Goal: Task Accomplishment & Management: Use online tool/utility

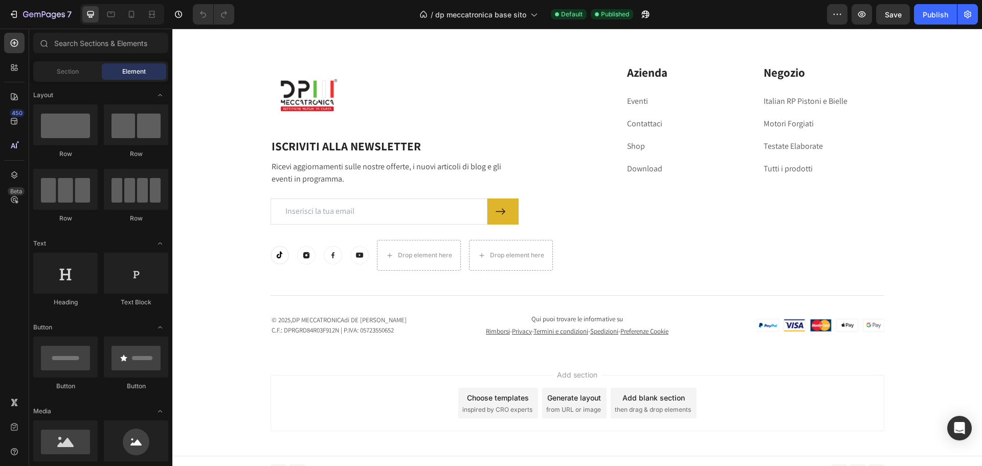
scroll to position [4766, 0]
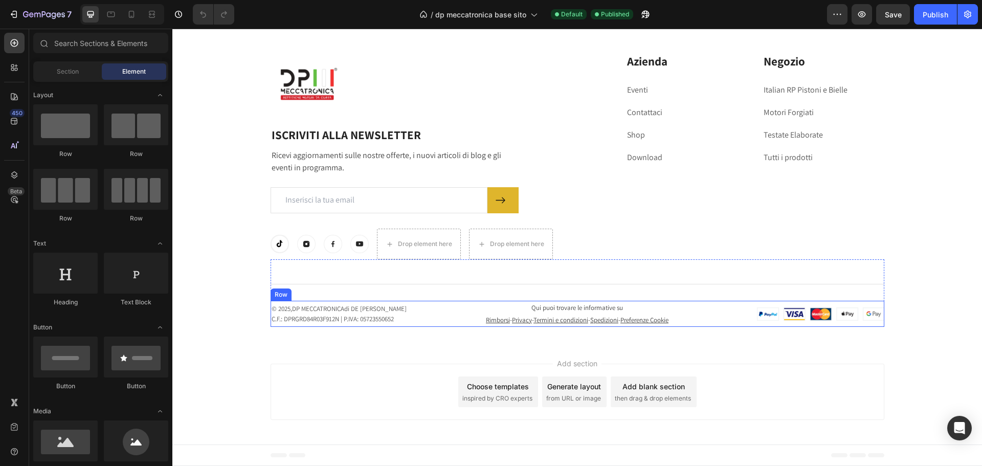
click at [678, 315] on div "© 2025, DP MECCATRONICA di DE [PERSON_NAME]: DPRGRD84R03F912N | P.IVA: 05723550…" at bounding box center [576, 314] width 613 height 26
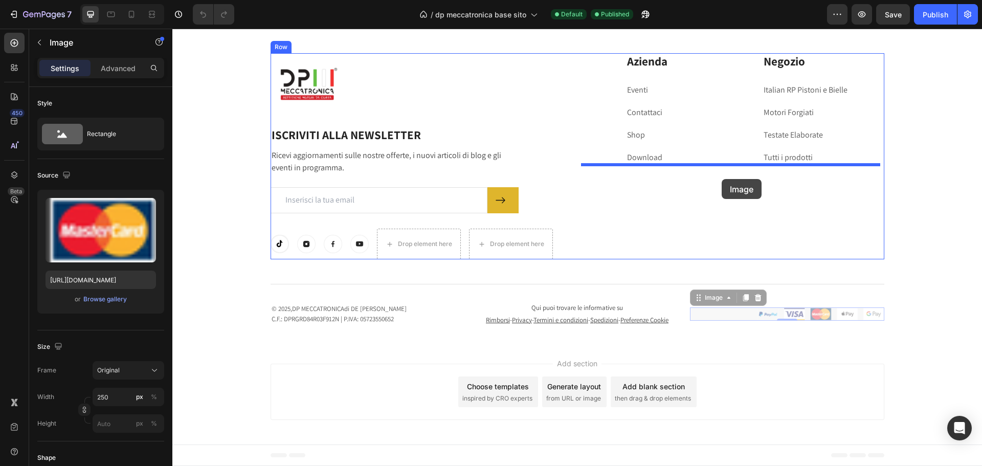
drag, startPoint x: 740, startPoint y: 306, endPoint x: 721, endPoint y: 179, distance: 128.2
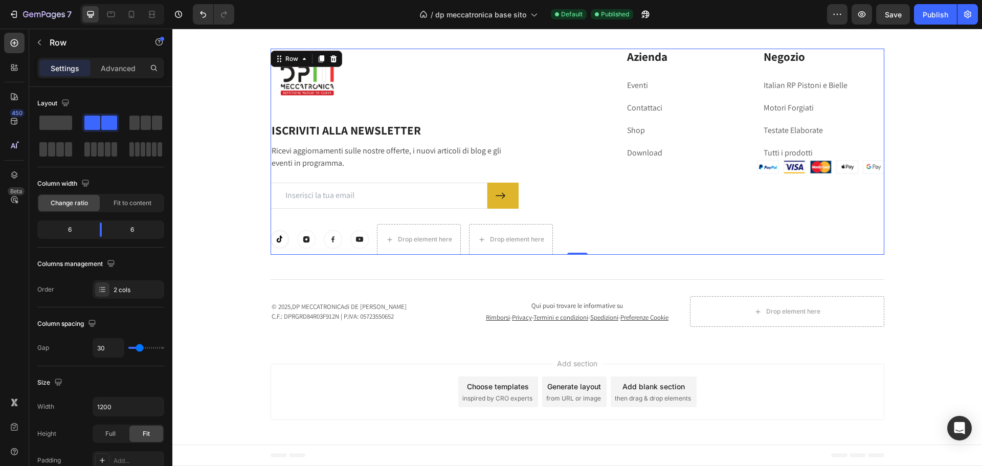
click at [726, 166] on div "Azienda Heading Eventi Text block Contattaci Text block Shop Text block Downloa…" at bounding box center [734, 152] width 299 height 206
click at [726, 164] on div at bounding box center [734, 167] width 299 height 14
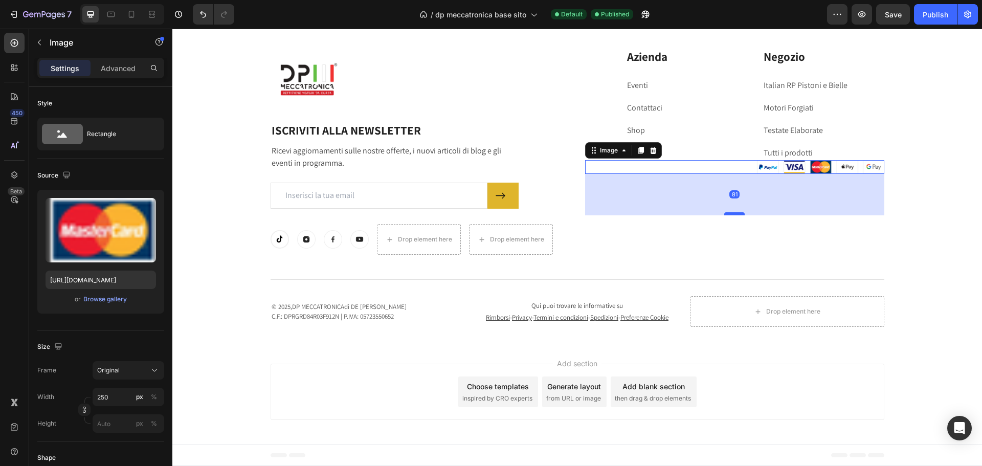
drag, startPoint x: 726, startPoint y: 164, endPoint x: 727, endPoint y: 206, distance: 41.4
click at [727, 212] on div at bounding box center [734, 213] width 20 height 3
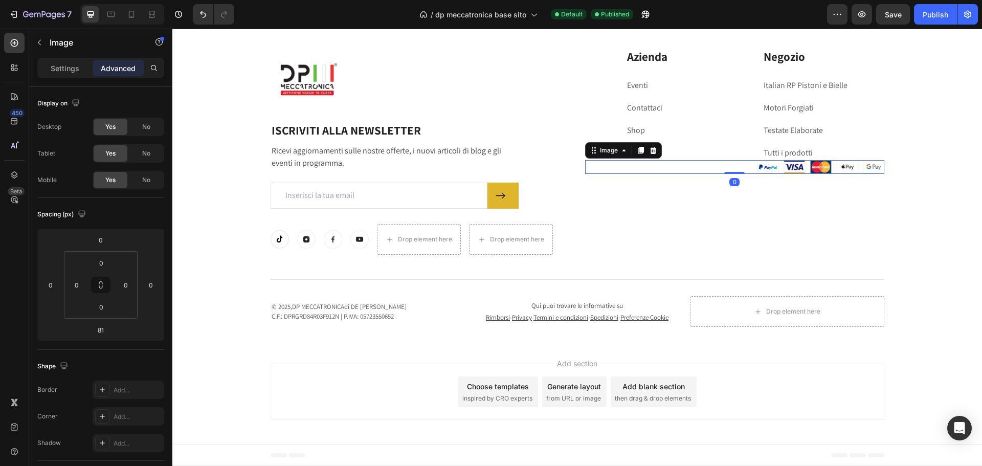
drag, startPoint x: 727, startPoint y: 194, endPoint x: 728, endPoint y: 158, distance: 35.8
click at [728, 160] on div "Image 0" at bounding box center [734, 167] width 299 height 14
type input "0"
click at [576, 161] on div "Image Row ISCRIVITI ALLA NEWSLETTER Heading Ricevi aggiornamenti sulle nostre o…" at bounding box center [576, 152] width 613 height 206
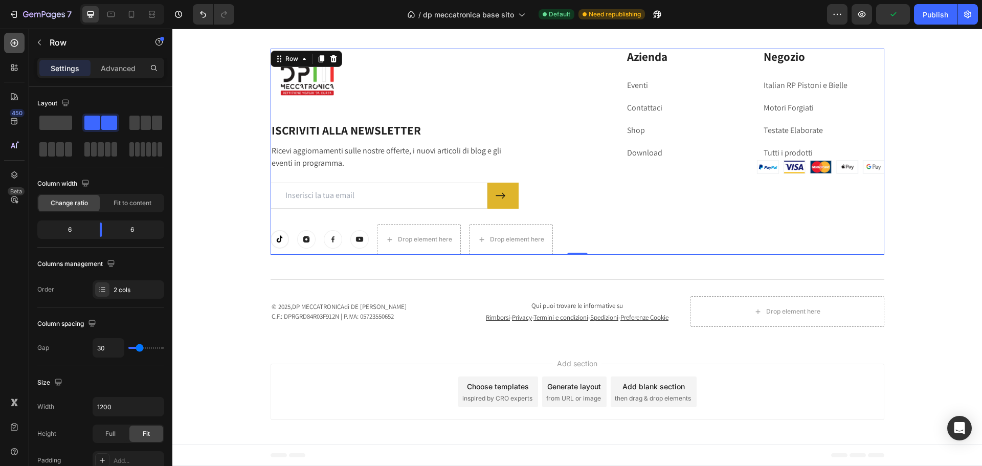
click at [19, 45] on div at bounding box center [14, 43] width 20 height 20
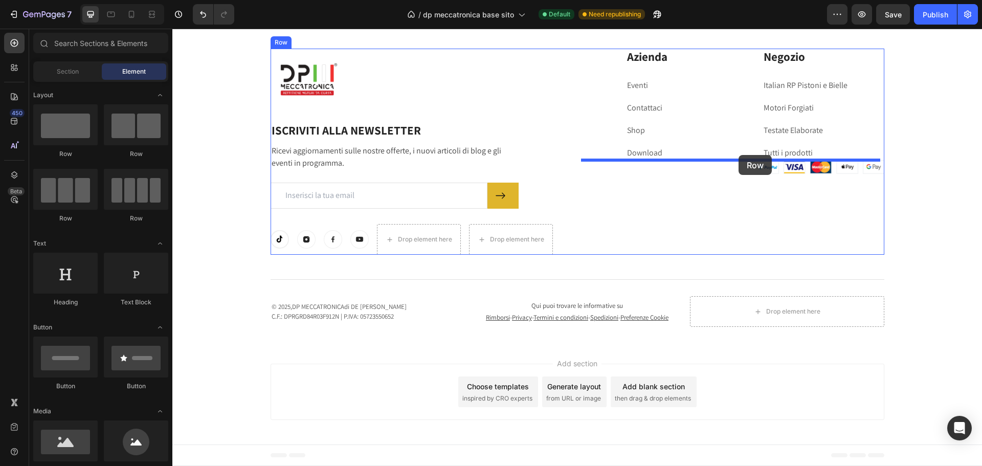
drag, startPoint x: 227, startPoint y: 158, endPoint x: 738, endPoint y: 155, distance: 510.7
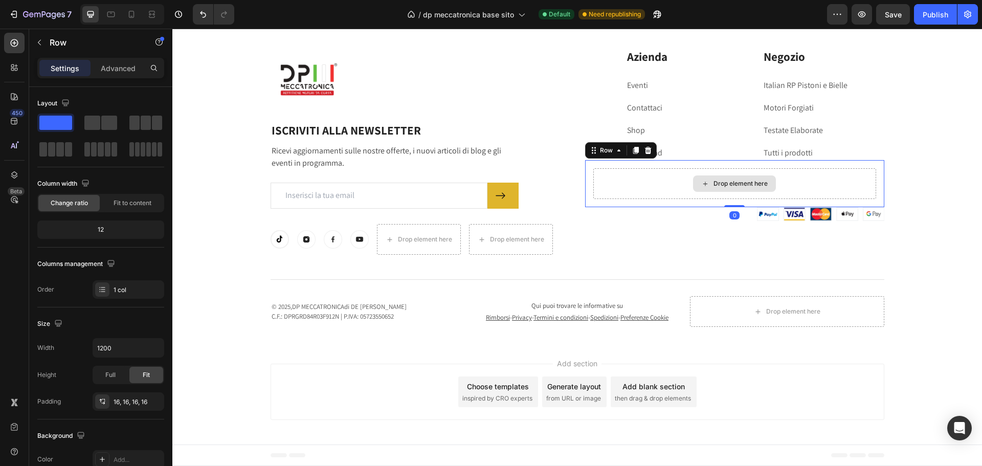
drag, startPoint x: 735, startPoint y: 199, endPoint x: 738, endPoint y: 186, distance: 13.6
click at [738, 186] on div "Drop element here Row 0" at bounding box center [734, 183] width 299 height 47
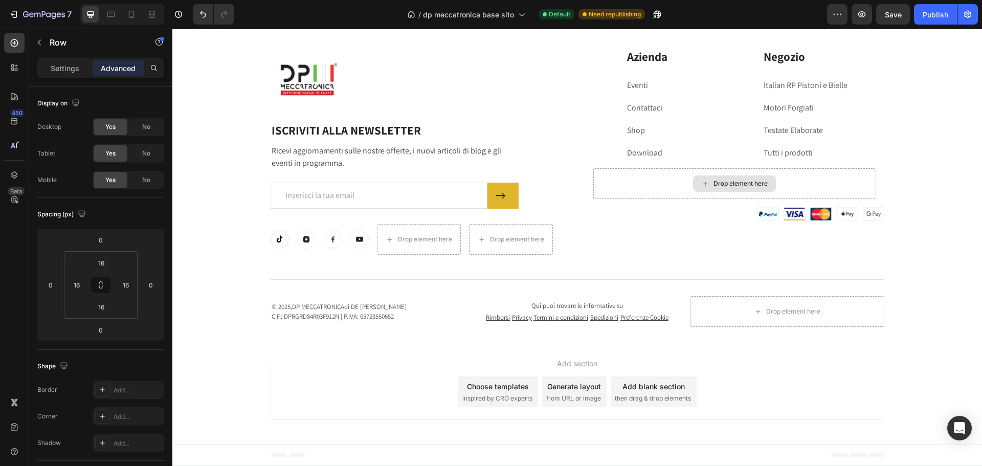
click at [753, 179] on div "Drop element here" at bounding box center [740, 183] width 54 height 8
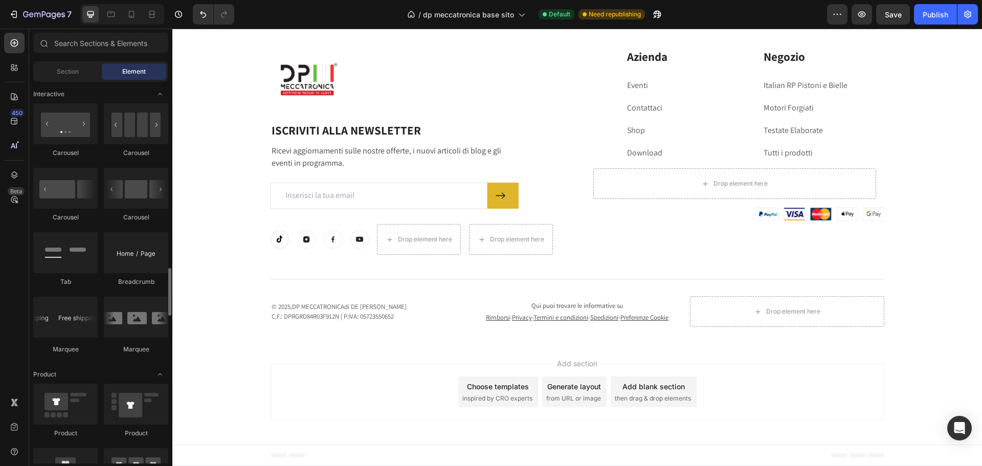
scroll to position [1074, 0]
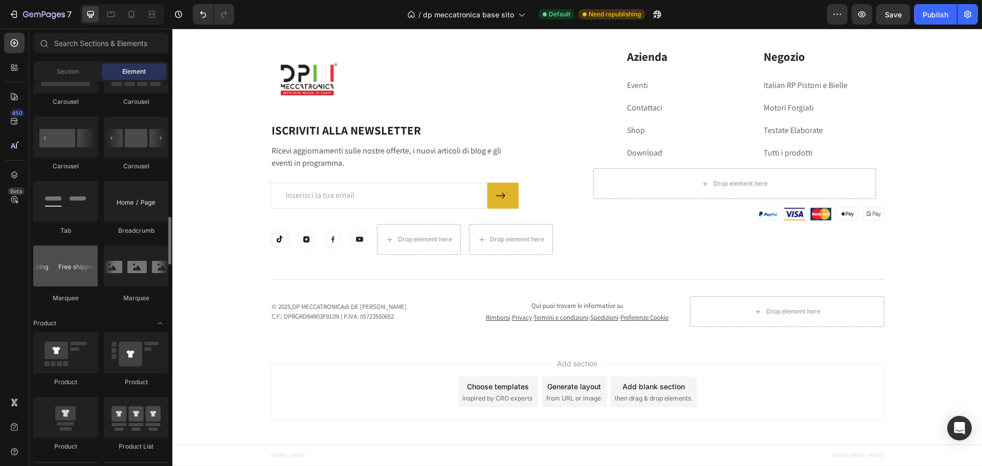
click at [86, 264] on div at bounding box center [65, 265] width 64 height 41
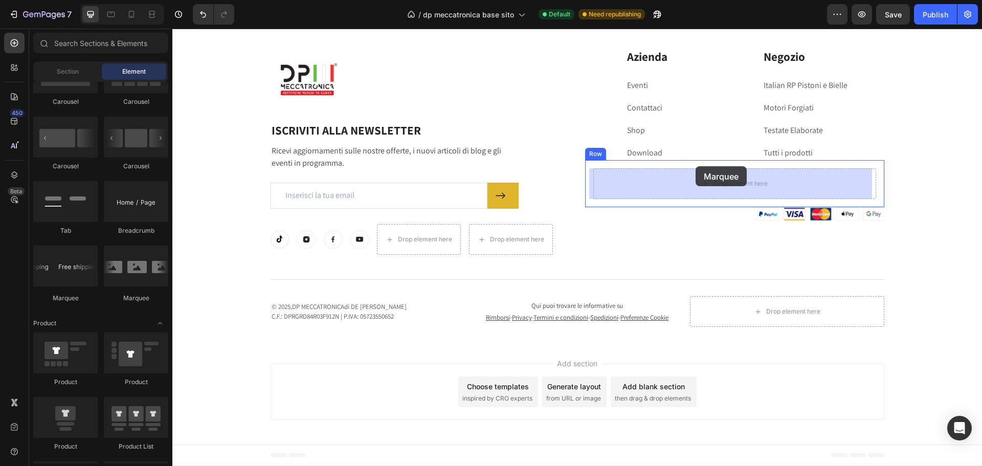
drag, startPoint x: 243, startPoint y: 300, endPoint x: 695, endPoint y: 166, distance: 471.2
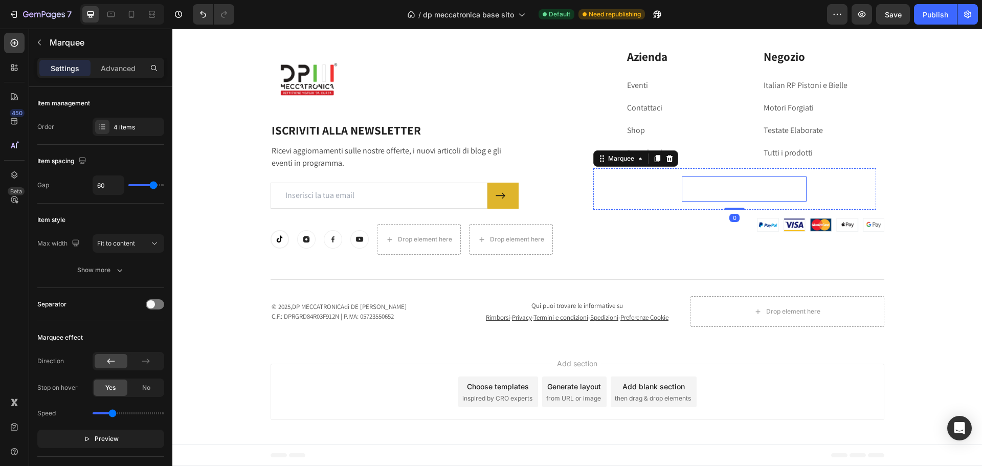
click at [722, 180] on div "30 DAYS MONEY BACK GUARANTEE" at bounding box center [743, 188] width 125 height 17
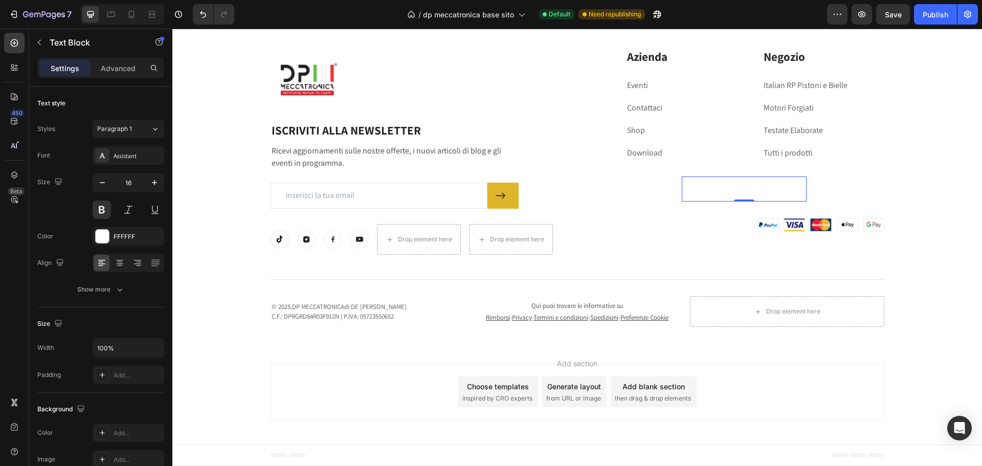
click at [722, 180] on div "30 DAYS MONEY BACK GUARANTEE" at bounding box center [743, 188] width 125 height 17
click at [722, 181] on p "30 DAYS MONEY BACK GUARANTEE" at bounding box center [743, 188] width 123 height 15
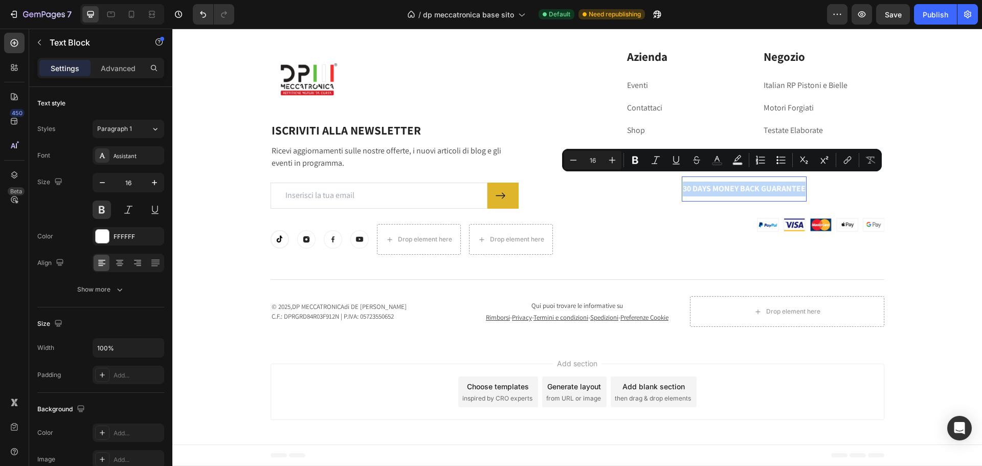
click at [722, 181] on p "30 DAYS MONEY BACK GUARANTEE" at bounding box center [743, 188] width 123 height 15
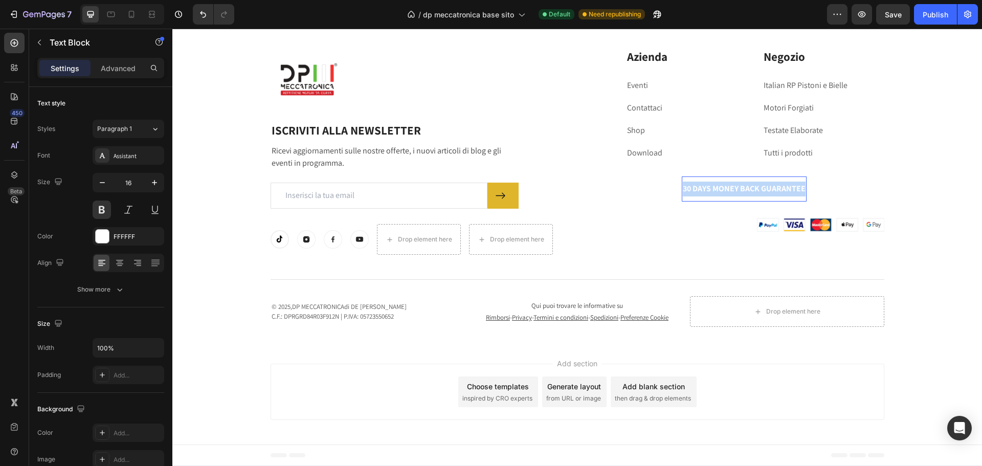
click at [722, 181] on p "30 DAYS MONEY BACK GUARANTEE" at bounding box center [743, 188] width 123 height 15
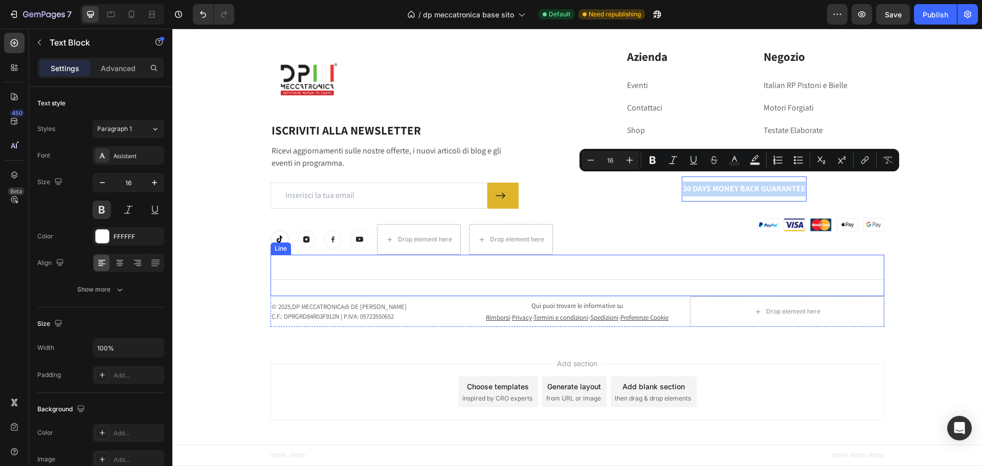
click at [698, 241] on div "Azienda Heading Eventi Text block Contattaci Text block Shop Text block Downloa…" at bounding box center [734, 152] width 299 height 206
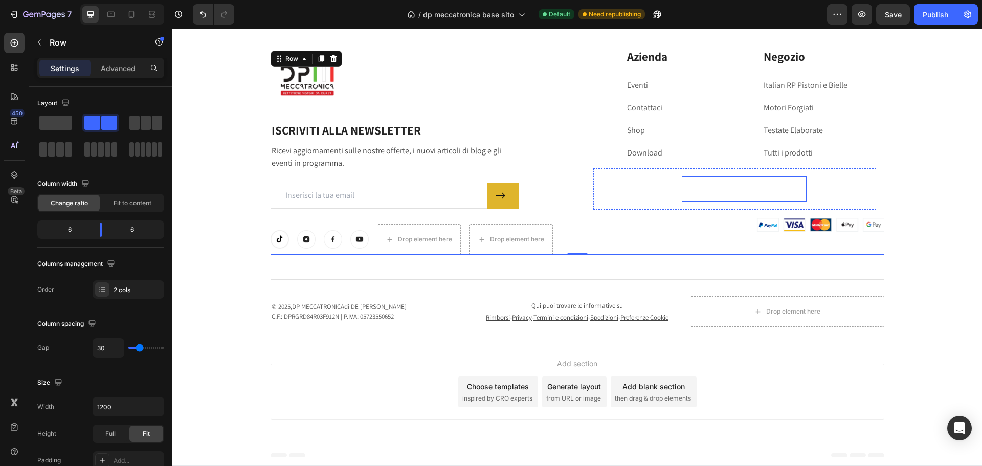
click at [719, 181] on p "30 DAYS MONEY BACK GUARANTEE" at bounding box center [743, 188] width 123 height 15
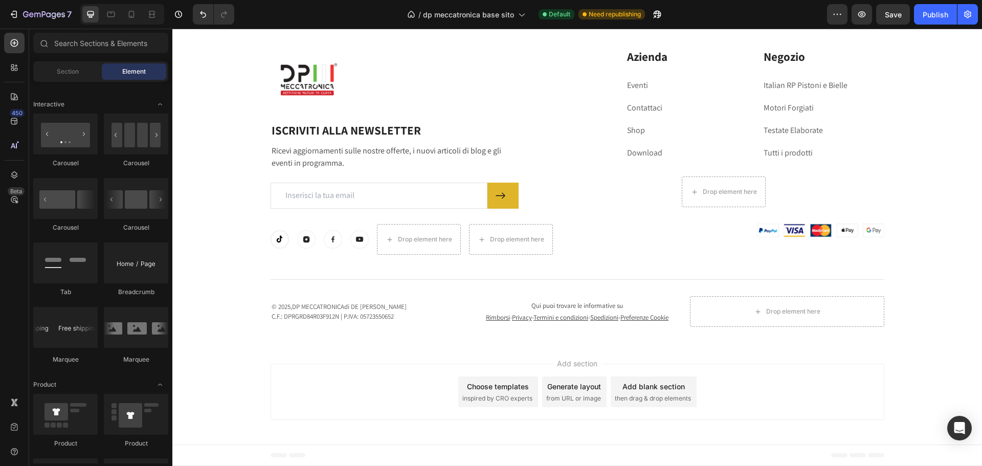
scroll to position [654, 0]
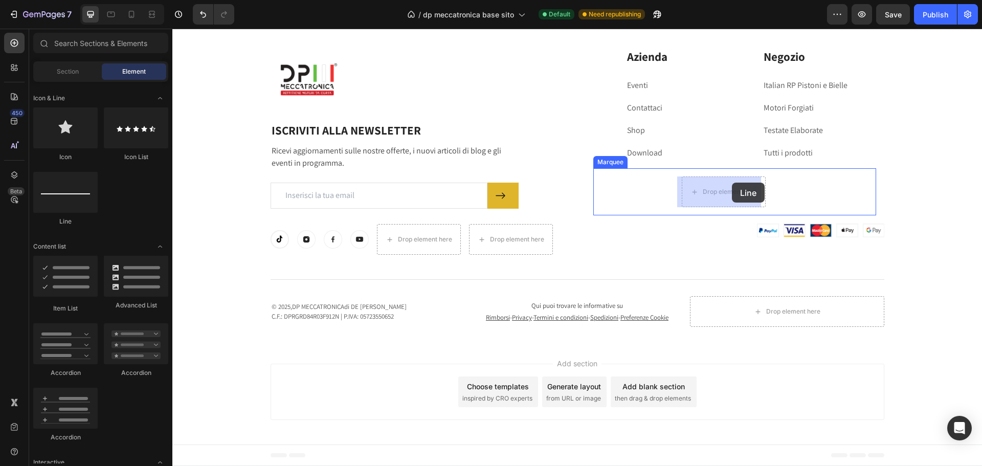
drag, startPoint x: 233, startPoint y: 230, endPoint x: 732, endPoint y: 183, distance: 501.2
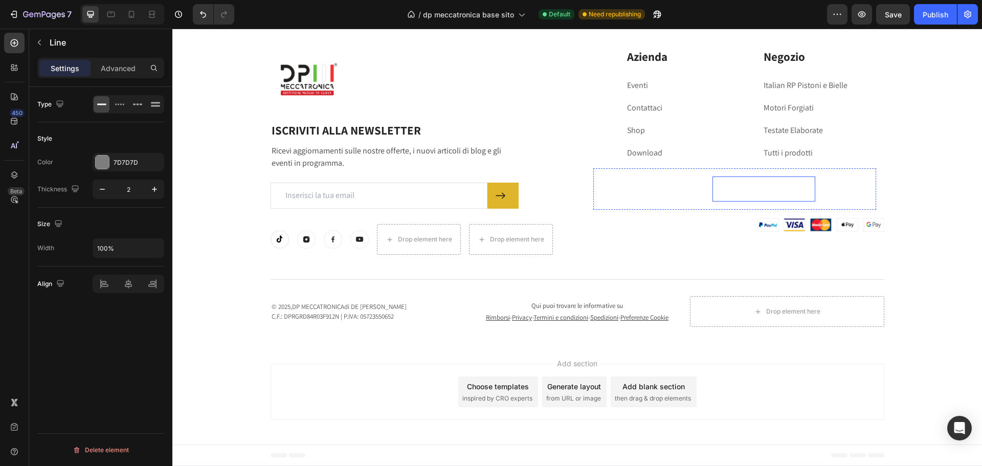
click at [727, 181] on div "LIMITED TIME 50% OFF SALE" at bounding box center [763, 188] width 103 height 17
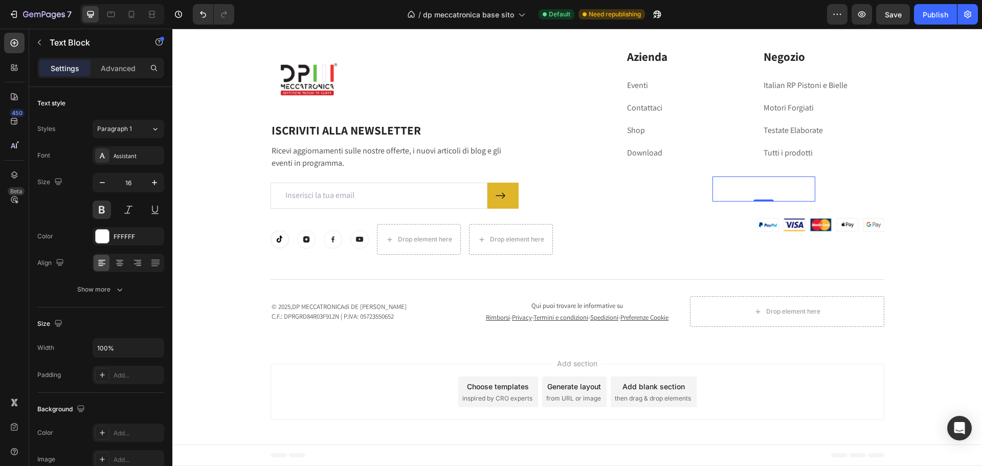
click at [727, 181] on div "LIMITED TIME 50% OFF SALE" at bounding box center [763, 188] width 103 height 17
click at [727, 181] on p "LIMITED TIME 50% OFF SALE" at bounding box center [763, 188] width 101 height 15
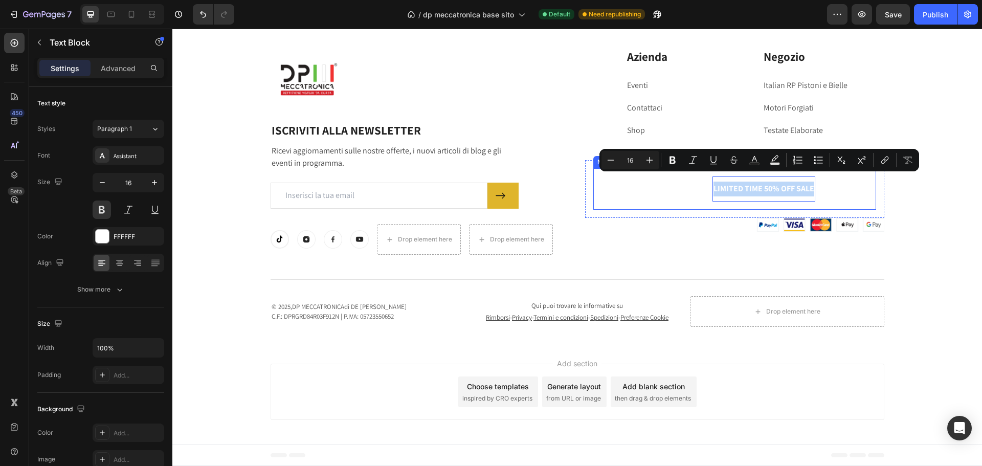
click at [682, 184] on div "Title Line" at bounding box center [696, 189] width 31 height 13
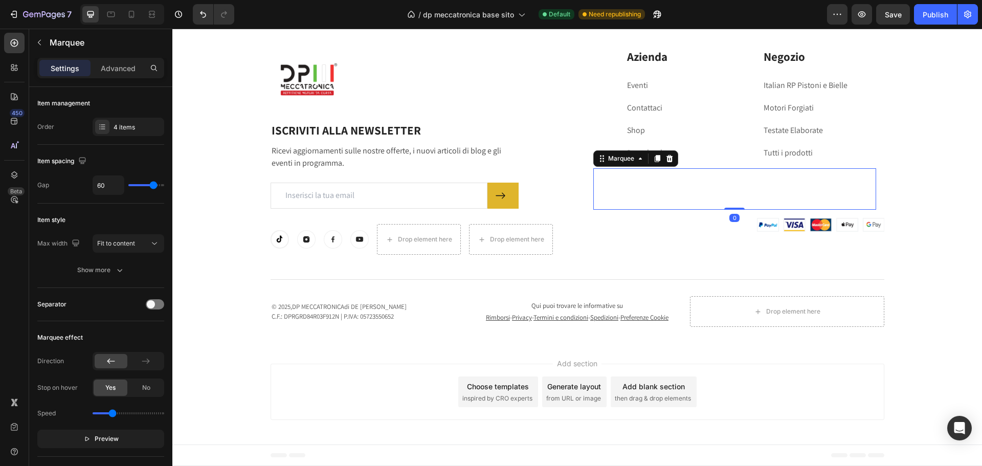
click at [682, 184] on div "Title Line" at bounding box center [696, 189] width 31 height 13
click at [761, 184] on p "LIMITED TIME 50% OFF SALE" at bounding box center [763, 188] width 101 height 15
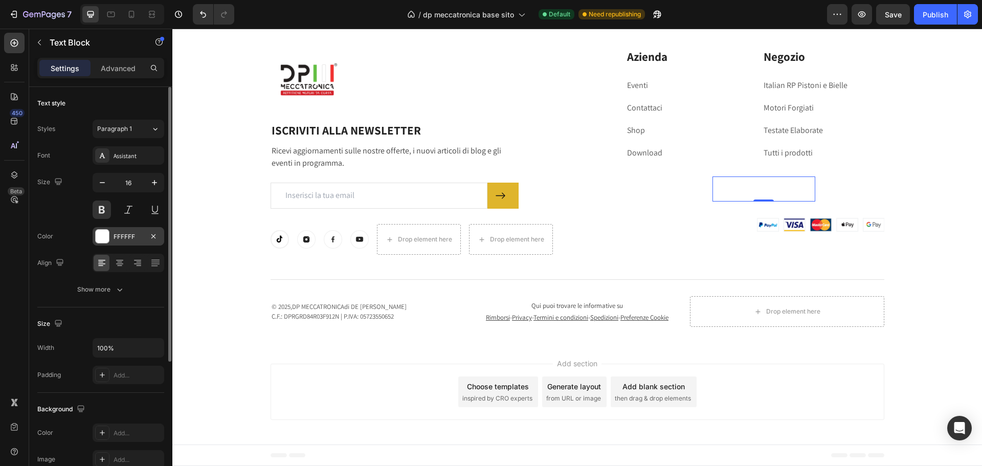
click at [111, 232] on div "FFFFFF" at bounding box center [129, 236] width 72 height 18
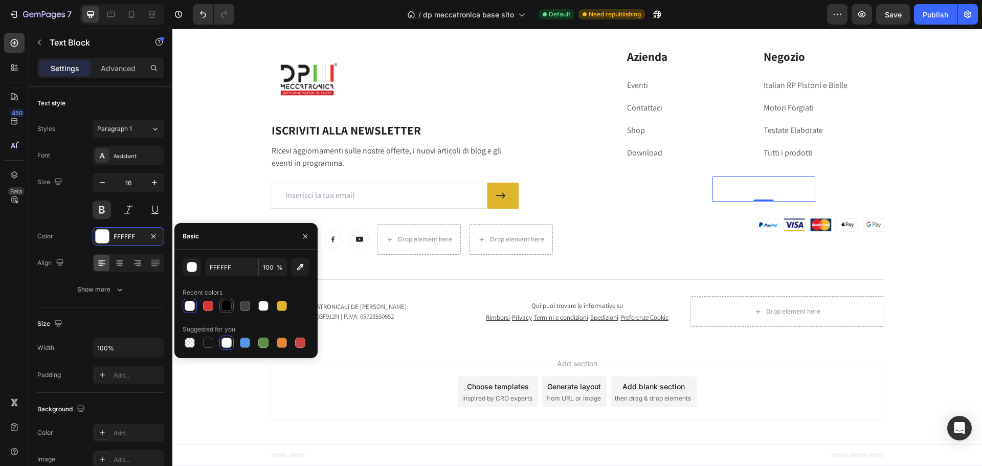
click at [227, 309] on div at bounding box center [226, 306] width 10 height 10
type input "000000"
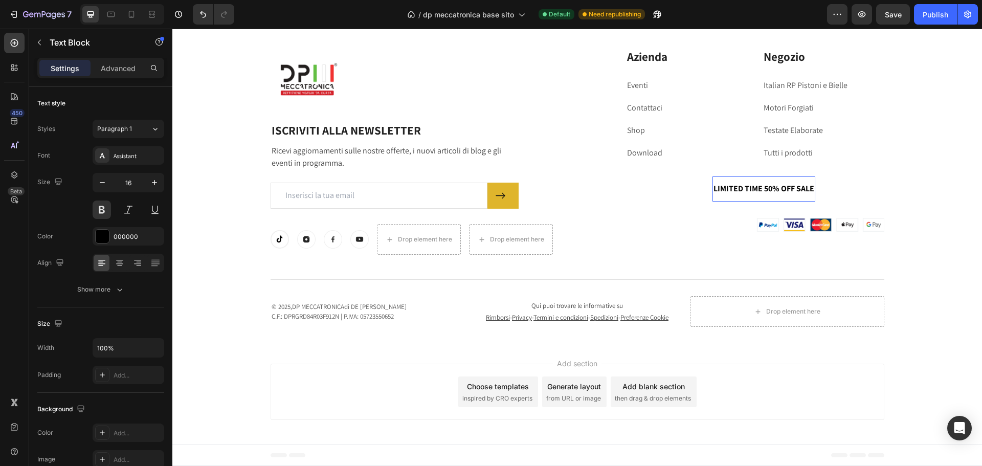
drag, startPoint x: 781, startPoint y: 179, endPoint x: 736, endPoint y: 174, distance: 45.2
click at [736, 181] on p "LIMITED TIME 50% OFF SALE" at bounding box center [763, 188] width 101 height 15
click at [727, 199] on div "FREE SHIPPING Text Block Title Line LIMITED TIME 50% OFF SALE Text Block 0 LIFE…" at bounding box center [734, 188] width 283 height 41
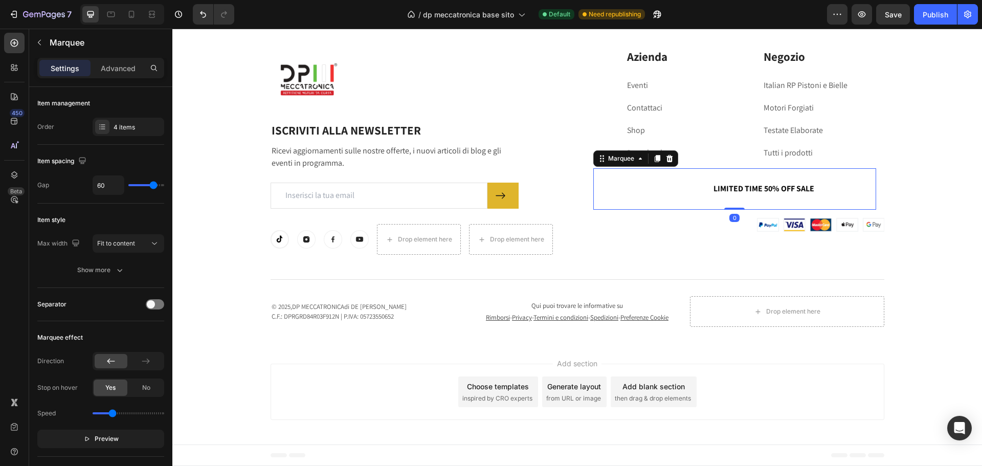
click at [727, 187] on p "LIMITED TIME 50% OFF SALE" at bounding box center [763, 188] width 101 height 15
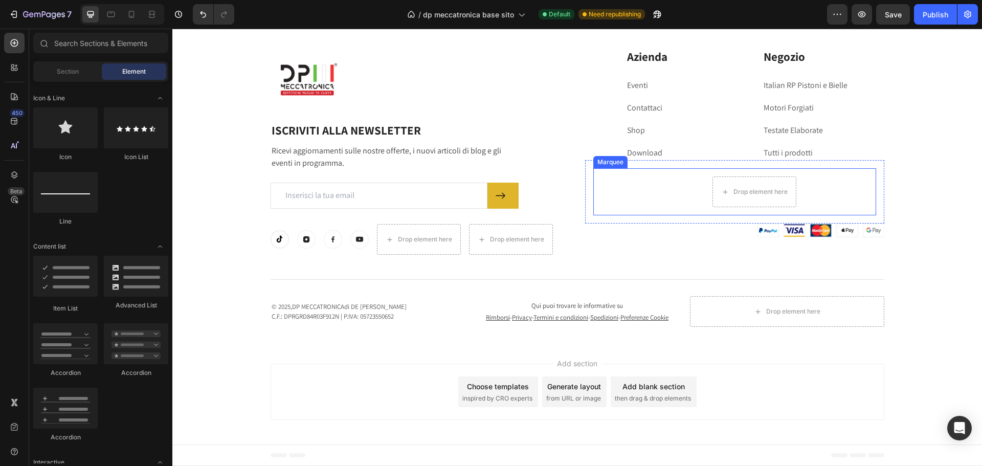
click at [671, 179] on div "FREE SHIPPING Text Block" at bounding box center [638, 191] width 88 height 25
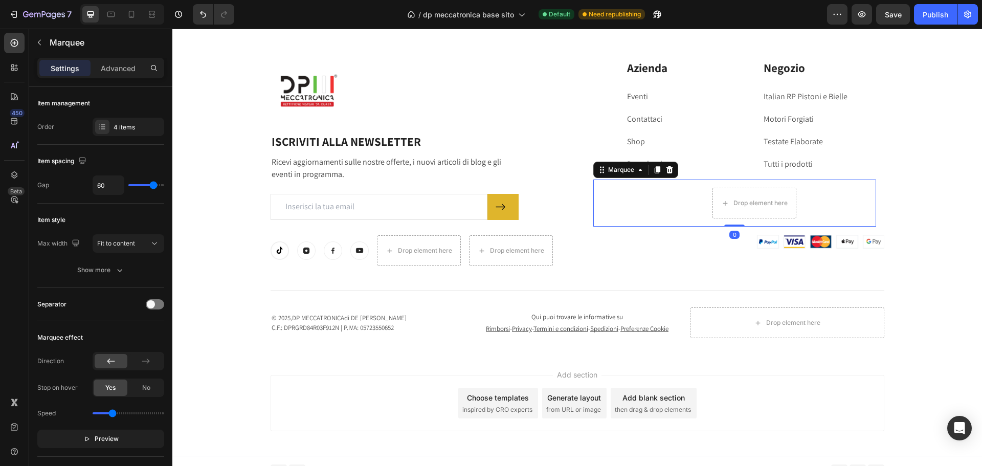
scroll to position [4746, 0]
click at [678, 176] on div "FREE SHIPPING Text Block Title Line Drop element here LIFE TIME WARRANTY Text B…" at bounding box center [734, 204] width 299 height 63
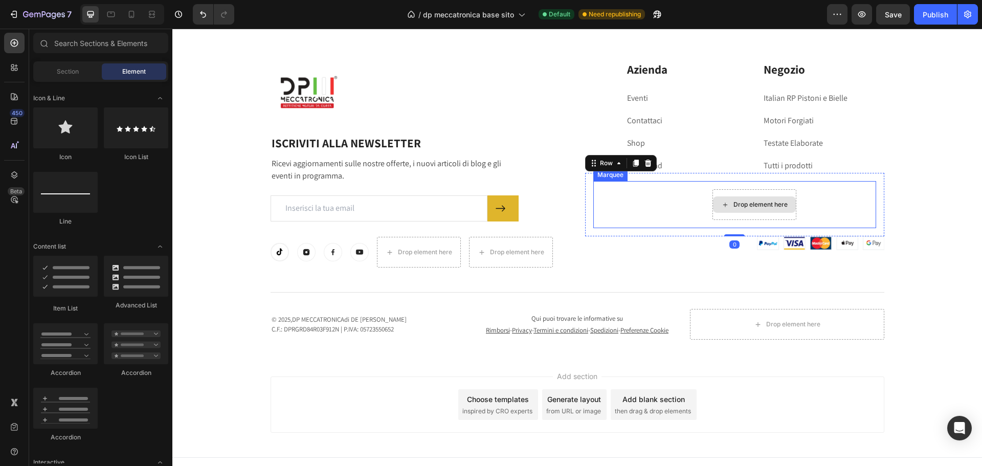
click at [725, 207] on div "Drop element here" at bounding box center [754, 204] width 83 height 16
click at [648, 206] on div "FREE SHIPPING Text Block" at bounding box center [638, 204] width 88 height 25
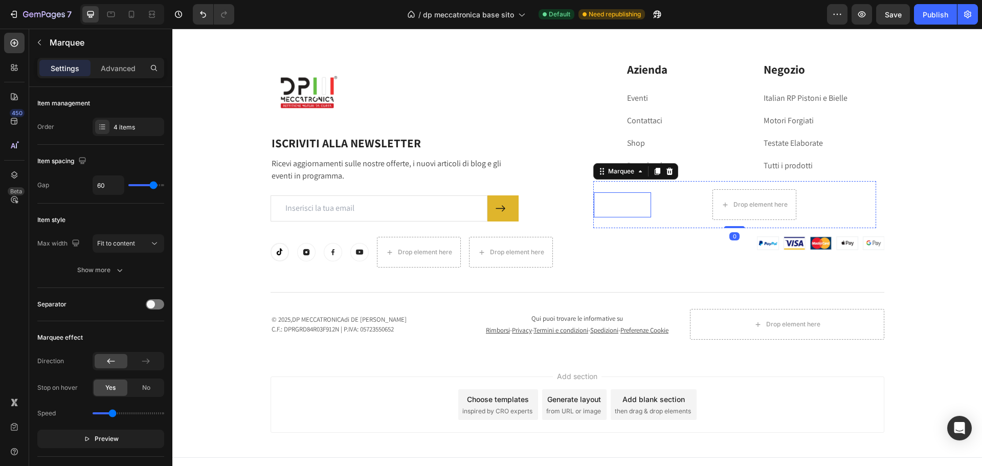
click at [619, 207] on div "FREE SHIPPING" at bounding box center [622, 204] width 57 height 17
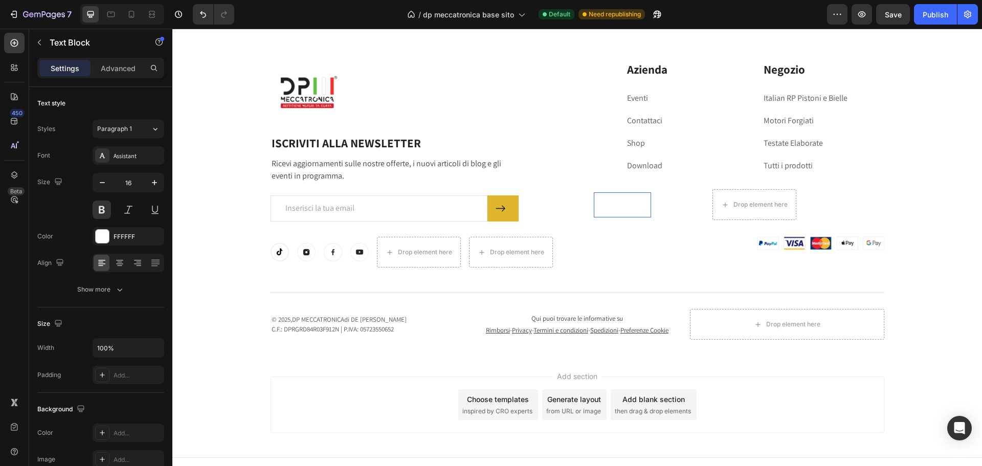
click at [626, 213] on div "FREE SHIPPING" at bounding box center [622, 204] width 57 height 17
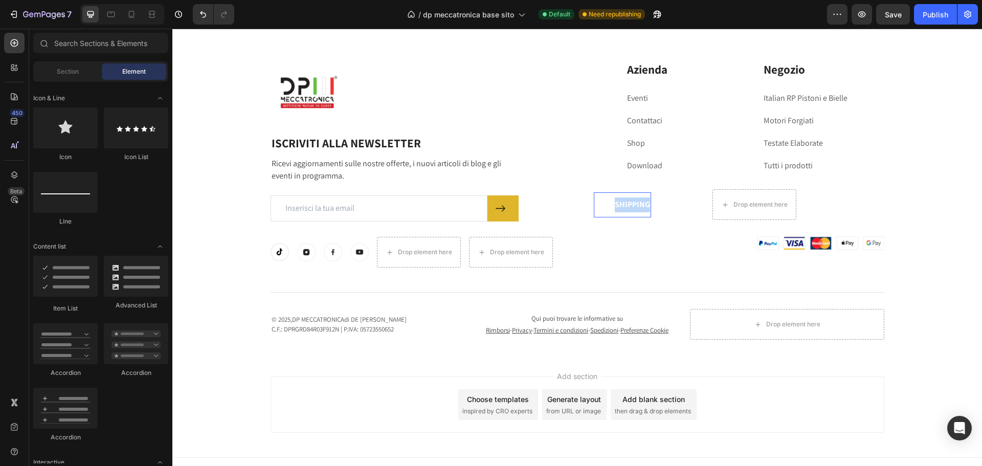
click at [620, 210] on div at bounding box center [620, 210] width 0 height 0
click at [620, 208] on p "FREE SHIPPING" at bounding box center [622, 204] width 55 height 15
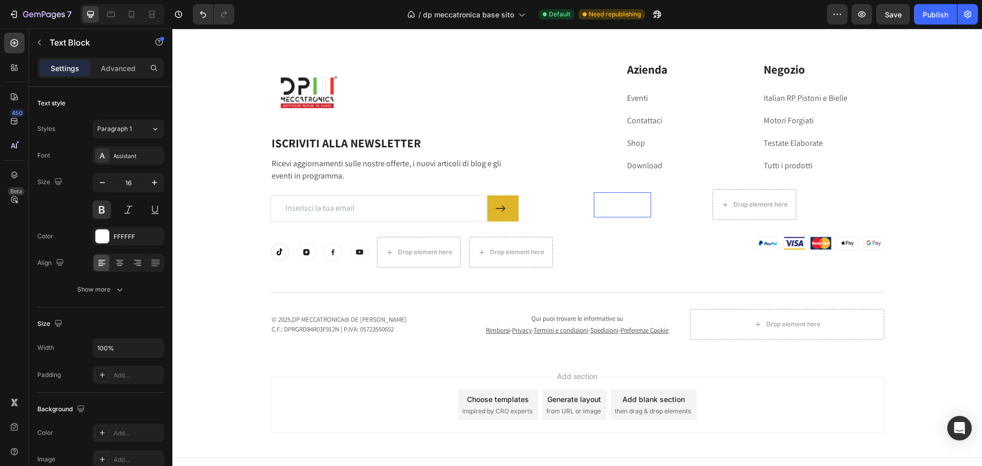
click at [620, 208] on p "FREE SHIPPING" at bounding box center [622, 204] width 55 height 15
click at [644, 207] on p "FREE SHIPPING" at bounding box center [622, 204] width 55 height 15
click at [695, 207] on div "Title Line" at bounding box center [696, 204] width 31 height 13
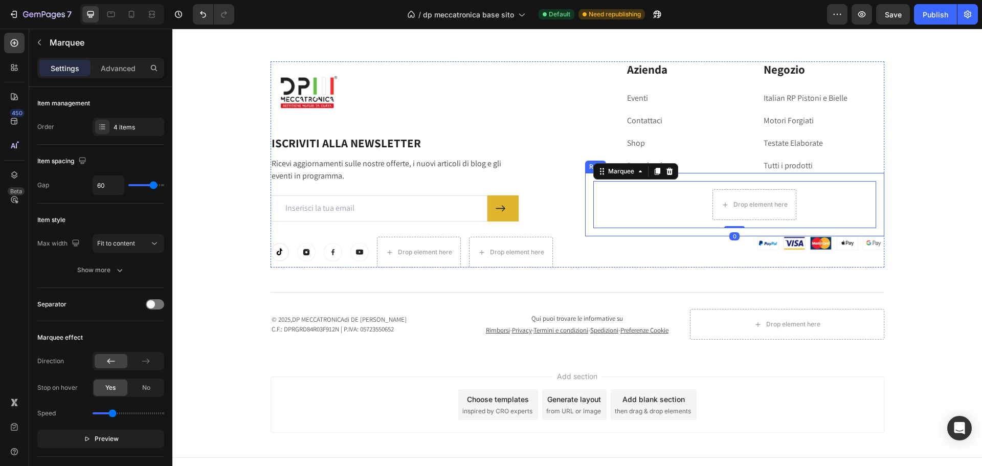
click at [876, 186] on div "FREE SHIPPING Text Block Title Line Drop element here LIFE TIME WARRANTY Text B…" at bounding box center [734, 204] width 299 height 63
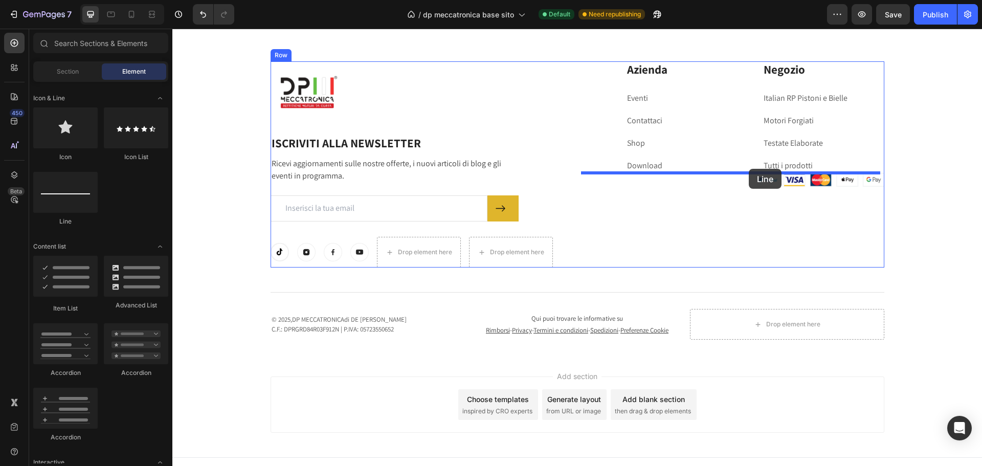
drag, startPoint x: 234, startPoint y: 227, endPoint x: 748, endPoint y: 169, distance: 517.6
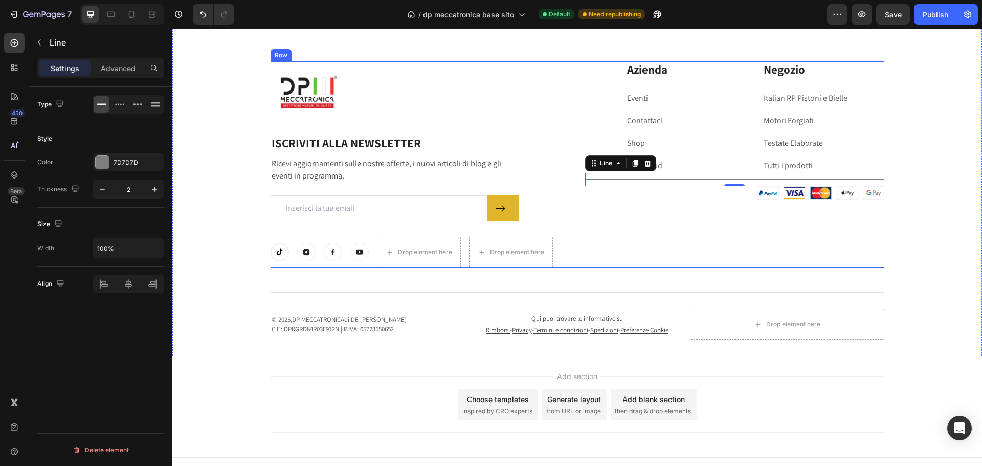
click at [754, 221] on div "Azienda Heading Eventi Text block Contattaci Text block Shop Text block Downloa…" at bounding box center [734, 164] width 299 height 206
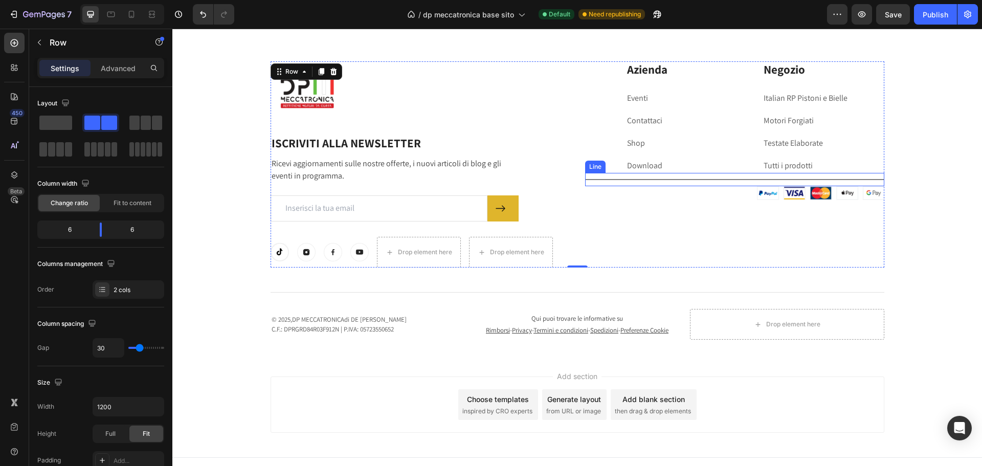
click at [739, 178] on div "Title Line" at bounding box center [734, 179] width 299 height 13
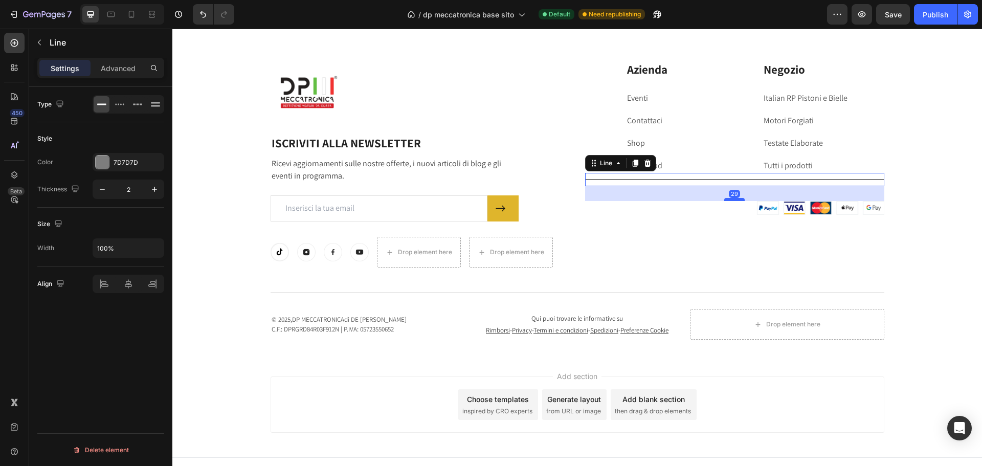
drag, startPoint x: 727, startPoint y: 186, endPoint x: 727, endPoint y: 200, distance: 14.8
click at [727, 200] on div at bounding box center [734, 199] width 20 height 3
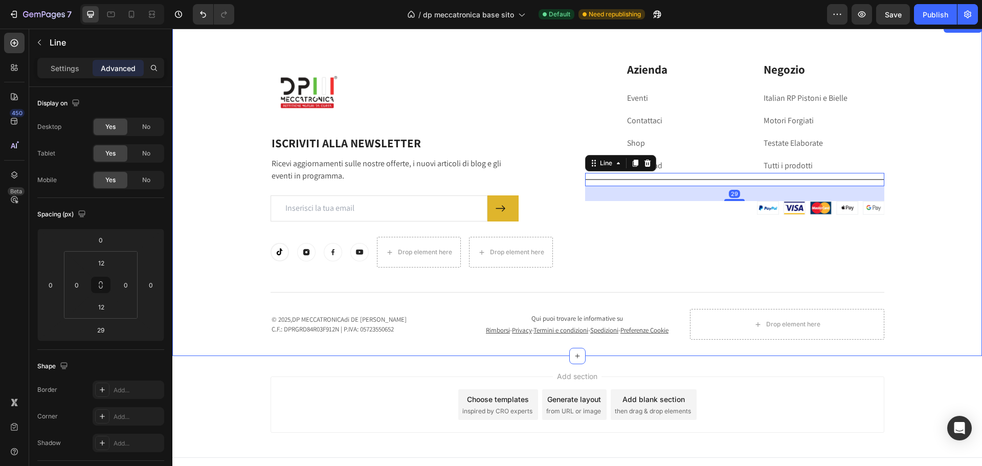
click at [891, 203] on div "Image Row ISCRIVITI ALLA NEWSLETTER Heading Ricevi aggiornamenti sulle nostre o…" at bounding box center [577, 200] width 794 height 278
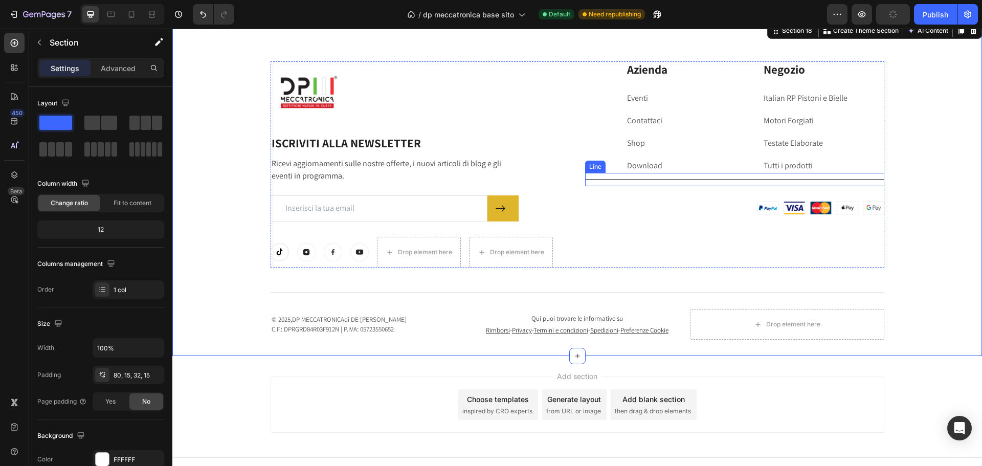
click at [798, 174] on div "Title Line" at bounding box center [734, 179] width 299 height 13
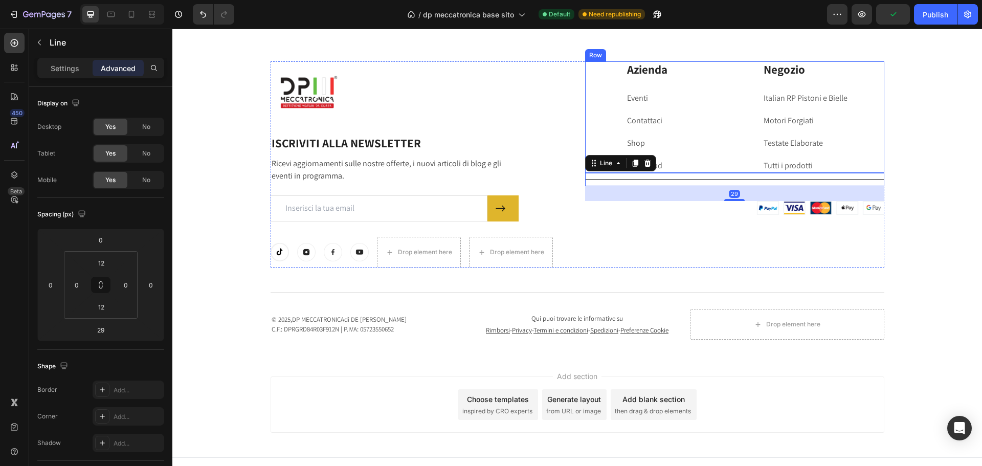
click at [720, 155] on div "Azienda Heading Eventi Text block Contattaci Text block Shop Text block Downloa…" at bounding box center [687, 116] width 122 height 111
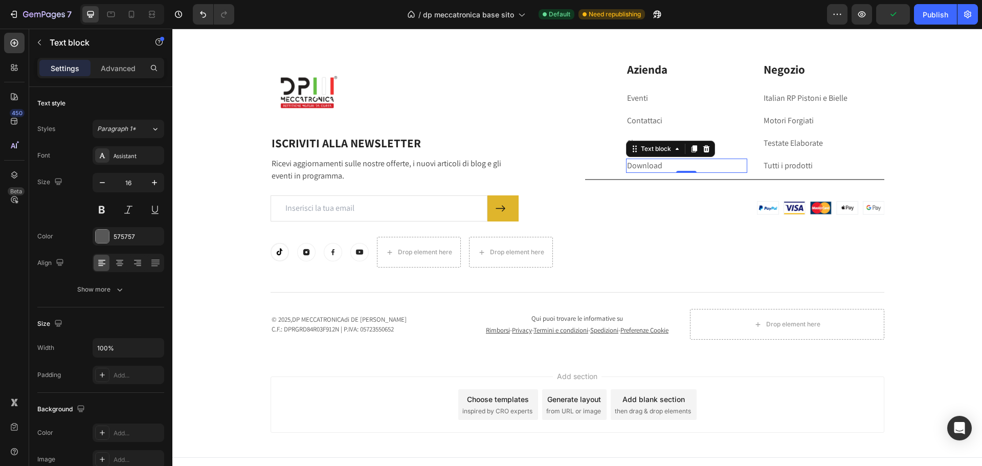
click at [724, 170] on p "Download" at bounding box center [687, 166] width 120 height 12
click at [729, 136] on div "Shop" at bounding box center [687, 143] width 122 height 14
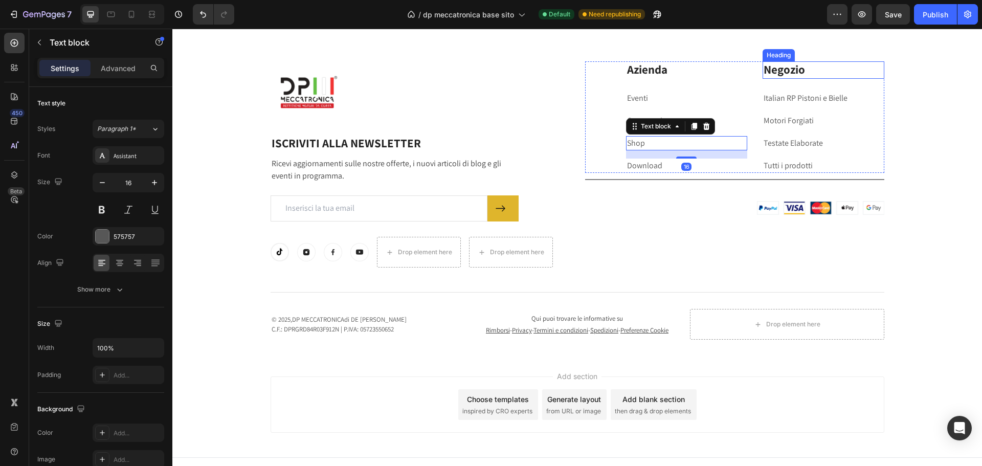
click at [873, 66] on h2 "Negozio" at bounding box center [823, 69] width 122 height 17
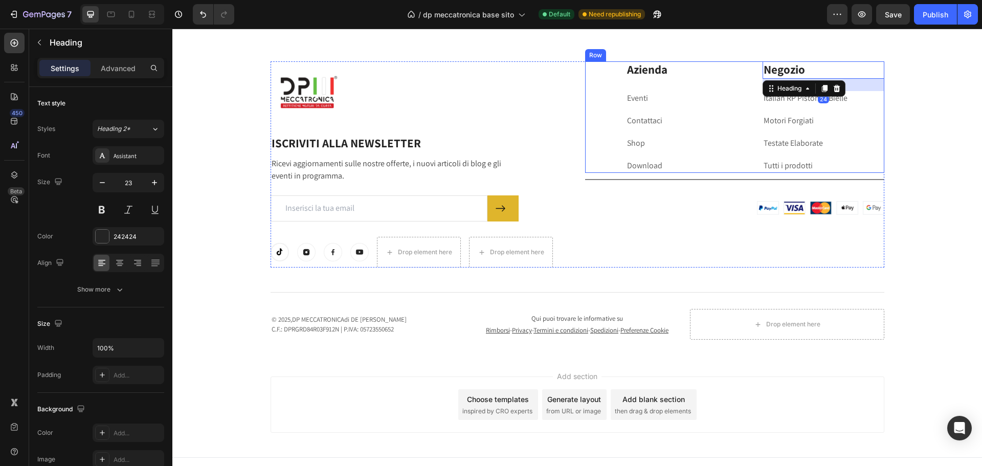
click at [603, 67] on div "Azienda Heading Eventi Text block Contattaci Text block Shop Text block Downloa…" at bounding box center [734, 116] width 299 height 111
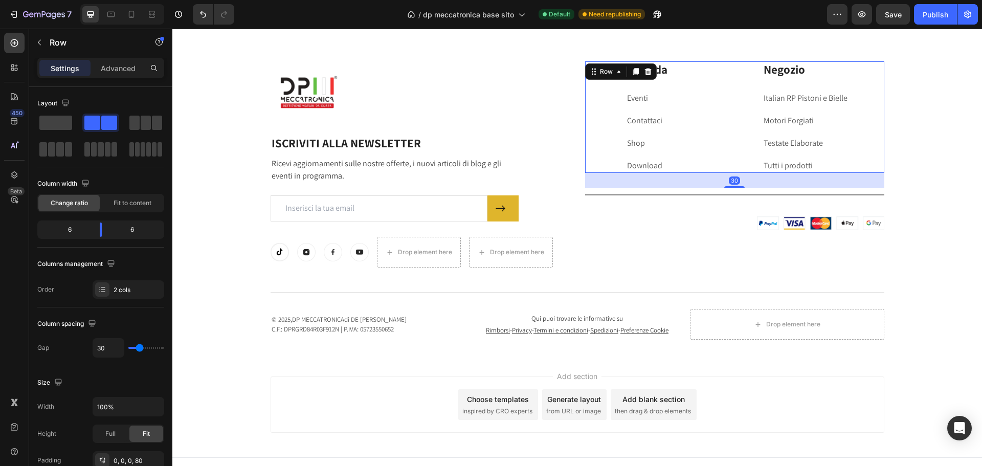
drag, startPoint x: 731, startPoint y: 173, endPoint x: 734, endPoint y: 188, distance: 15.5
click at [734, 188] on div at bounding box center [734, 187] width 20 height 2
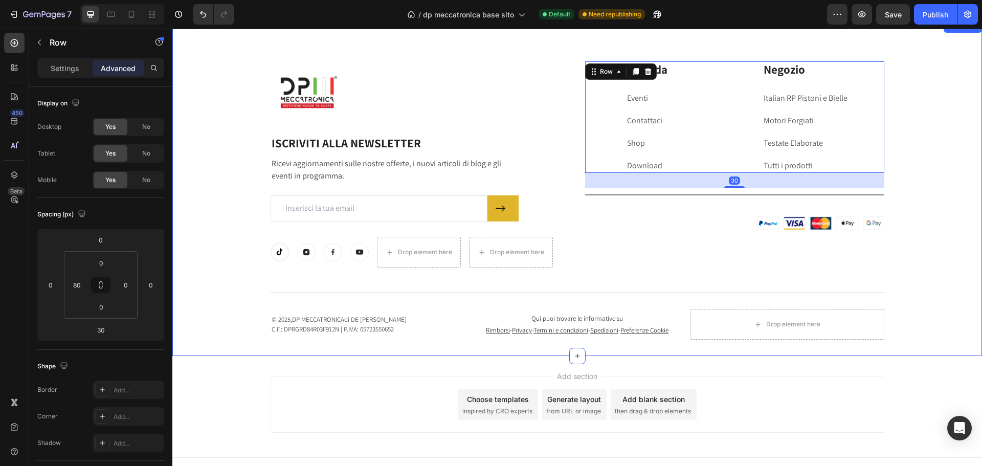
click at [945, 190] on div "Image Row ISCRIVITI ALLA NEWSLETTER Heading Ricevi aggiornamenti sulle nostre o…" at bounding box center [577, 200] width 794 height 278
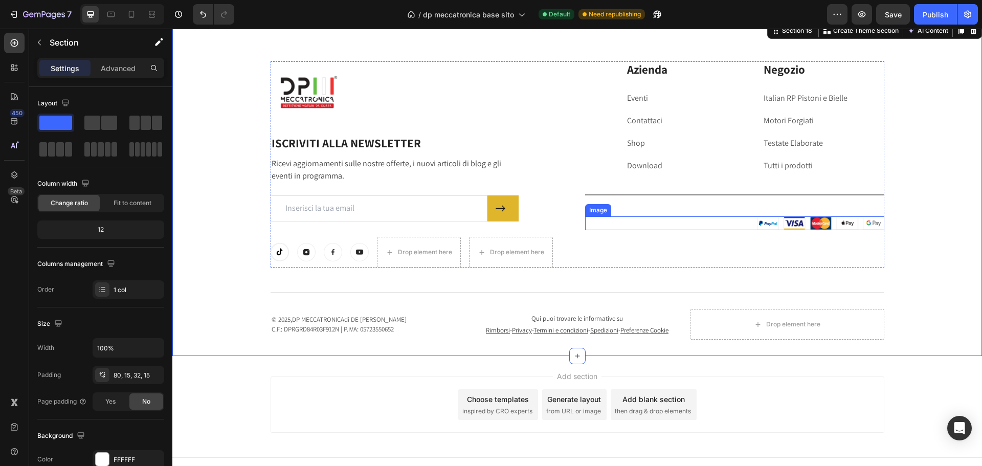
click at [749, 217] on div at bounding box center [734, 223] width 299 height 14
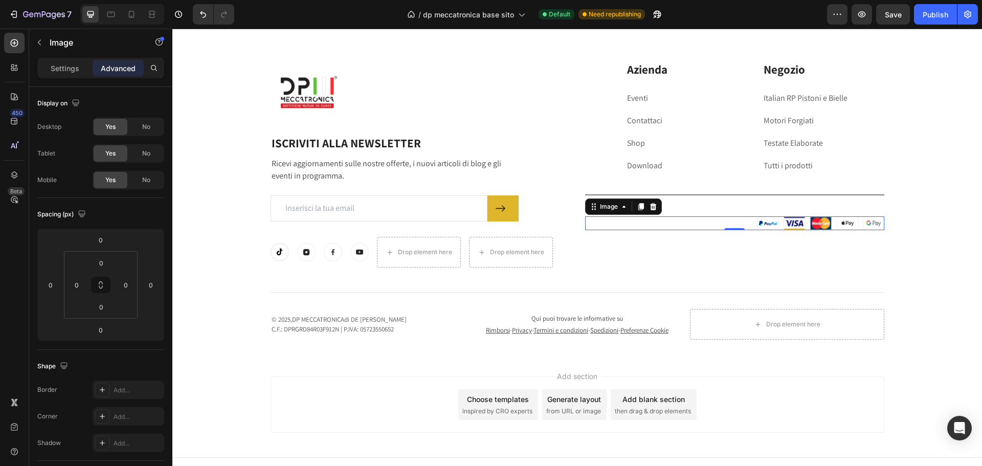
click at [798, 225] on img at bounding box center [820, 223] width 128 height 14
click at [906, 218] on div "Image Row ISCRIVITI ALLA NEWSLETTER Heading Ricevi aggiornamenti sulle nostre o…" at bounding box center [577, 200] width 794 height 278
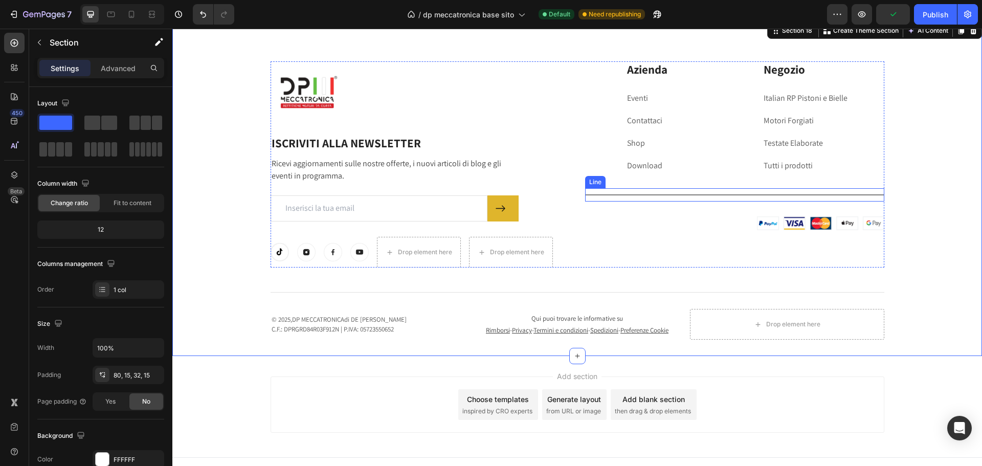
click at [598, 198] on div "Title Line" at bounding box center [734, 194] width 299 height 13
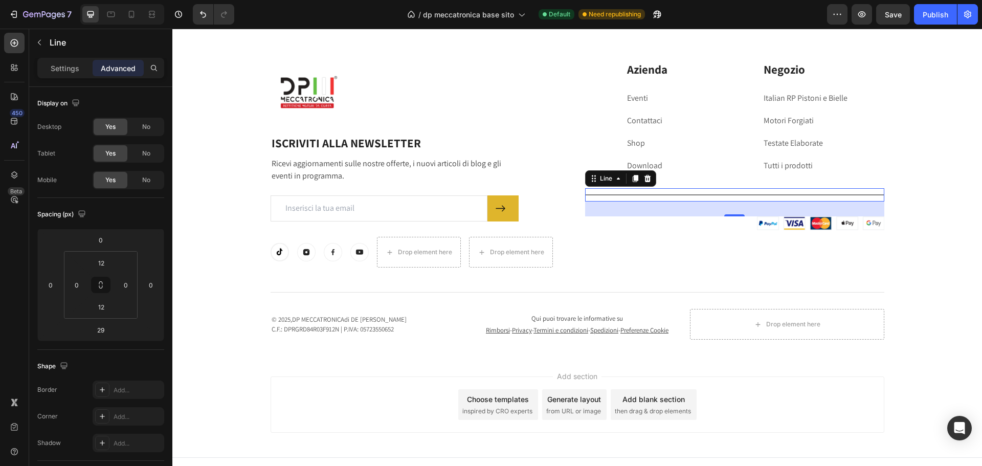
click at [611, 195] on div at bounding box center [734, 194] width 299 height 1
click at [614, 182] on icon at bounding box center [618, 178] width 8 height 8
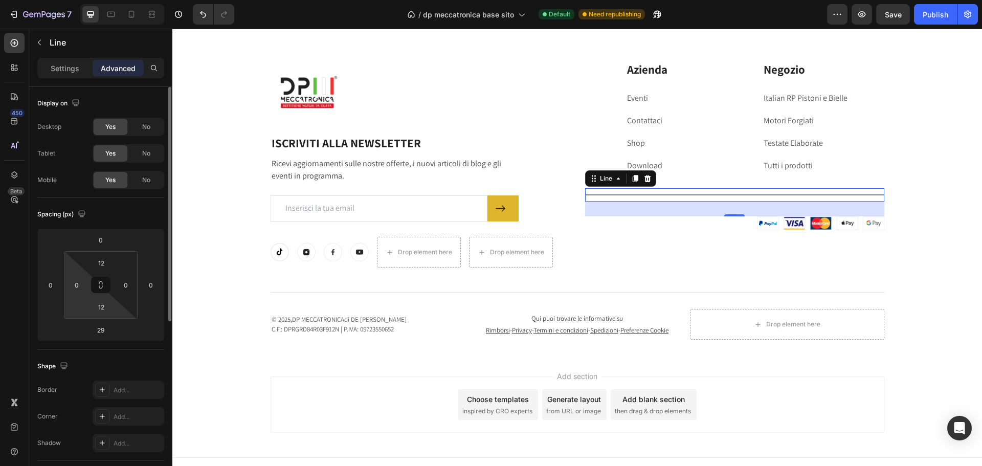
scroll to position [204, 0]
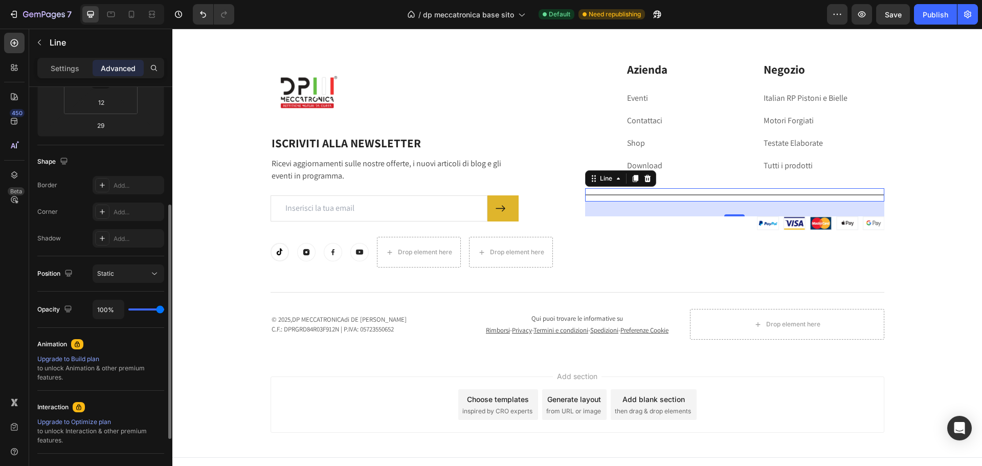
type input "93%"
type input "93"
type input "89%"
type input "89"
type input "87%"
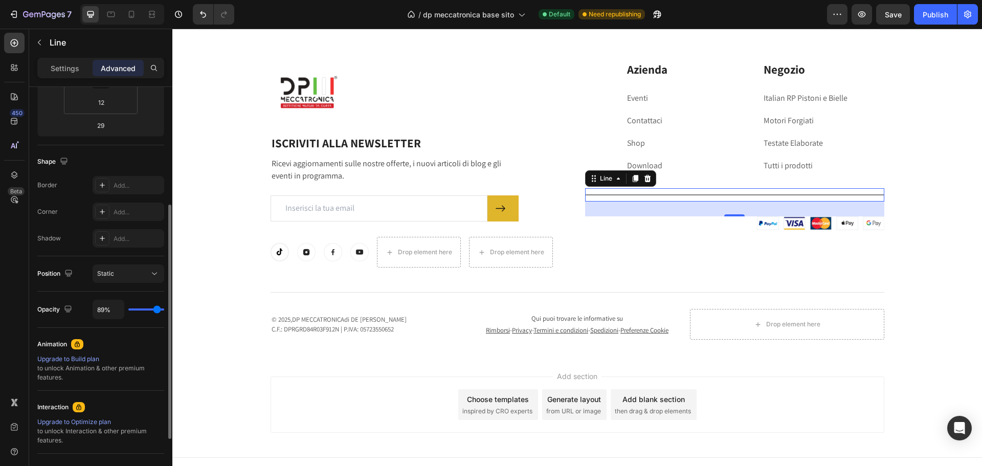
type input "87"
type input "85%"
type input "85"
type input "83%"
type input "83"
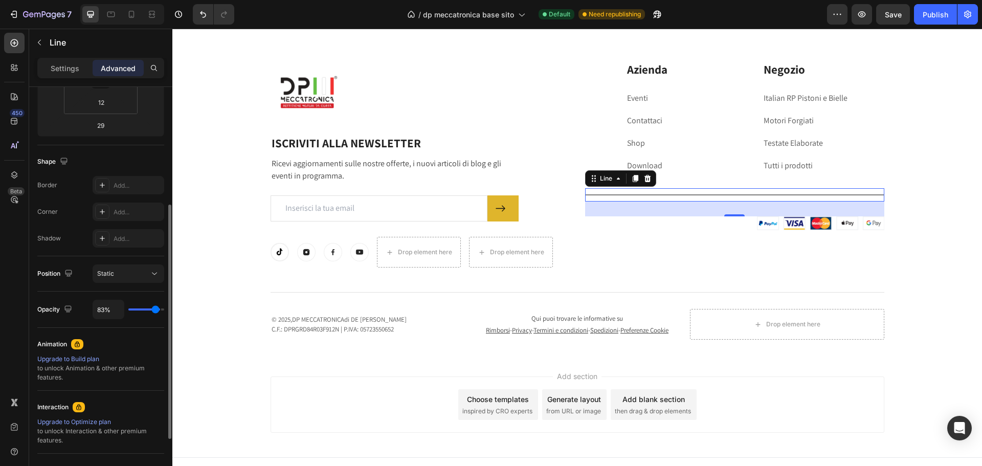
type input "80%"
type input "80"
type input "78%"
type input "78"
type input "74%"
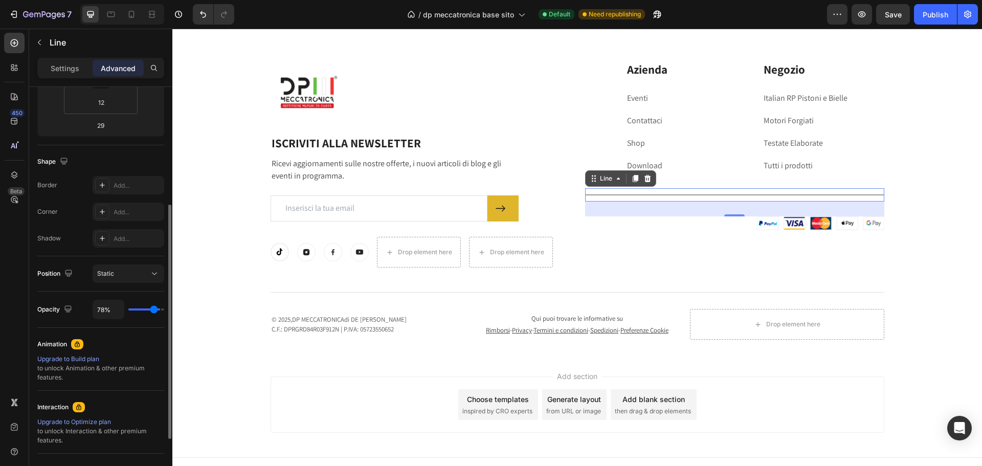
type input "74"
type input "72%"
type input "72"
type input "70%"
type input "70"
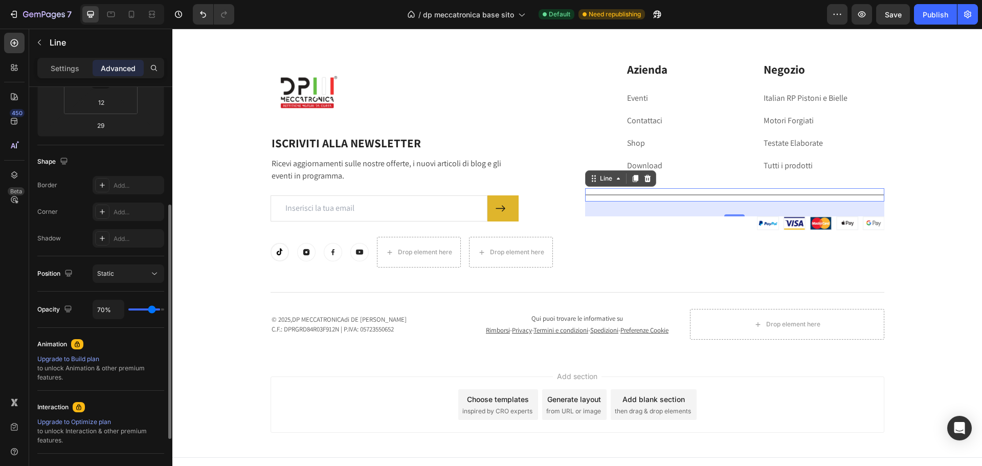
type input "69%"
type input "69"
type input "65%"
type input "65"
type input "61%"
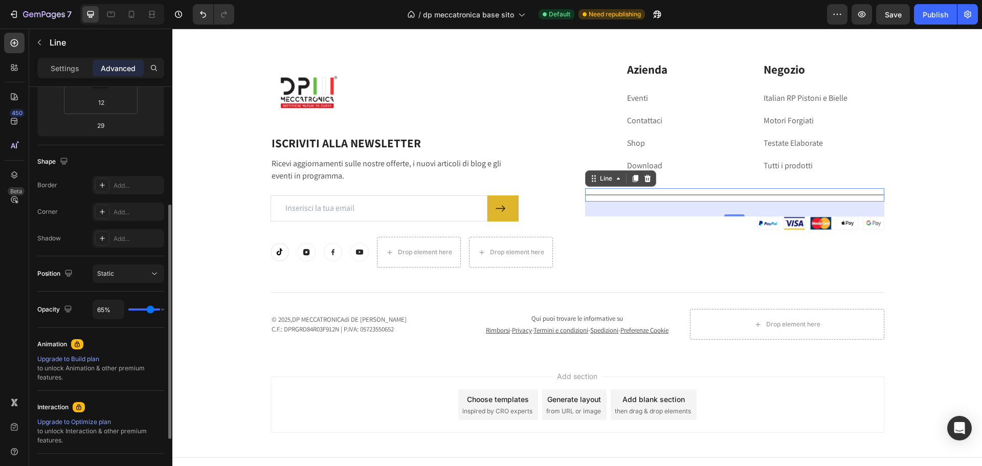
type input "61"
type input "59%"
type input "59"
type input "57%"
type input "57"
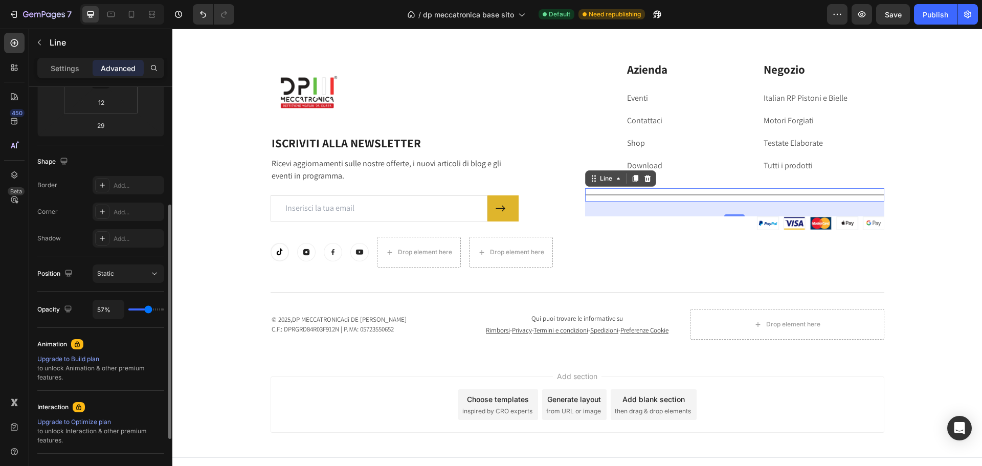
type input "56%"
type input "56"
type input "54%"
type input "54"
type input "52%"
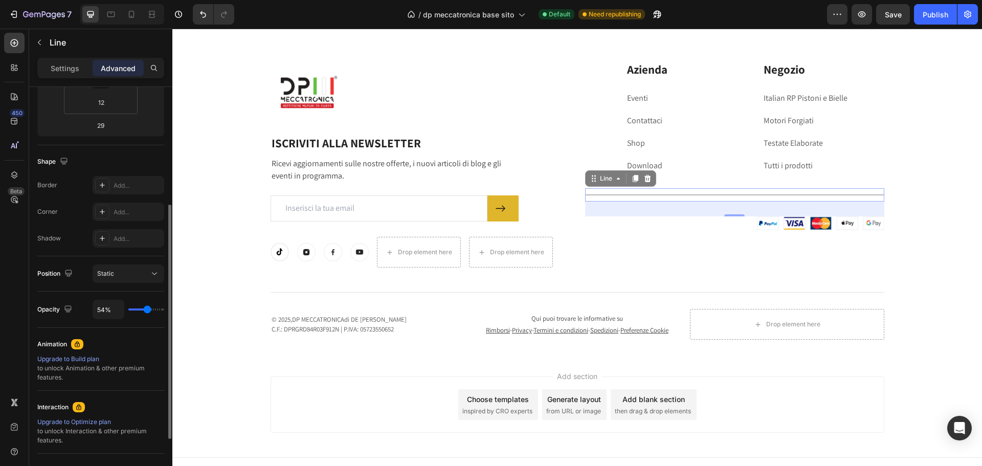
type input "52"
type input "50%"
type input "50"
type input "48%"
type input "48"
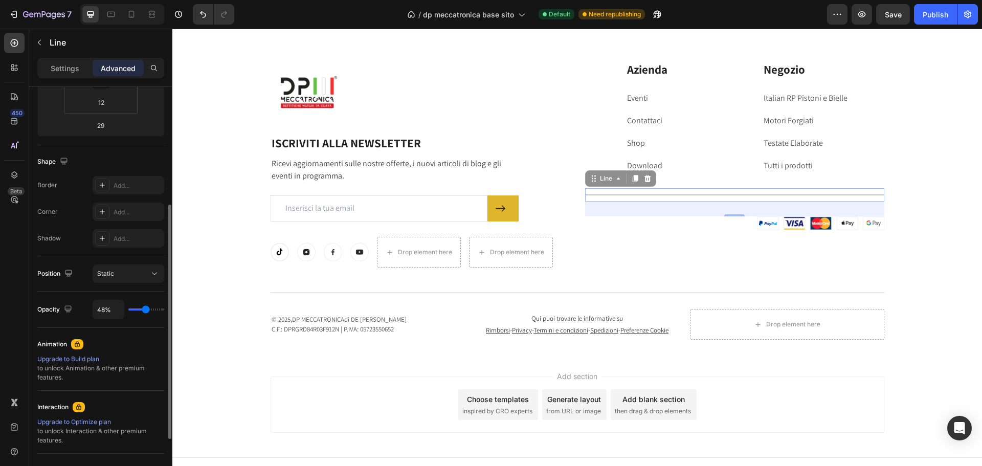
type input "50%"
type input "50"
type input "54%"
type input "54"
type input "61%"
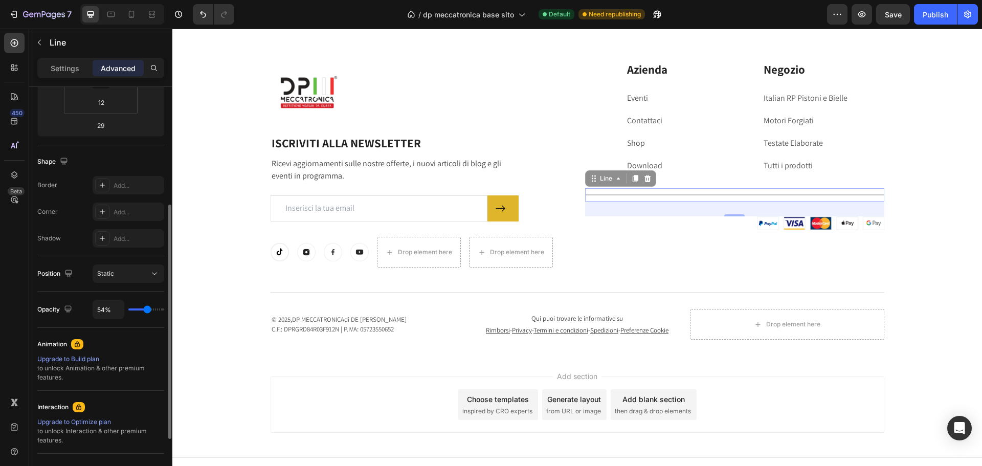
type input "61"
type input "69%"
type input "69"
type input "74%"
type input "74"
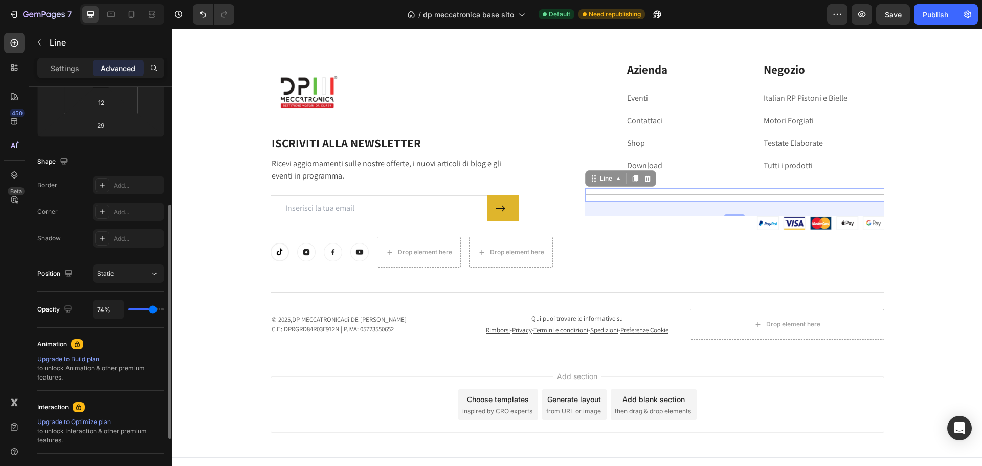
type input "81%"
type input "81"
type input "85%"
type input "85"
type input "94%"
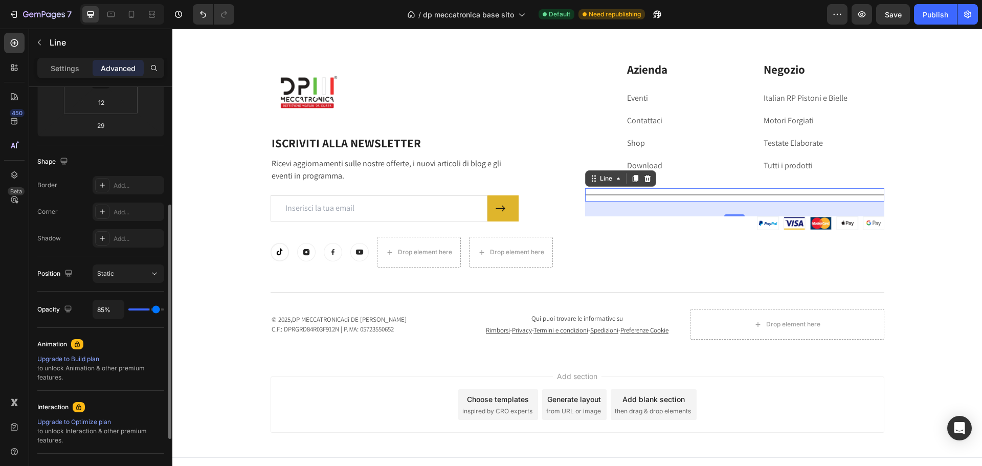
type input "94"
type input "100%"
type input "100"
drag, startPoint x: 158, startPoint y: 308, endPoint x: 194, endPoint y: 307, distance: 35.8
click at [164, 308] on input "range" at bounding box center [146, 309] width 36 height 2
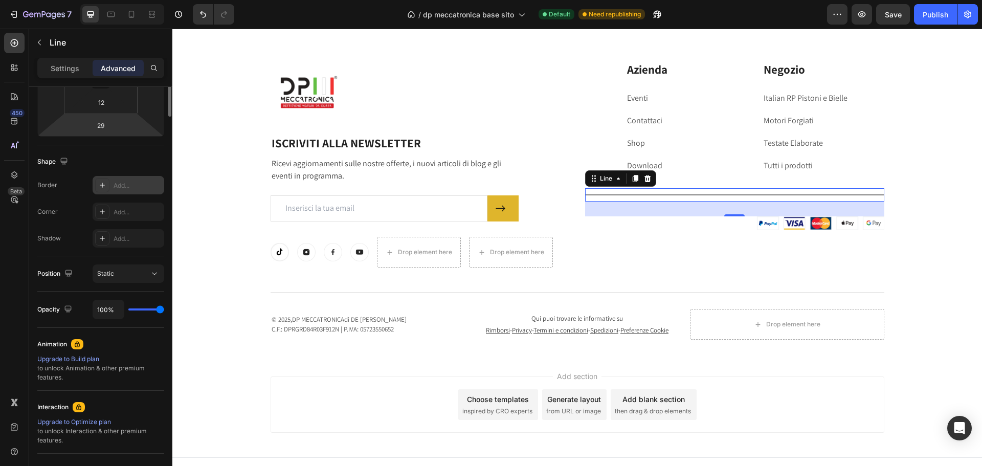
scroll to position [0, 0]
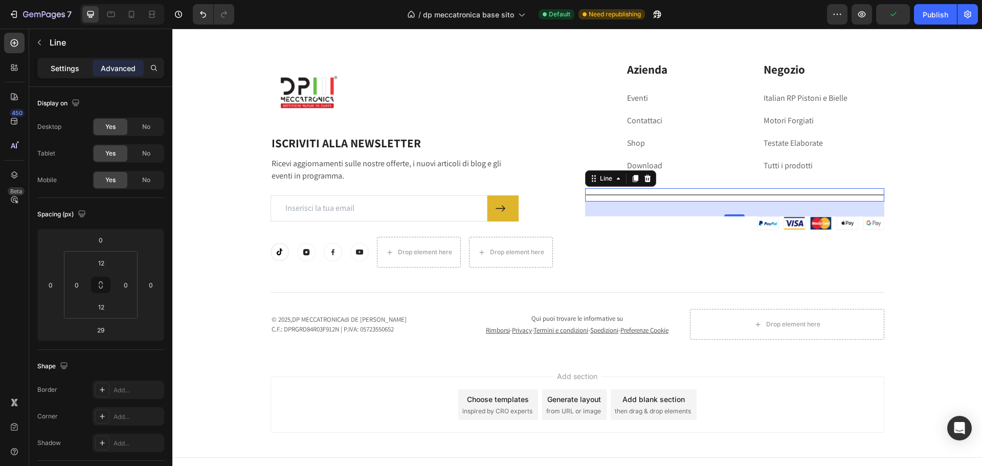
click at [79, 67] on p "Settings" at bounding box center [65, 68] width 29 height 11
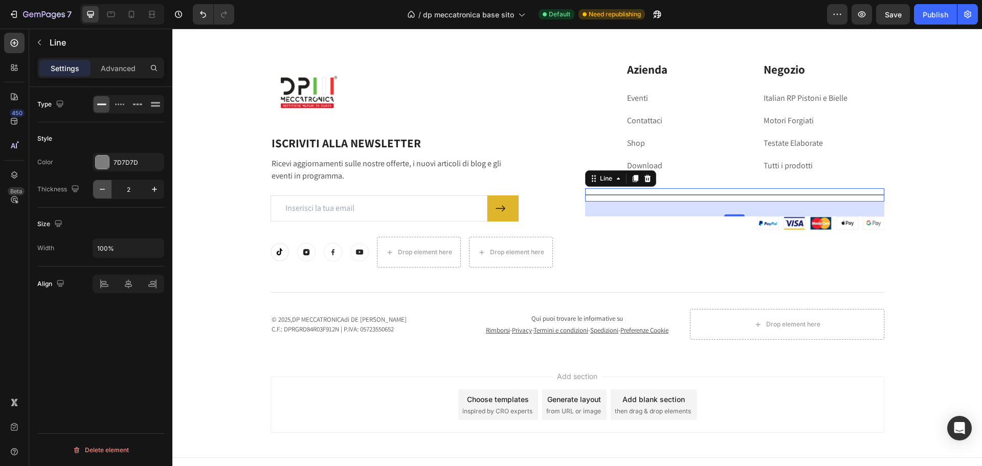
click at [99, 195] on button "button" at bounding box center [102, 189] width 18 height 18
type input "1"
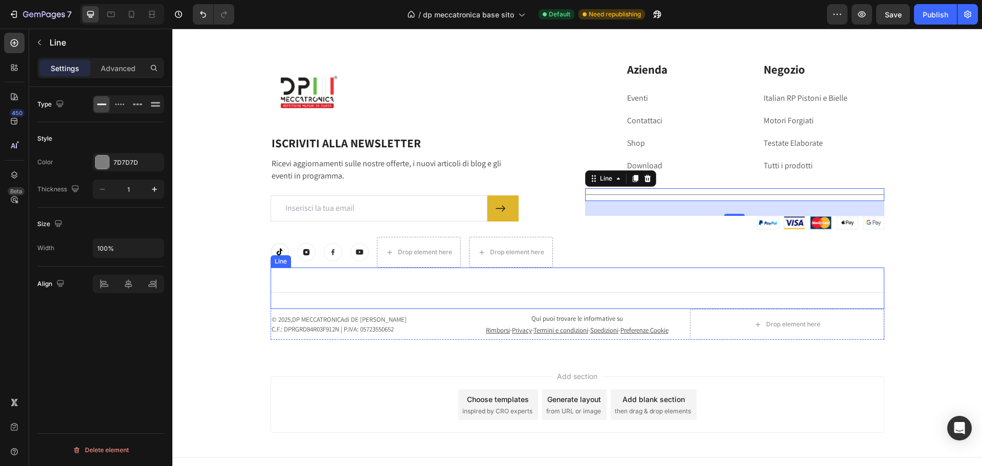
click at [895, 242] on div "Image Row ISCRIVITI ALLA NEWSLETTER Heading Ricevi aggiornamenti sulle nostre o…" at bounding box center [577, 200] width 794 height 278
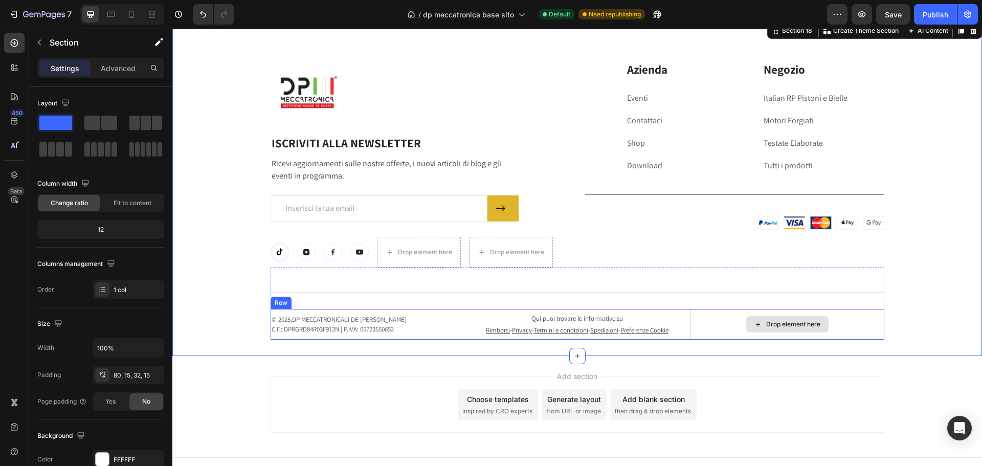
click at [798, 326] on div "Drop element here" at bounding box center [793, 324] width 54 height 8
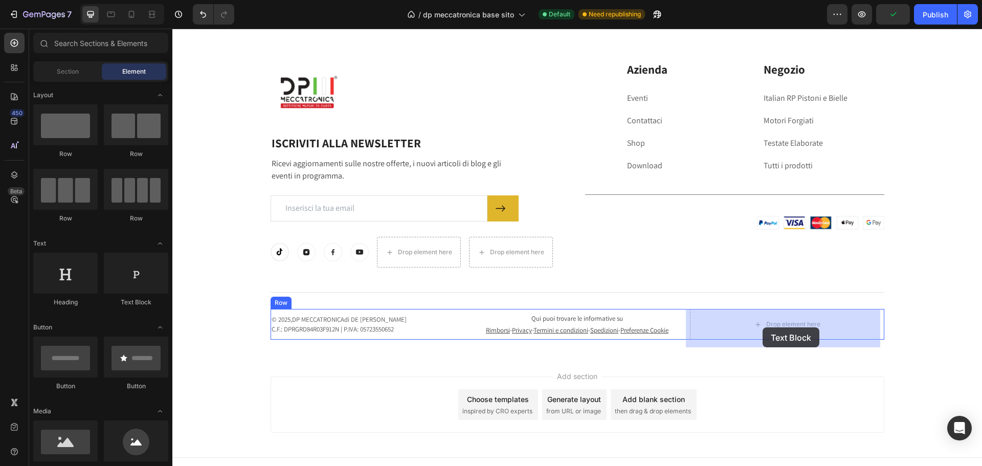
drag, startPoint x: 311, startPoint y: 305, endPoint x: 762, endPoint y: 327, distance: 451.5
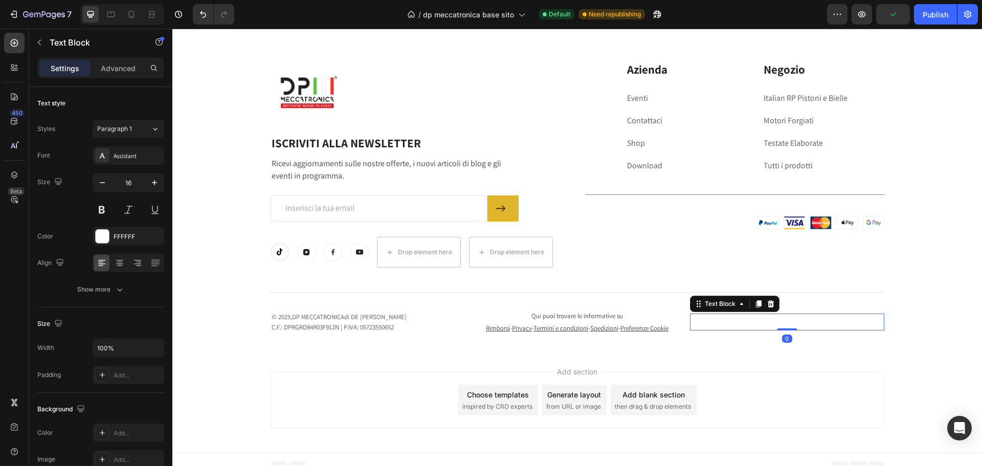
click at [764, 327] on div "Replace this text with your content" at bounding box center [787, 321] width 194 height 17
click at [764, 327] on p "Replace this text with your content" at bounding box center [787, 321] width 192 height 15
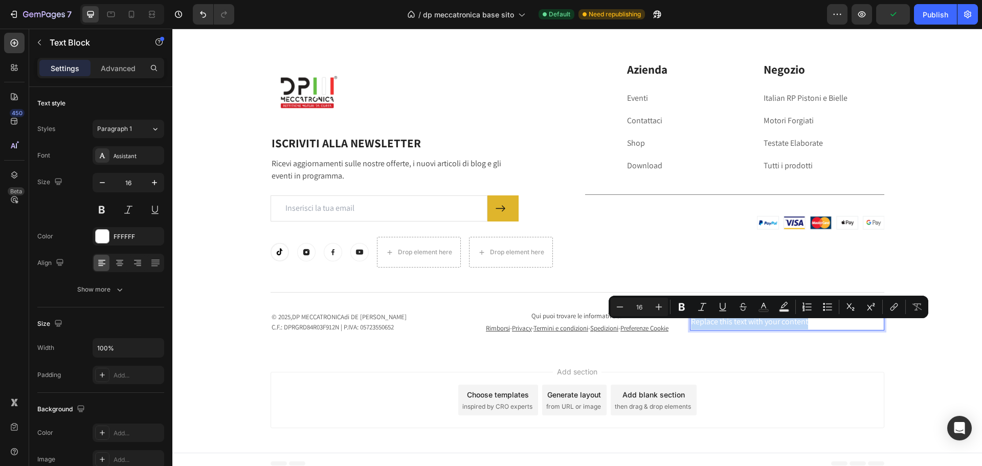
click at [764, 327] on p "Replace this text with your content" at bounding box center [787, 321] width 192 height 15
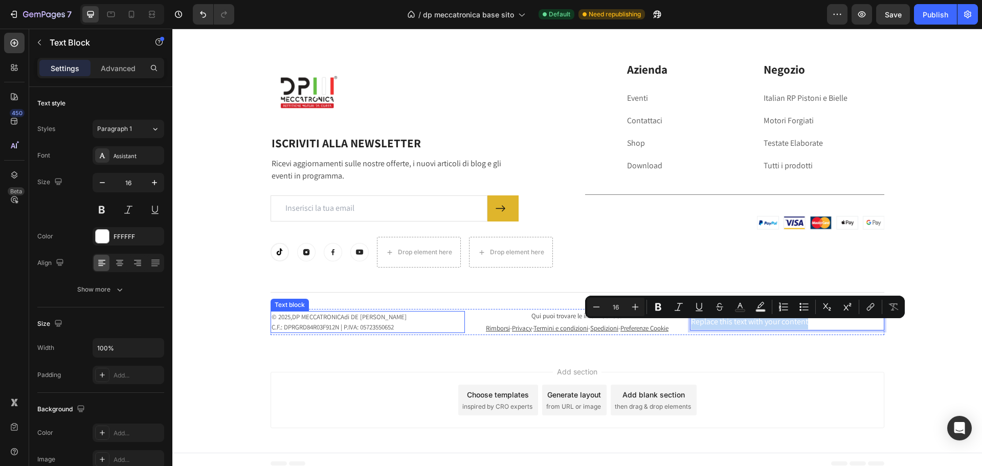
click at [367, 327] on p "© 2025, DP MECCATRONICA di DE [PERSON_NAME]: DPRGRD84R03F912N | P.IVA: 05723550…" at bounding box center [367, 322] width 192 height 20
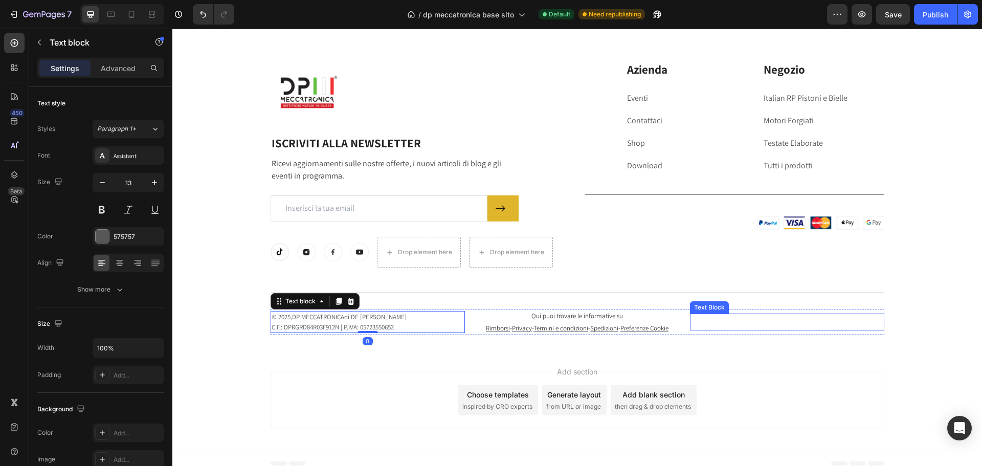
click at [782, 327] on p "Replace this text with your content" at bounding box center [787, 321] width 192 height 15
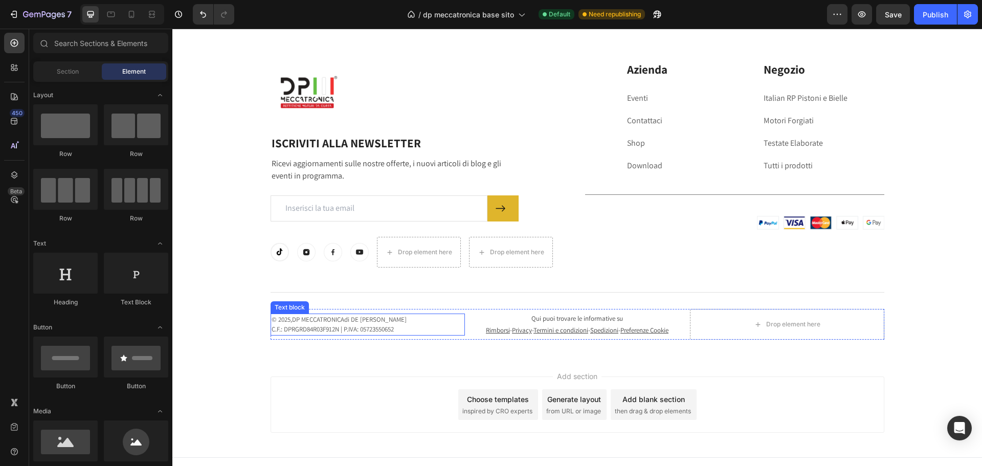
click at [354, 333] on link "C.F.: DPRGRD84R03F912N | P.IVA: 05723550652" at bounding box center [332, 329] width 122 height 9
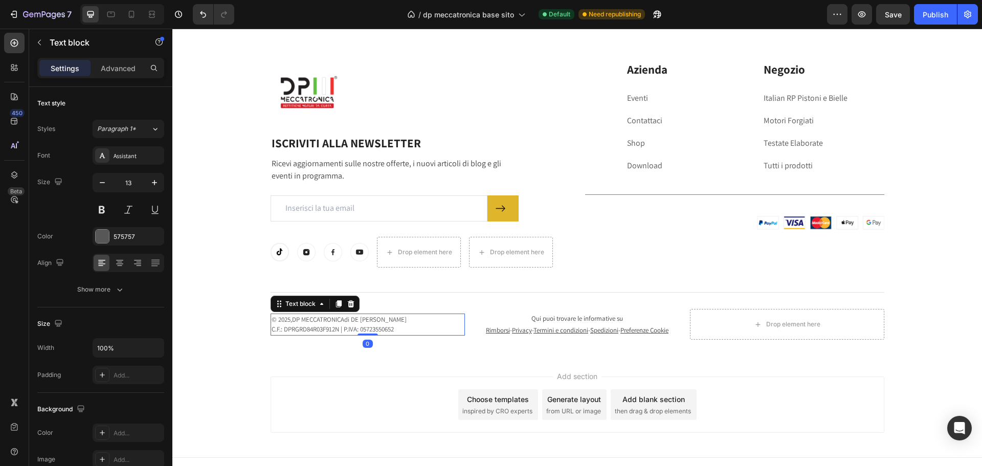
click at [432, 328] on p "© 2025, DP MECCATRONICA di DE [PERSON_NAME]: DPRGRD84R03F912N | P.IVA: 05723550…" at bounding box center [367, 324] width 192 height 20
click at [431, 377] on div "Add section Choose templates inspired by CRO experts Generate layout from URL o…" at bounding box center [576, 406] width 809 height 101
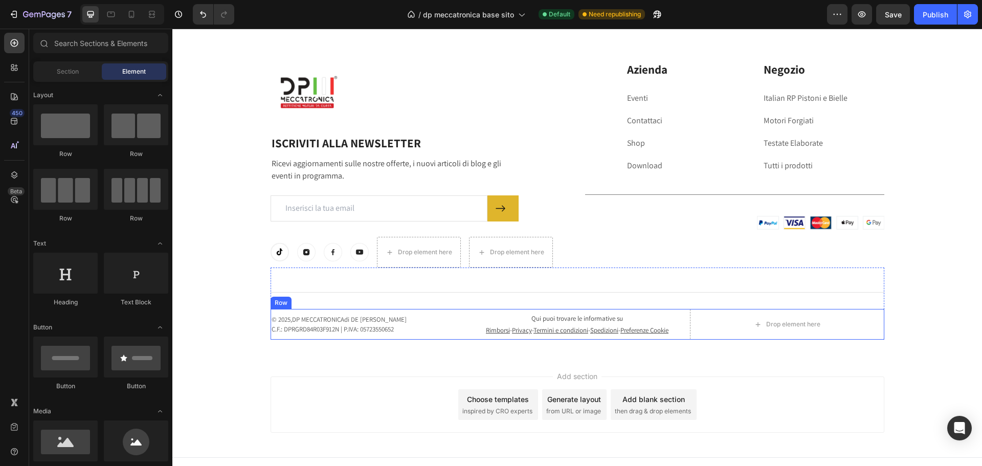
click at [436, 326] on p "© 2025, DP MECCATRONICA di DE [PERSON_NAME]: DPRGRD84R03F912N | P.IVA: 05723550…" at bounding box center [367, 324] width 192 height 20
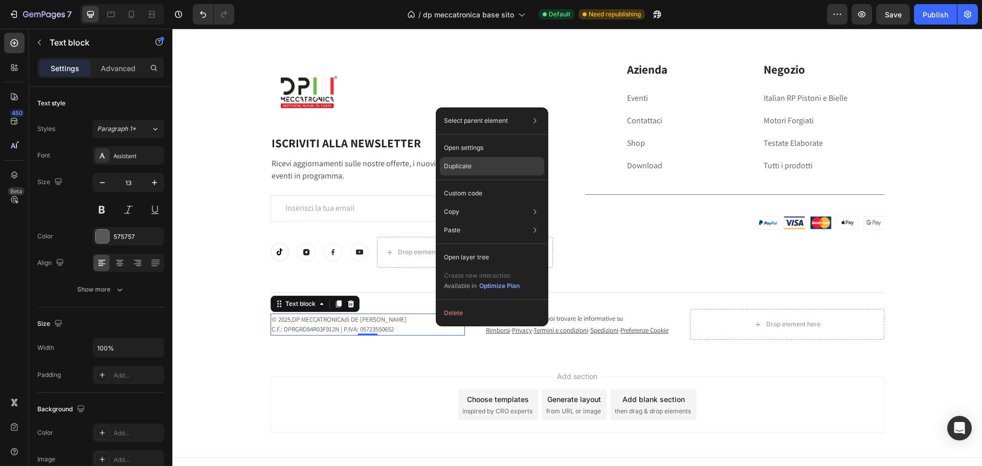
drag, startPoint x: 466, startPoint y: 161, endPoint x: 254, endPoint y: 387, distance: 309.6
click at [466, 184] on div "Duplicate" at bounding box center [492, 193] width 104 height 18
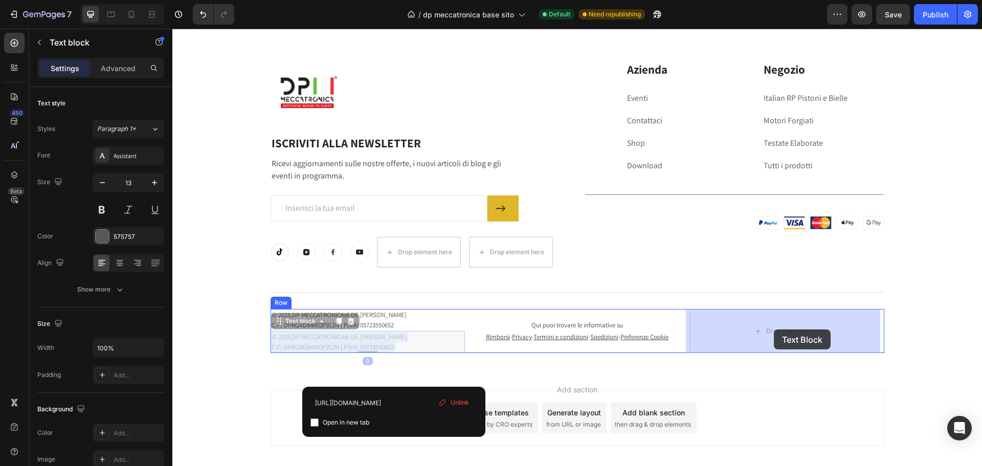
drag, startPoint x: 420, startPoint y: 344, endPoint x: 773, endPoint y: 329, distance: 353.6
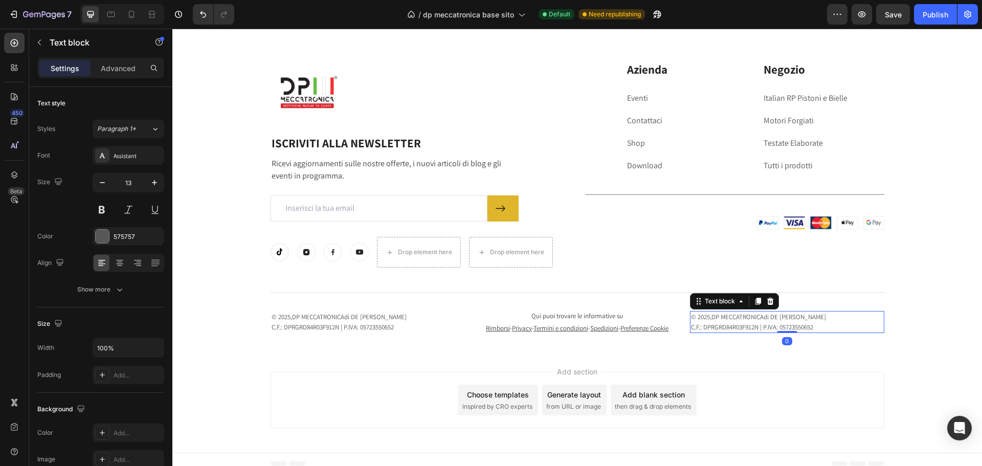
click at [788, 323] on p "© 2025, DP MECCATRONICA di DE [PERSON_NAME]: DPRGRD84R03F912N | P.IVA: 05723550…" at bounding box center [787, 322] width 192 height 20
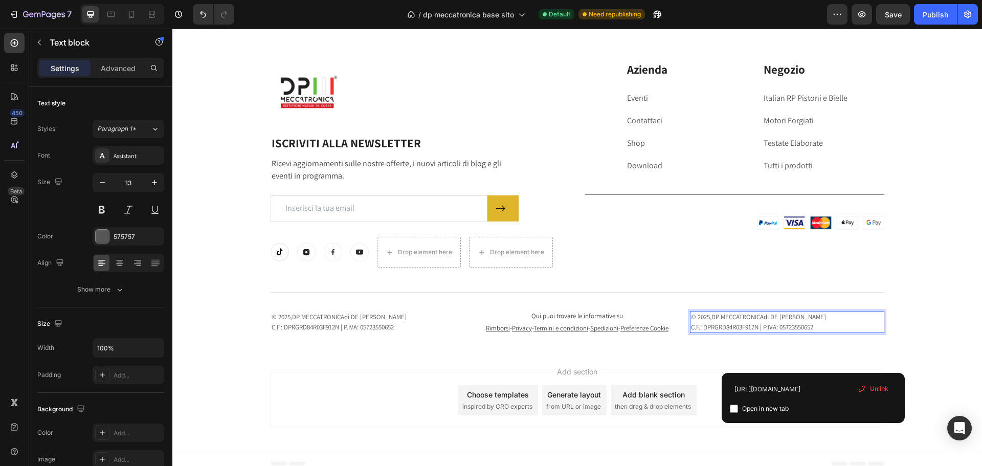
click at [819, 332] on p "© 2025, DP MECCATRONICA di DE [PERSON_NAME]: DPRGRD84R03F912N | P.IVA: 05723550…" at bounding box center [787, 322] width 192 height 20
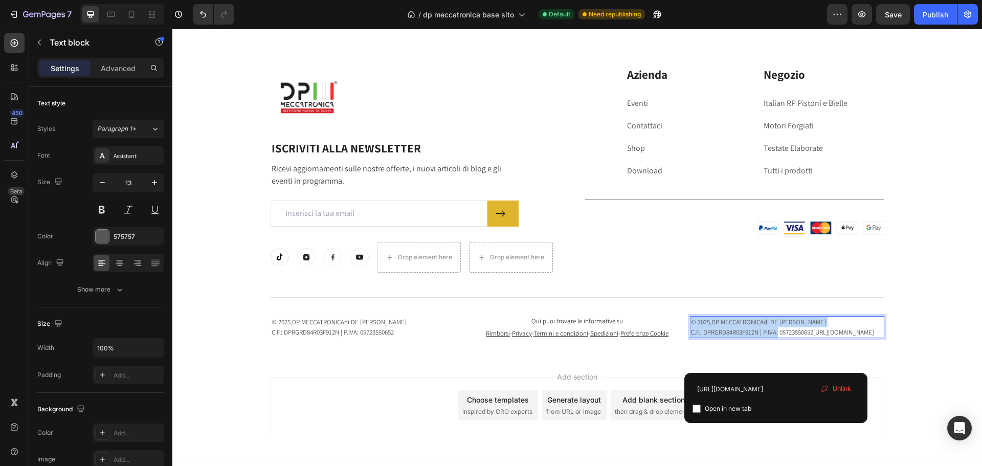
drag, startPoint x: 780, startPoint y: 335, endPoint x: 689, endPoint y: 322, distance: 92.5
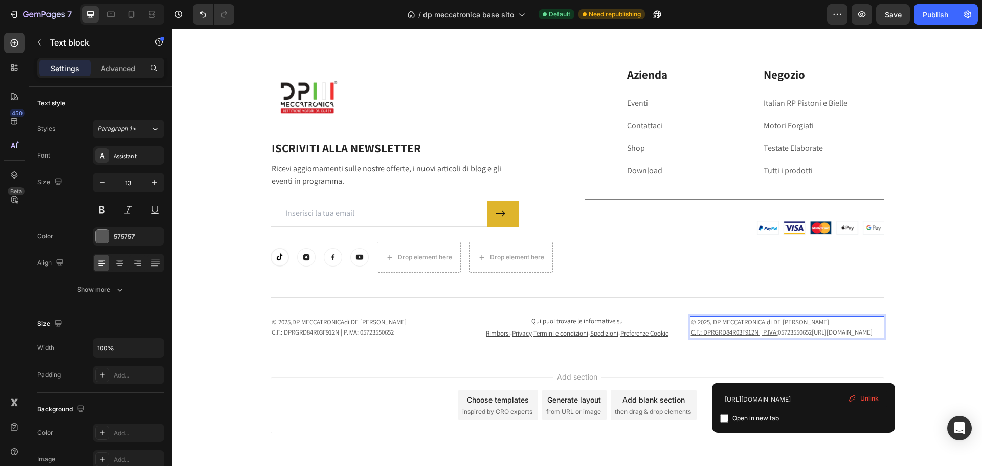
drag, startPoint x: 818, startPoint y: 347, endPoint x: 686, endPoint y: 323, distance: 135.1
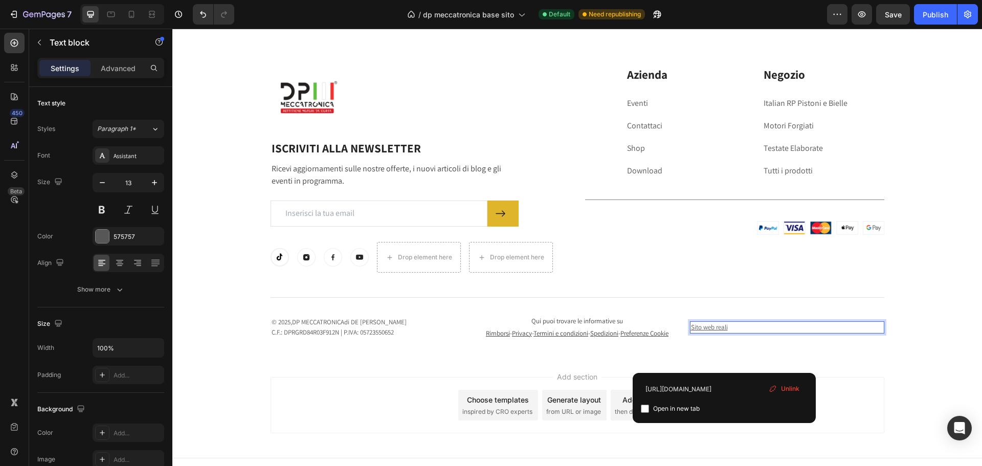
click at [790, 385] on span "Unlink" at bounding box center [790, 388] width 18 height 9
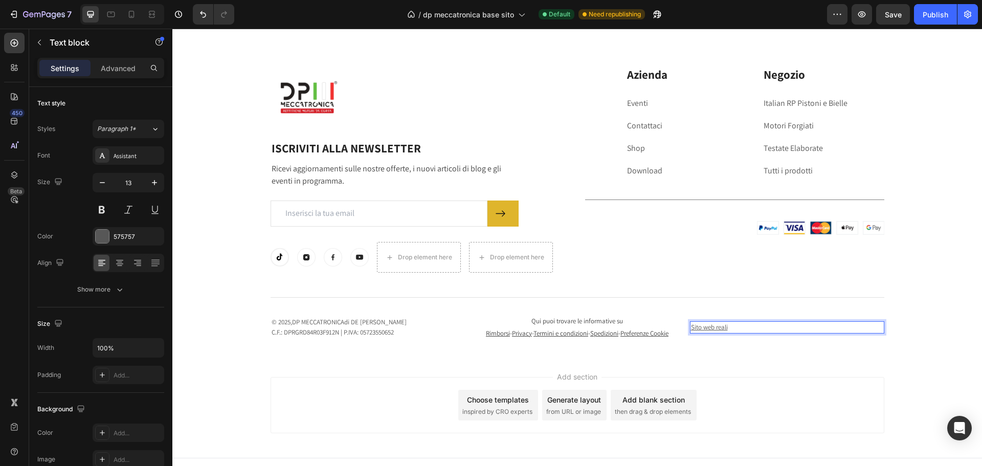
click at [739, 332] on p "Sito web reali ⁠⁠⁠⁠⁠⁠⁠" at bounding box center [787, 327] width 192 height 10
click at [751, 331] on p "Sito web reali ⁠⁠⁠⁠⁠⁠⁠" at bounding box center [787, 327] width 192 height 10
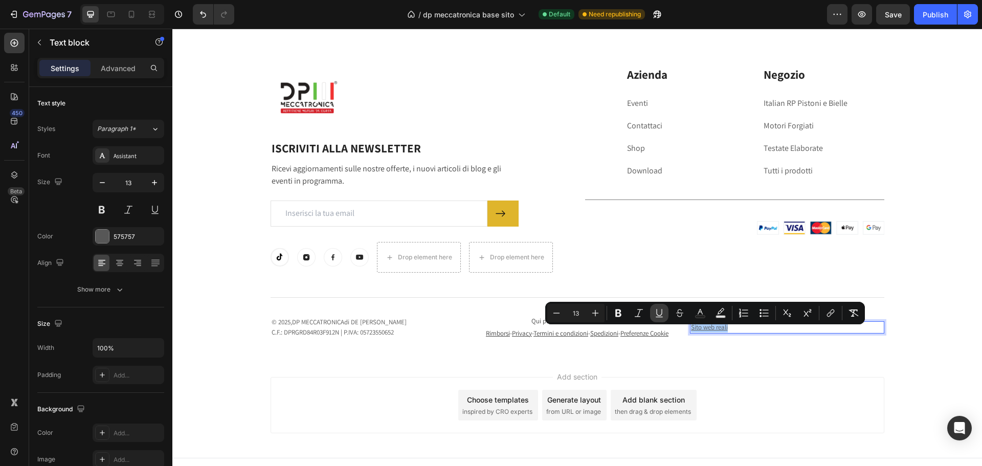
click at [662, 312] on icon "Editor contextual toolbar" at bounding box center [659, 312] width 6 height 7
click at [737, 330] on p "Sito web reali" at bounding box center [787, 327] width 192 height 10
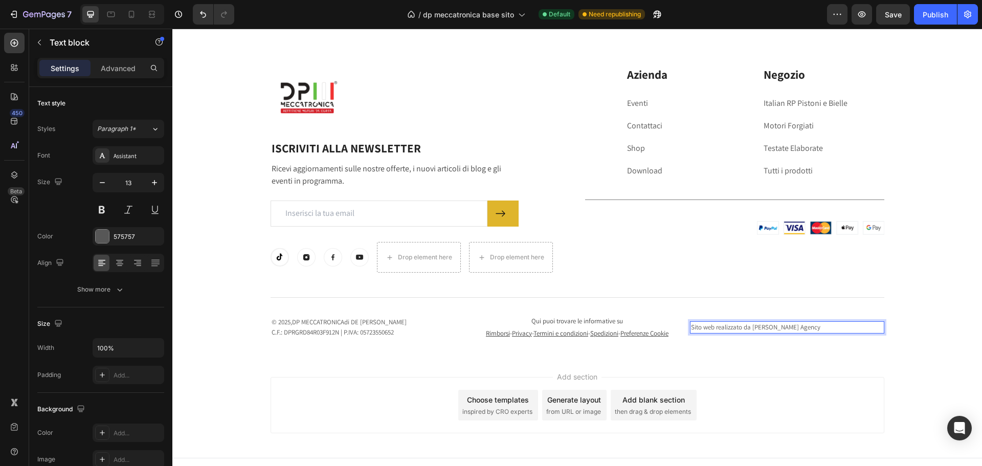
click at [750, 330] on p "Sito web realizzato da [PERSON_NAME] Agency" at bounding box center [787, 327] width 192 height 10
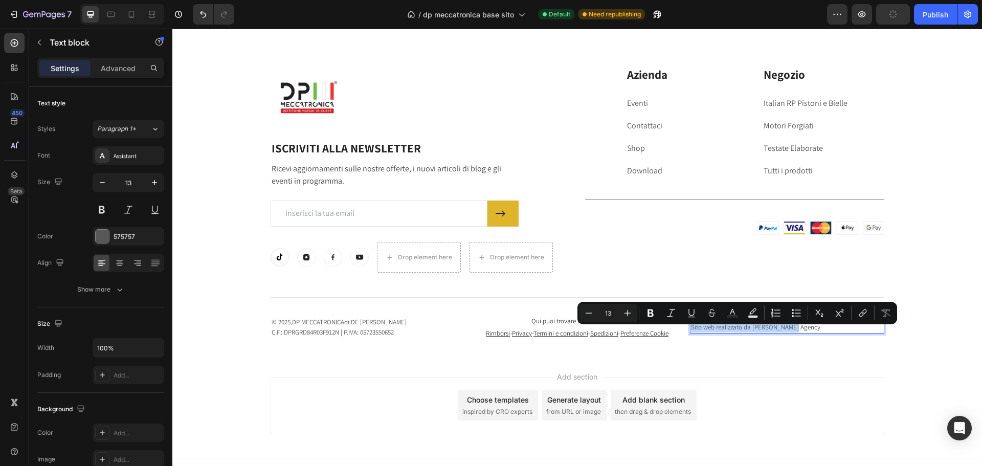
click at [820, 332] on p "Sito web realizzato da [PERSON_NAME] Agency" at bounding box center [787, 327] width 192 height 10
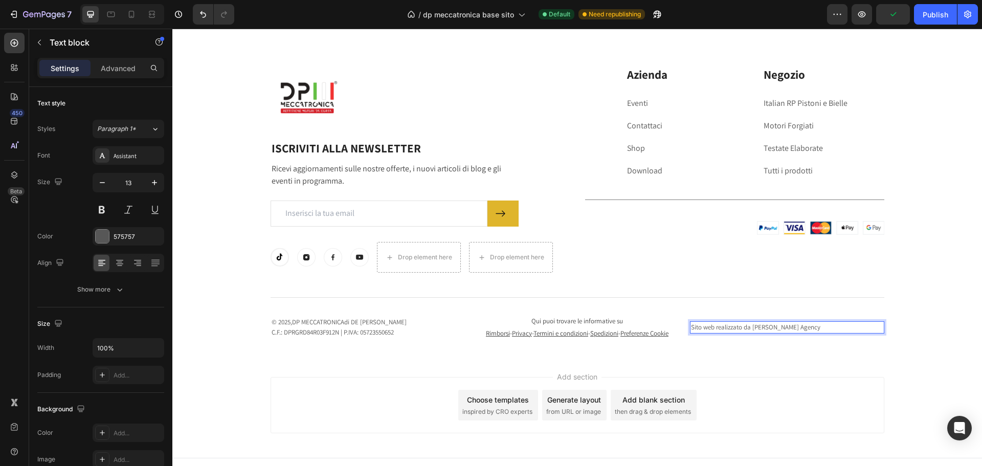
click at [826, 332] on p "Sito web realizzato da [PERSON_NAME] Agency" at bounding box center [787, 327] width 192 height 10
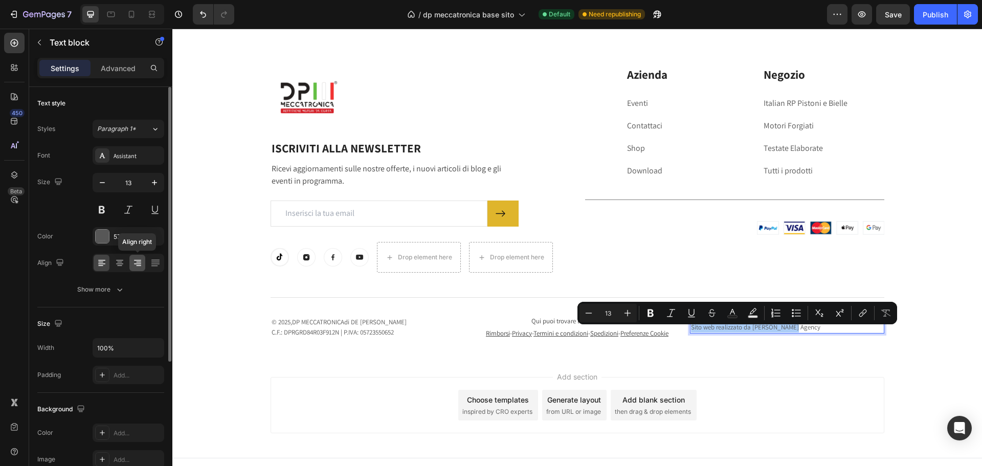
drag, startPoint x: 140, startPoint y: 266, endPoint x: 329, endPoint y: 335, distance: 201.2
click at [140, 266] on icon at bounding box center [137, 263] width 10 height 10
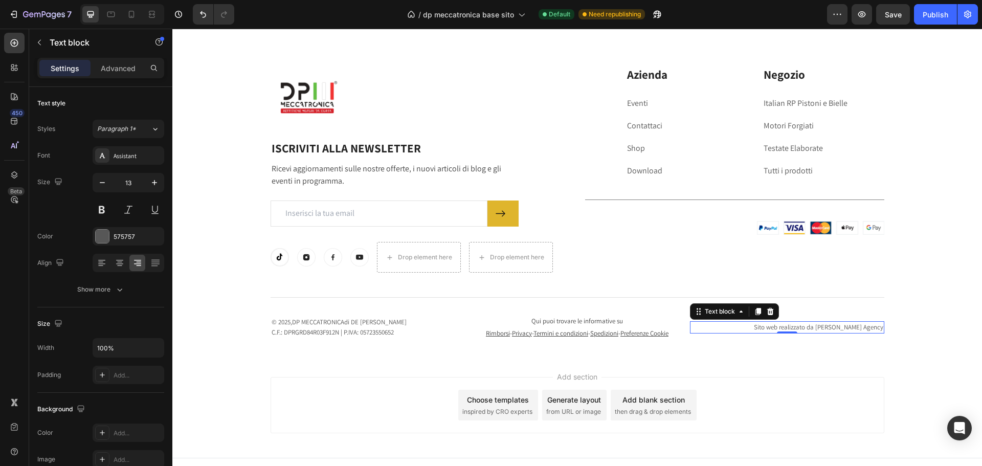
click at [813, 332] on p "Sito web realizzato da [PERSON_NAME] Agency" at bounding box center [787, 327] width 192 height 10
click at [762, 332] on p "Sito web realizzato da [PERSON_NAME] Agency" at bounding box center [787, 327] width 192 height 10
click at [840, 332] on p "Sito web realizzato da [PERSON_NAME] Agency" at bounding box center [787, 327] width 192 height 10
drag, startPoint x: 775, startPoint y: 336, endPoint x: 892, endPoint y: 334, distance: 117.6
click at [892, 334] on div "Image Row ISCRIVITI ALLA NEWSLETTER Heading Ricevi aggiornamenti sulle nostre o…" at bounding box center [577, 203] width 794 height 274
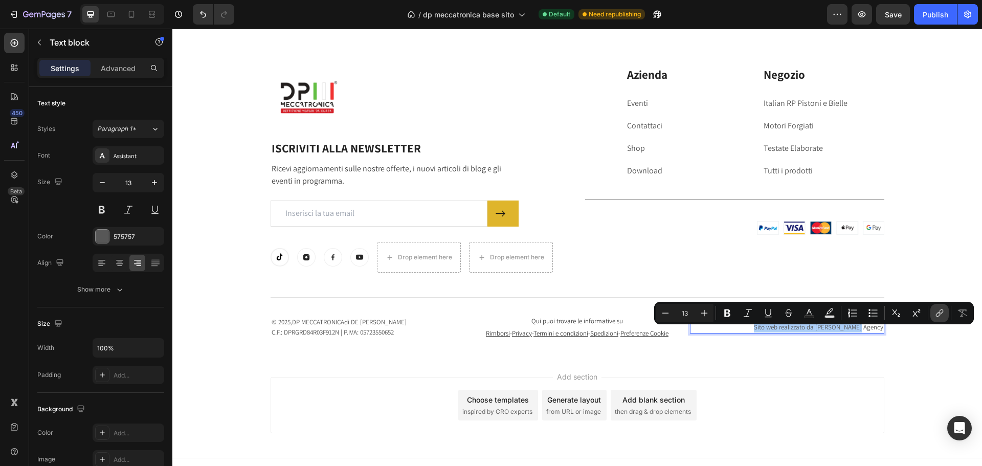
click at [943, 313] on icon "Editor contextual toolbar" at bounding box center [939, 313] width 10 height 10
click at [818, 332] on p "Sito web realizzato da [PERSON_NAME] Agency" at bounding box center [787, 327] width 192 height 10
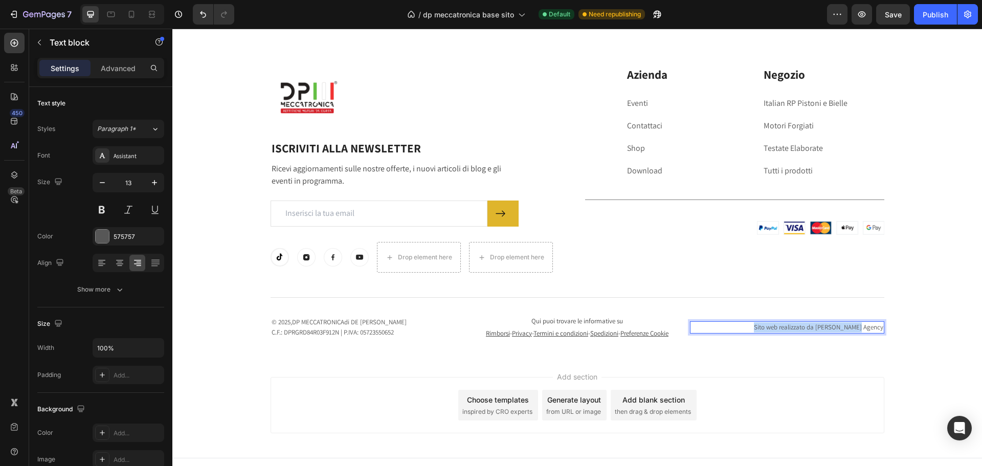
click at [818, 332] on p "Sito web realizzato da [PERSON_NAME] Agency" at bounding box center [787, 327] width 192 height 10
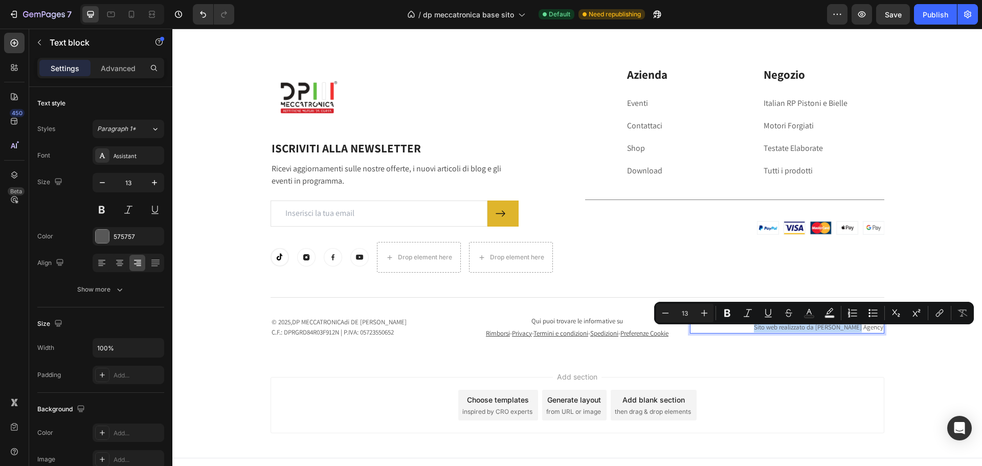
click at [818, 332] on p "Sito web realizzato da [PERSON_NAME] Agency" at bounding box center [787, 327] width 192 height 10
click at [944, 318] on button "link" at bounding box center [939, 313] width 18 height 18
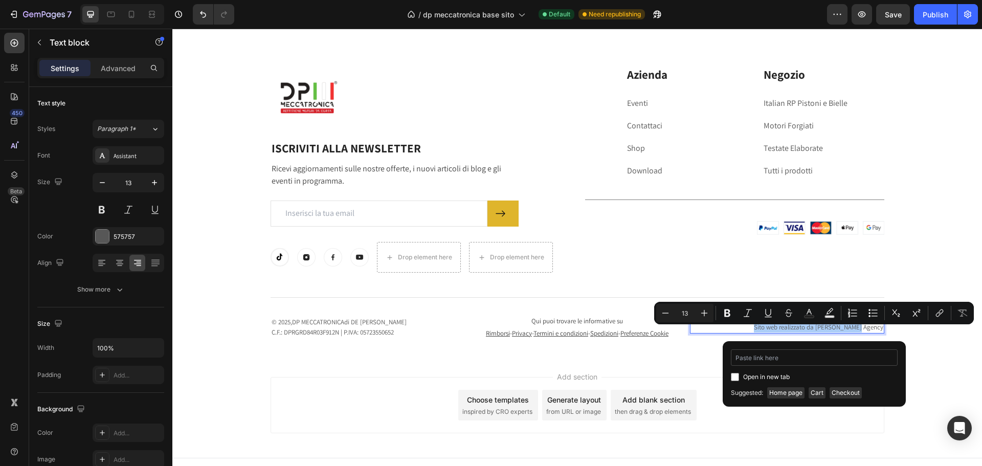
click at [838, 357] on input "Editor contextual toolbar" at bounding box center [814, 357] width 167 height 16
type input "[URL][DOMAIN_NAME]"
click at [773, 376] on span "Open in new tab" at bounding box center [766, 377] width 47 height 12
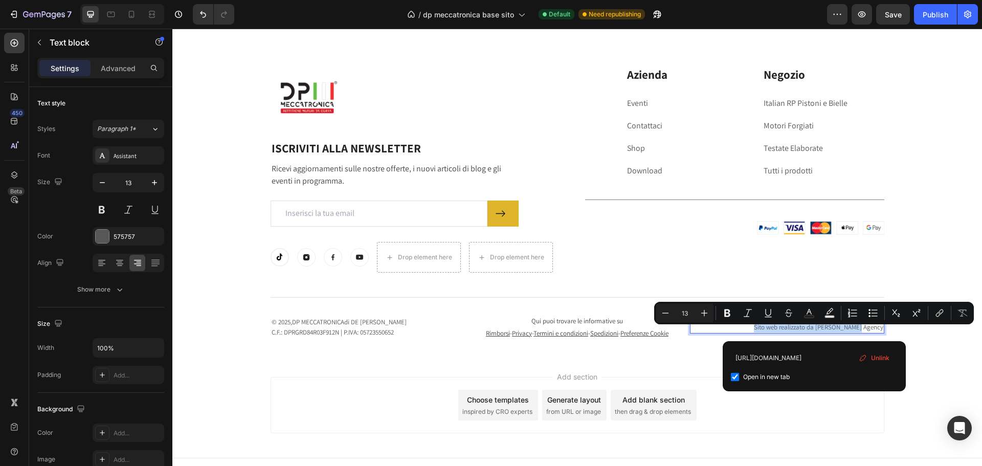
checkbox input "true"
click at [930, 356] on div "Image Row ISCRIVITI ALLA NEWSLETTER Heading Ricevi aggiornamenti sulle nostre o…" at bounding box center [576, 191] width 809 height 331
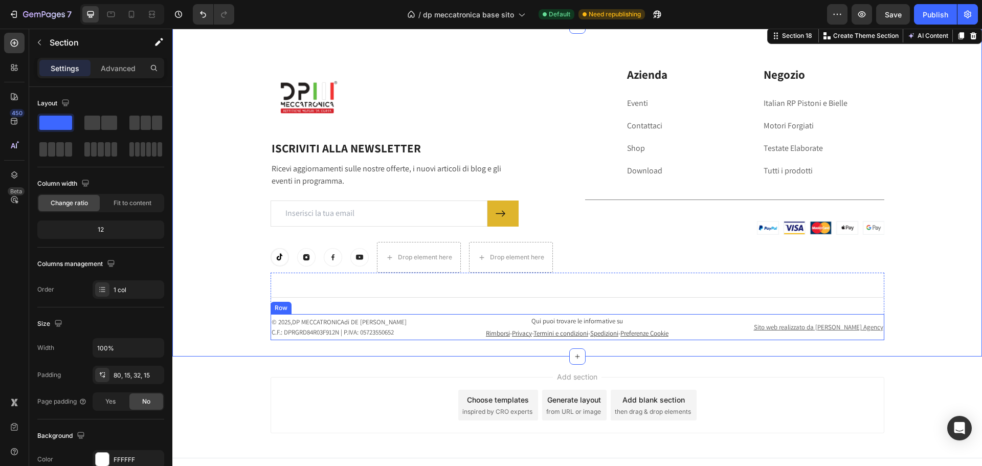
click at [815, 321] on div "Sito web realizzato da [PERSON_NAME] Agency Text block" at bounding box center [787, 327] width 194 height 26
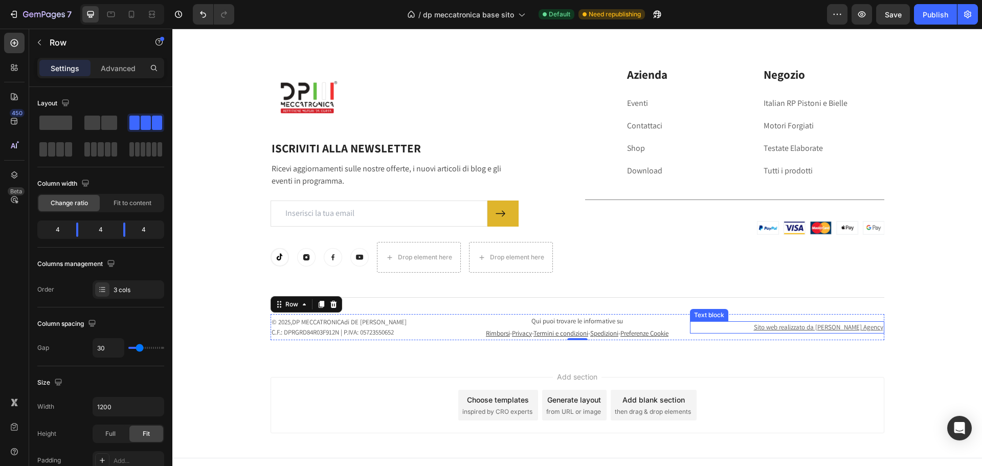
click at [751, 331] on p "Sito web realizzato da [PERSON_NAME] Agency" at bounding box center [787, 327] width 192 height 10
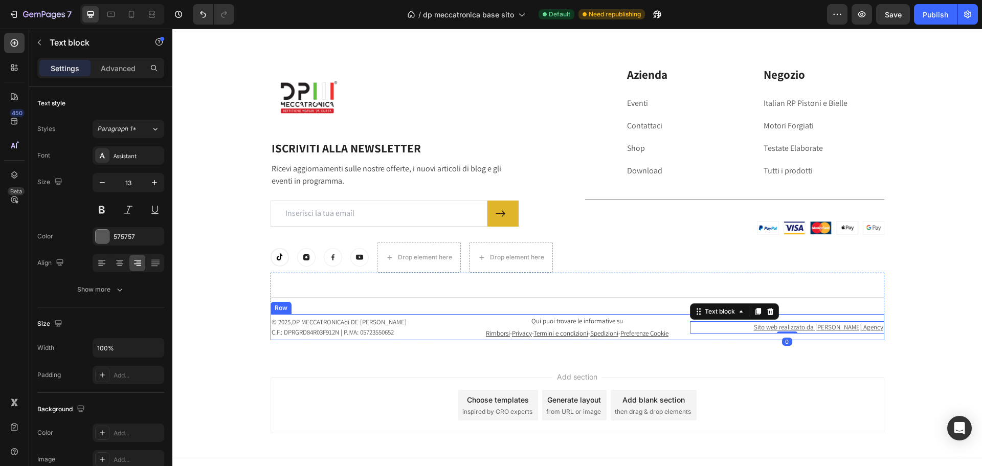
click at [805, 324] on div "Sito web realizzato da [PERSON_NAME] Agency Text block 0" at bounding box center [787, 327] width 194 height 26
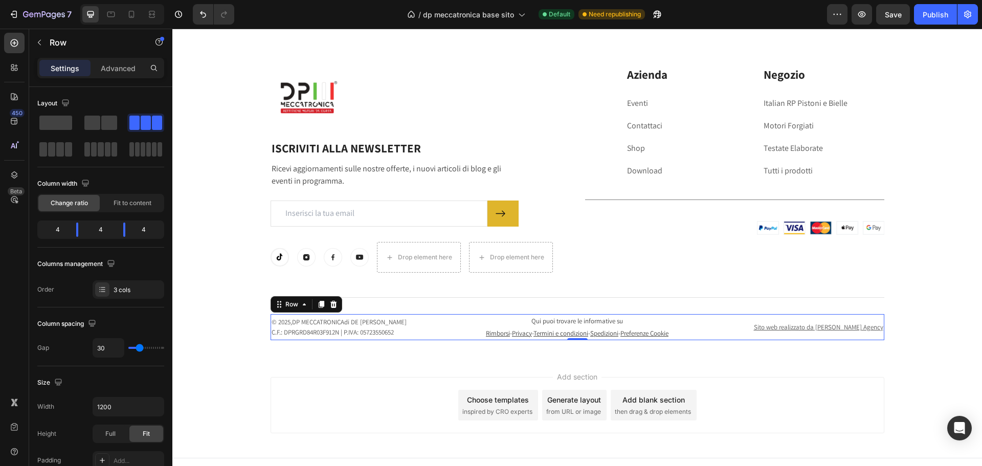
click at [725, 332] on p "Sito web realizzato da [PERSON_NAME] Agency" at bounding box center [787, 327] width 192 height 10
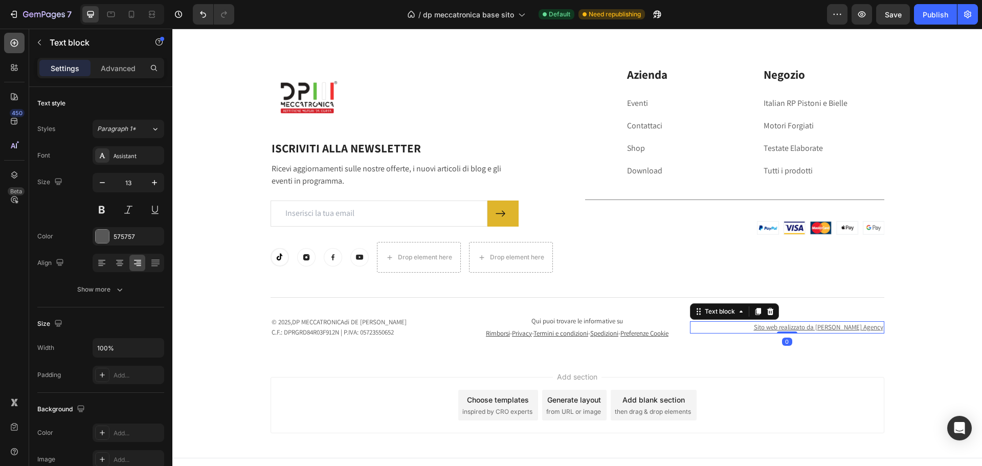
click at [12, 49] on div at bounding box center [14, 43] width 20 height 20
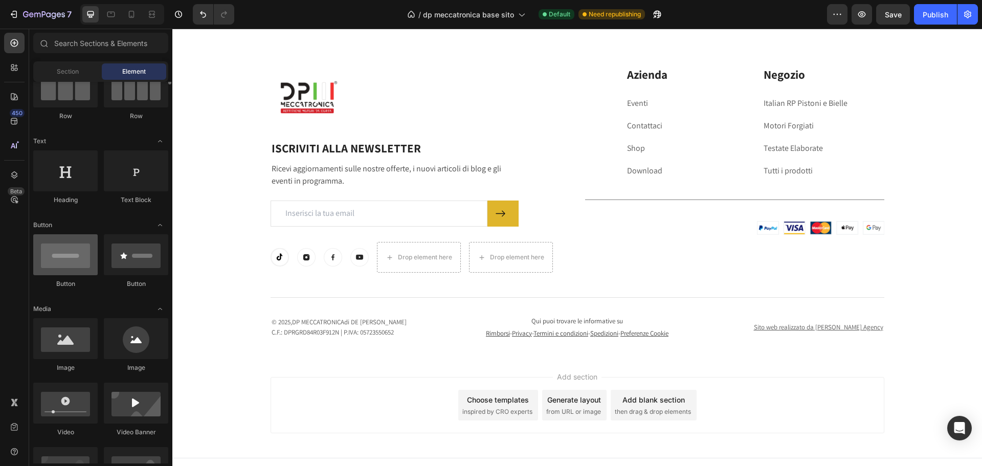
scroll to position [204, 0]
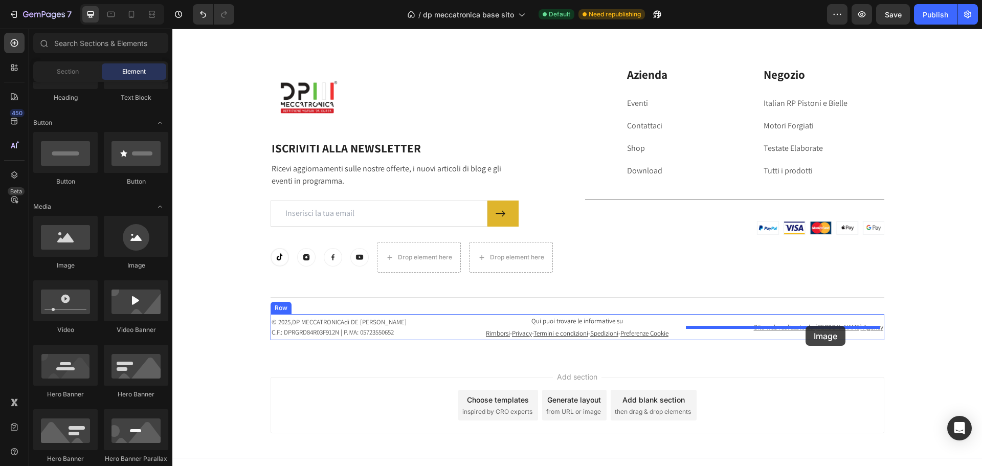
drag, startPoint x: 301, startPoint y: 273, endPoint x: 805, endPoint y: 326, distance: 506.8
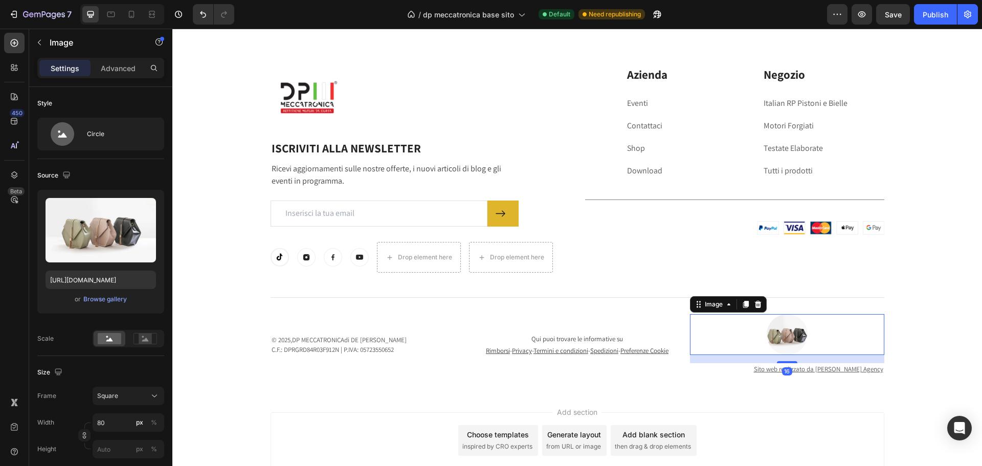
click at [786, 329] on img at bounding box center [786, 334] width 41 height 41
click at [717, 305] on div "Image" at bounding box center [713, 304] width 22 height 9
click at [757, 338] on div at bounding box center [787, 334] width 194 height 41
click at [784, 335] on img at bounding box center [786, 334] width 41 height 41
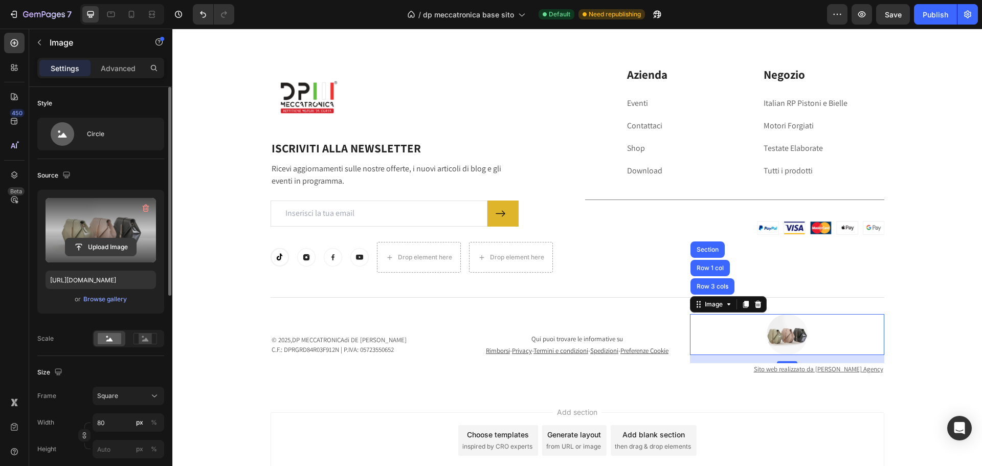
click at [119, 249] on input "file" at bounding box center [100, 246] width 71 height 17
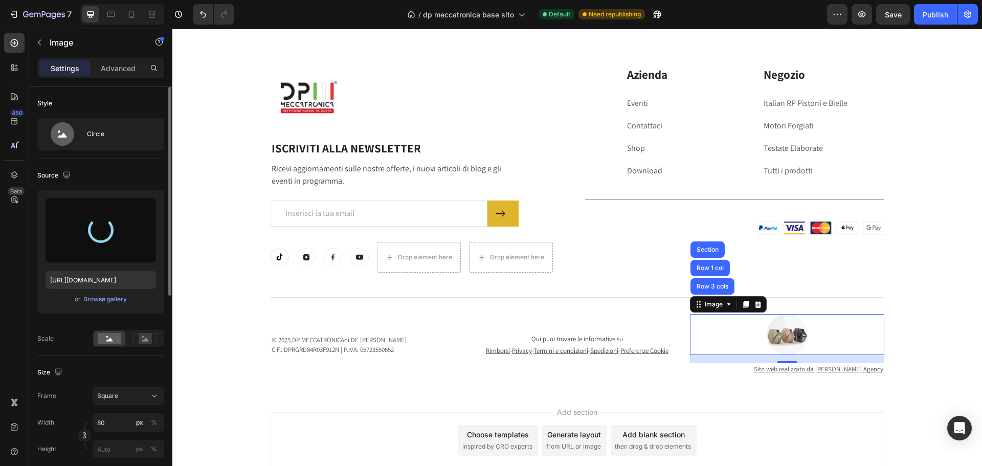
type input "[URL][DOMAIN_NAME]"
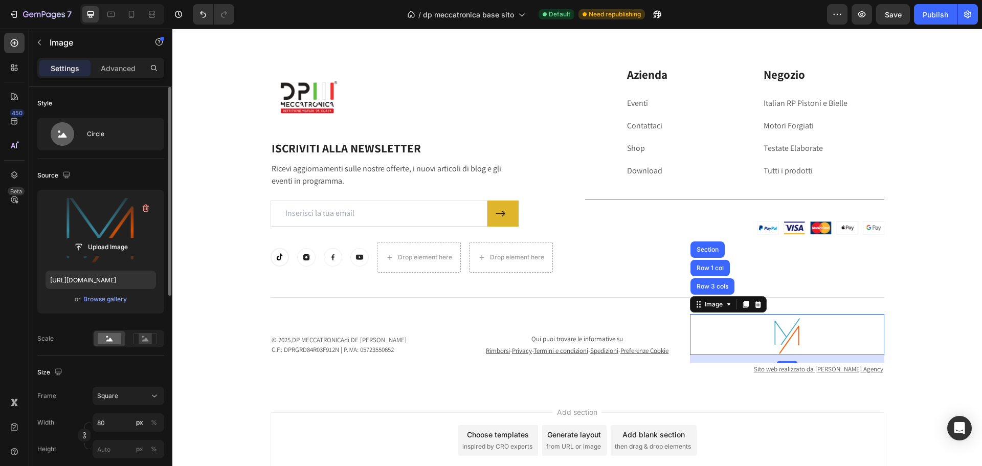
click at [779, 340] on img at bounding box center [786, 334] width 41 height 41
click at [138, 342] on icon at bounding box center [145, 338] width 24 height 11
click at [107, 342] on rect at bounding box center [110, 338] width 24 height 11
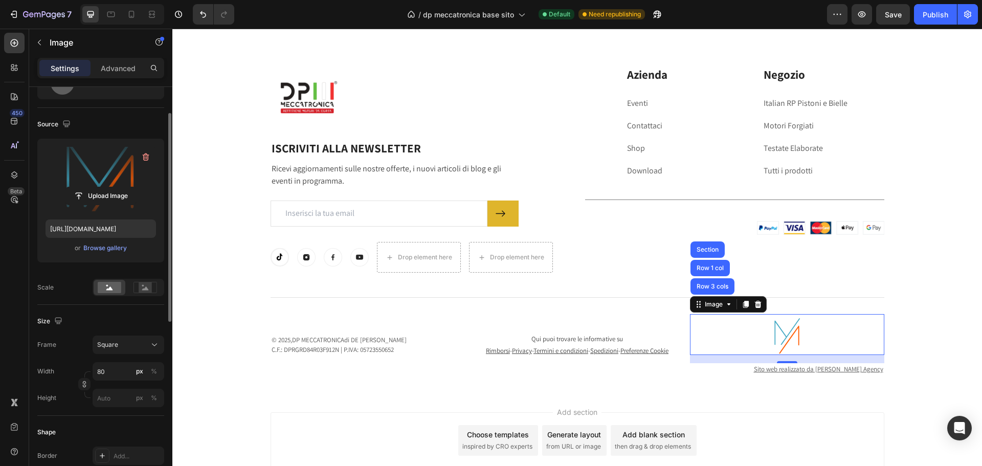
scroll to position [102, 0]
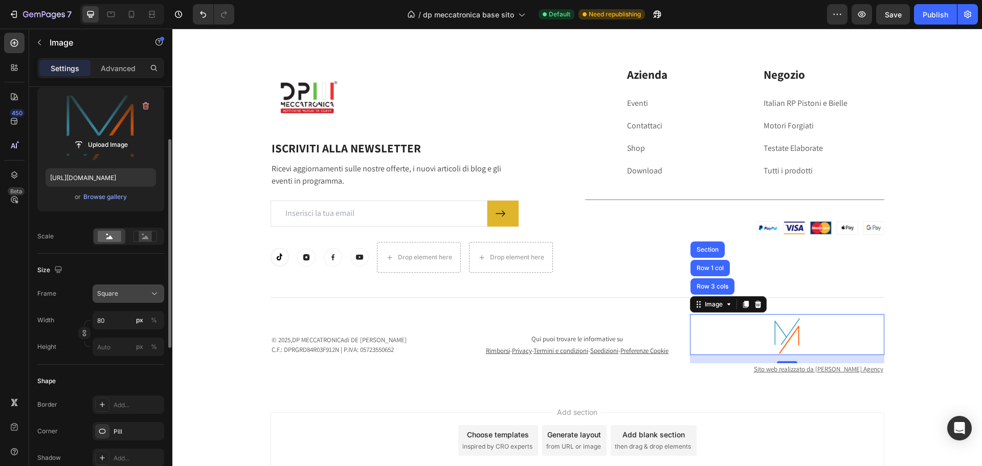
click at [117, 297] on span "Square" at bounding box center [107, 293] width 21 height 9
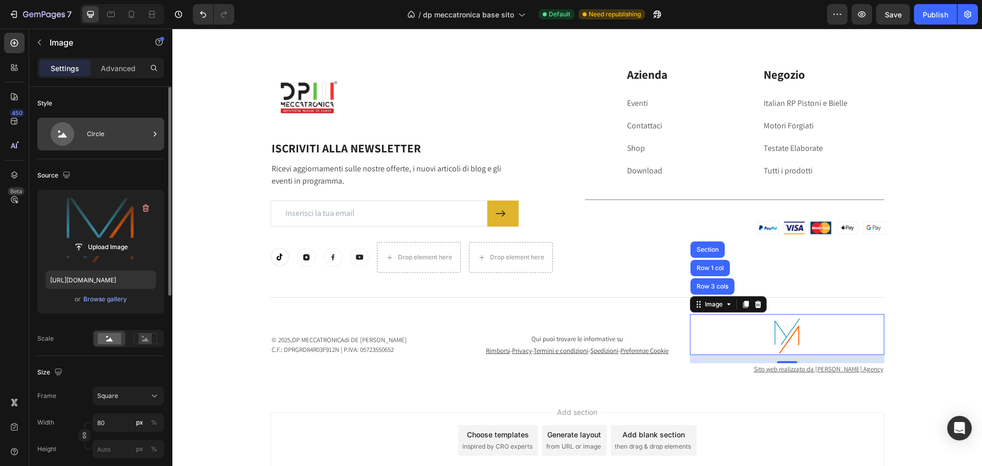
click at [119, 141] on div "Circle" at bounding box center [118, 134] width 62 height 24
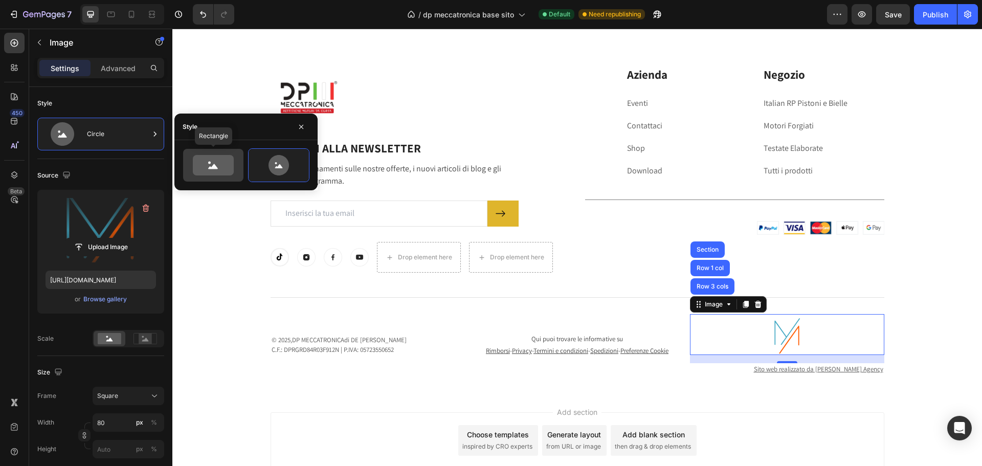
click at [218, 171] on icon at bounding box center [213, 165] width 41 height 20
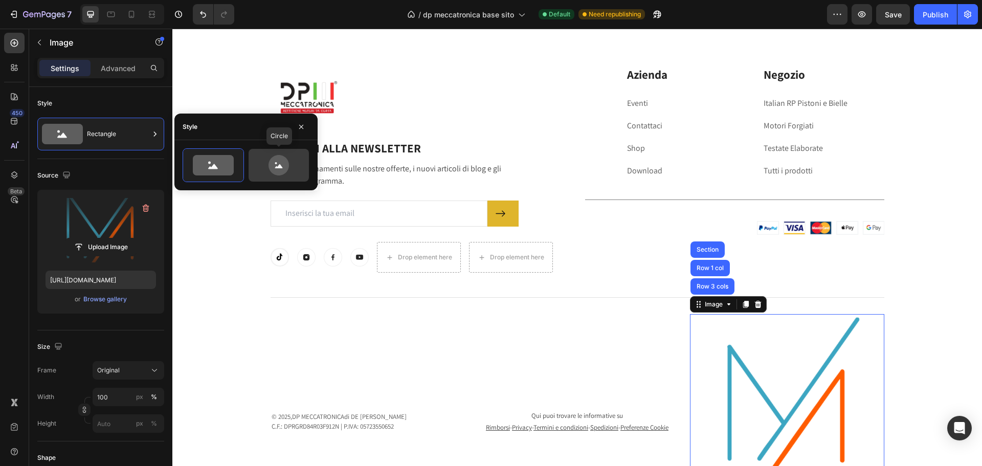
click at [268, 163] on icon at bounding box center [279, 165] width 48 height 20
type input "80"
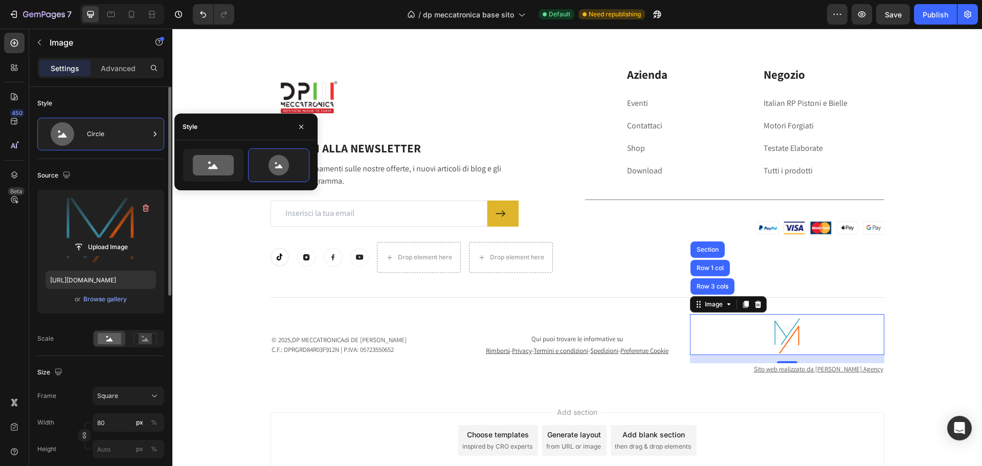
click at [132, 367] on div "Size" at bounding box center [100, 372] width 127 height 16
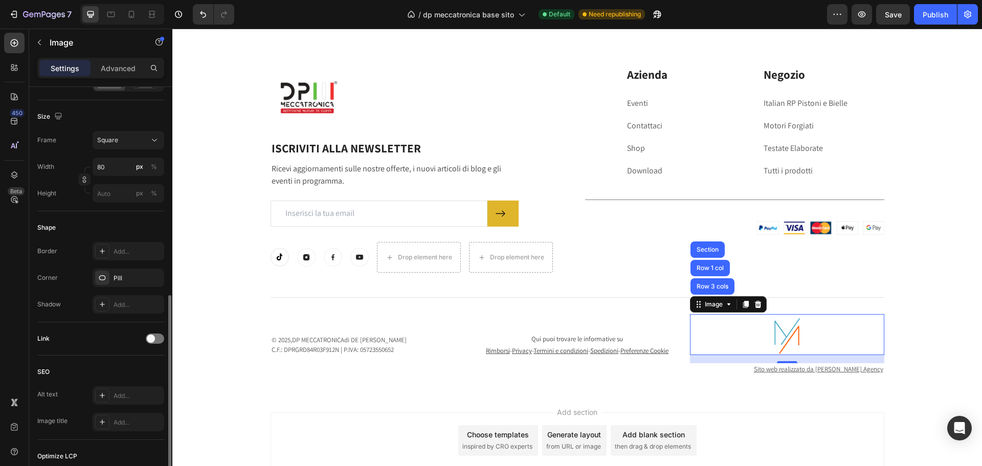
scroll to position [358, 0]
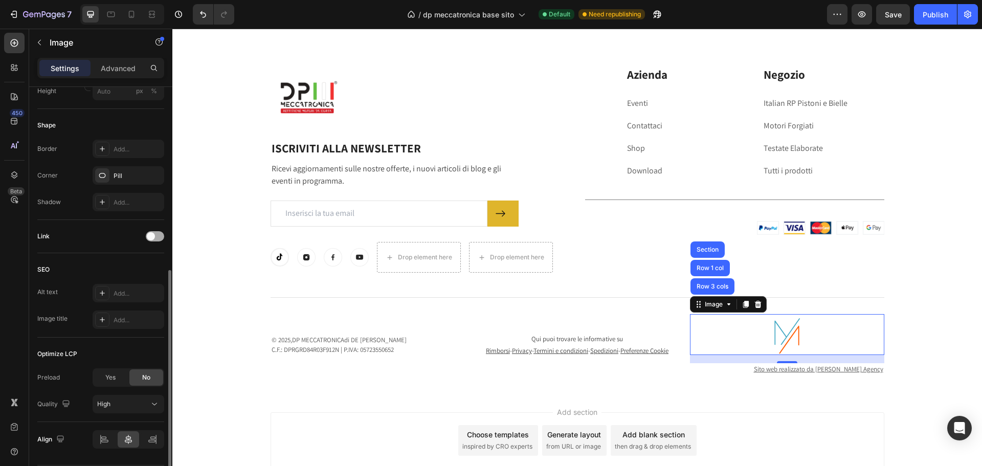
click at [155, 239] on div at bounding box center [155, 236] width 18 height 10
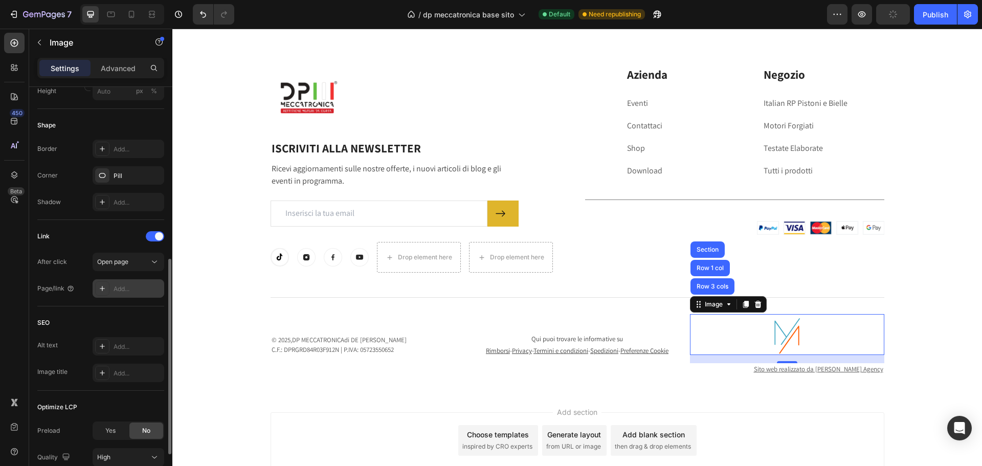
click at [136, 288] on div "Add..." at bounding box center [137, 288] width 48 height 9
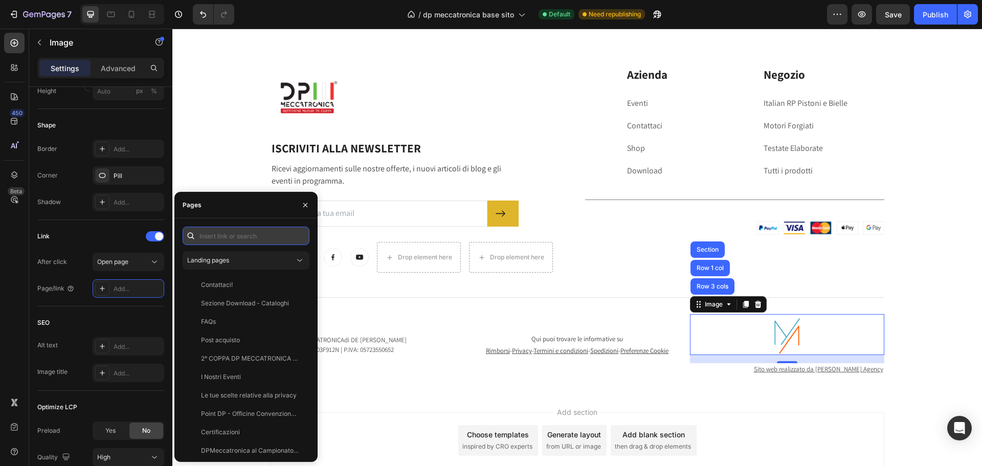
click at [236, 239] on input "text" at bounding box center [246, 235] width 127 height 18
paste input "[URL][DOMAIN_NAME]"
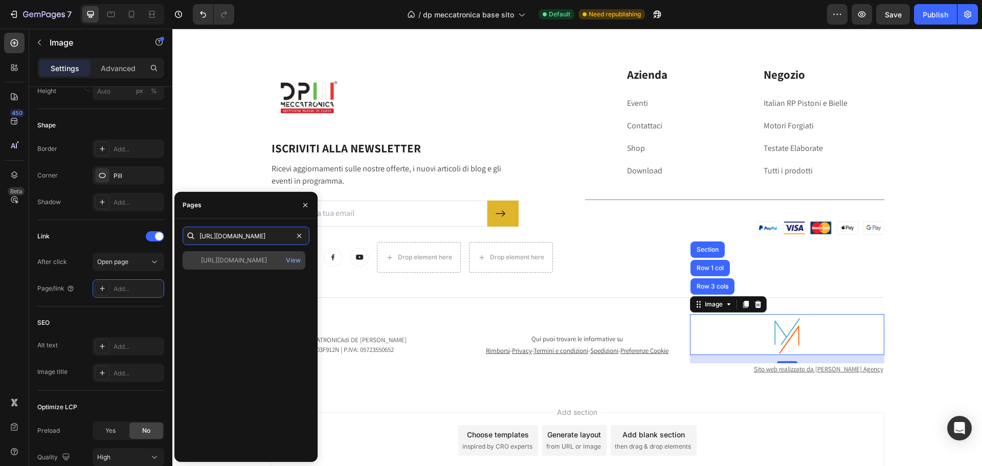
type input "[URL][DOMAIN_NAME]"
click at [260, 261] on div "[URL][DOMAIN_NAME]" at bounding box center [234, 260] width 66 height 9
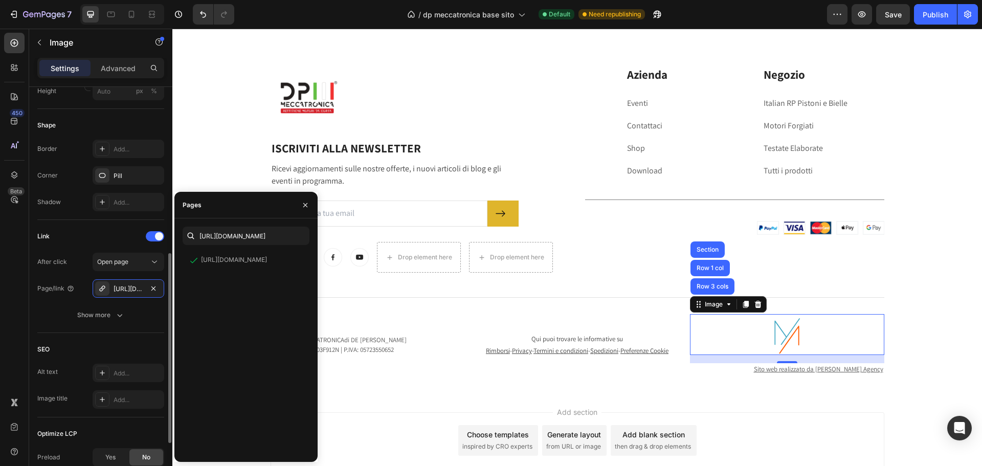
click at [130, 344] on div "SEO" at bounding box center [100, 349] width 127 height 16
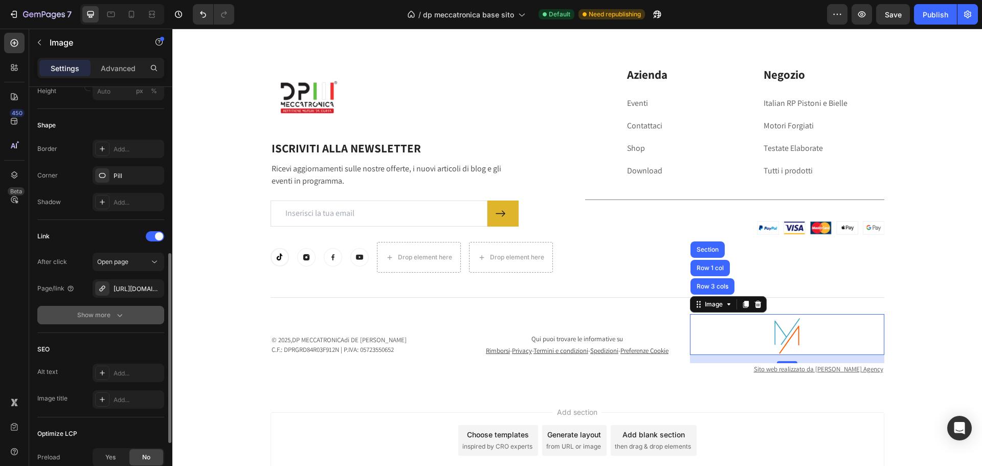
click at [93, 321] on button "Show more" at bounding box center [100, 315] width 127 height 18
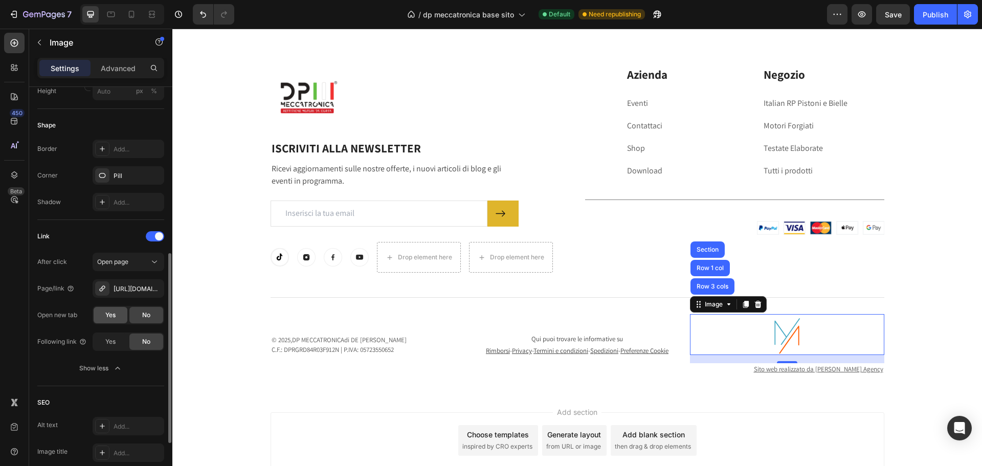
click at [108, 315] on span "Yes" at bounding box center [110, 314] width 10 height 9
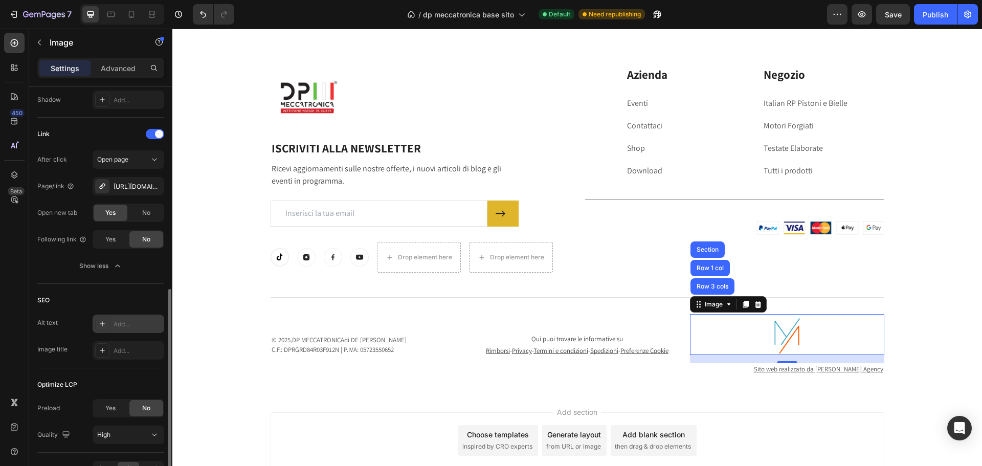
click at [127, 327] on div "Add..." at bounding box center [137, 324] width 48 height 9
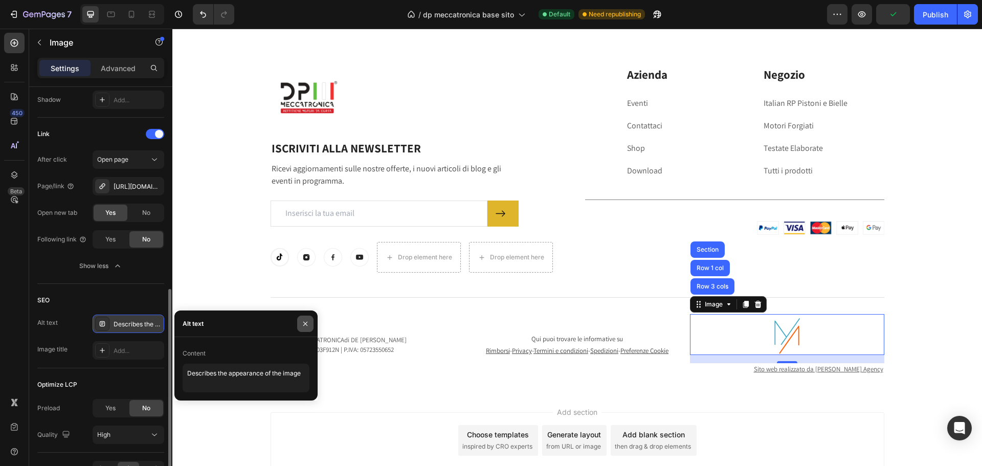
click at [309, 322] on button "button" at bounding box center [305, 323] width 16 height 16
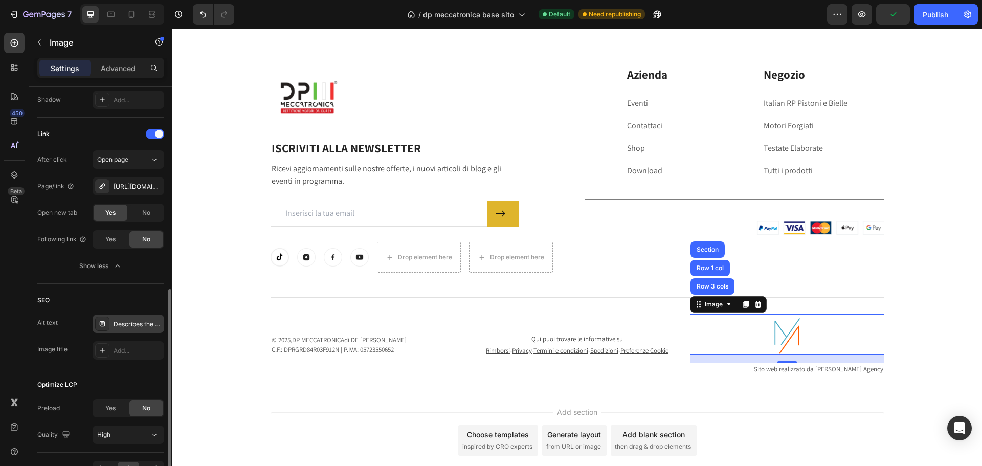
scroll to position [522, 0]
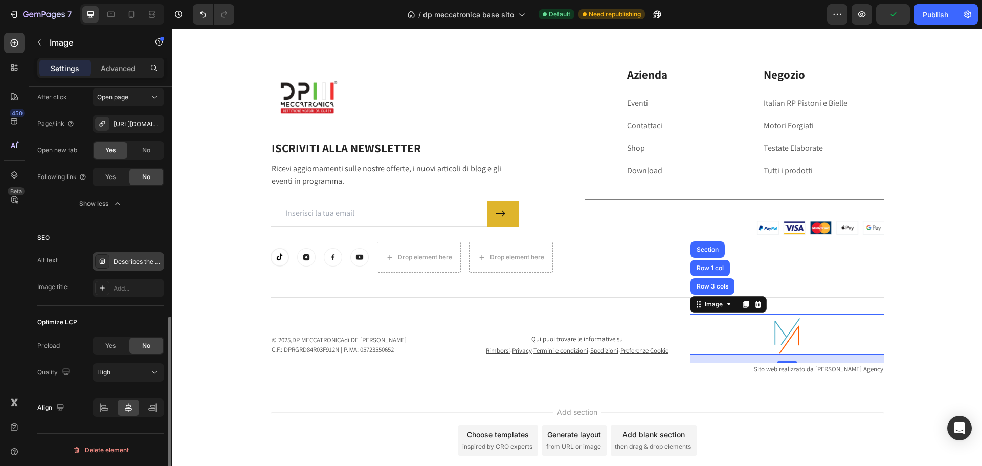
click at [104, 261] on icon at bounding box center [102, 261] width 5 height 5
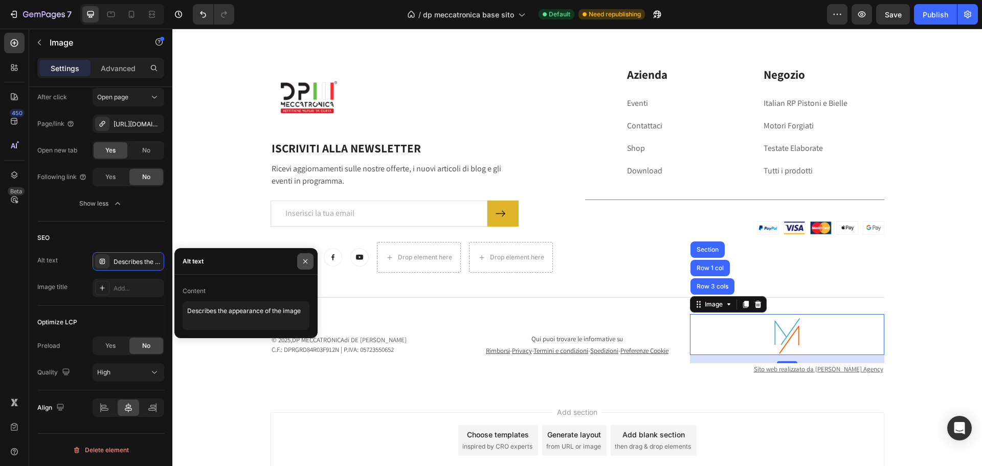
drag, startPoint x: 310, startPoint y: 262, endPoint x: 5, endPoint y: 236, distance: 305.8
click at [310, 262] on button "button" at bounding box center [305, 261] width 16 height 16
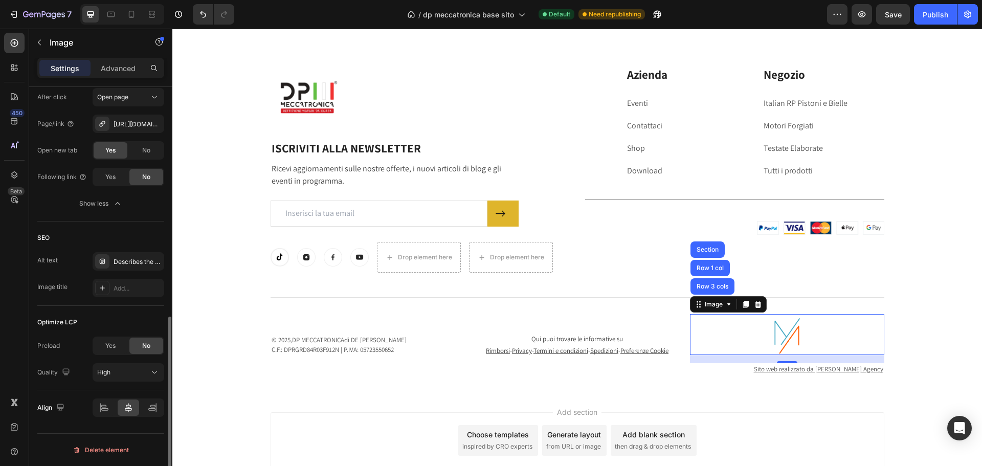
click at [128, 308] on div "Optimize LCP Preload Yes No Quality High" at bounding box center [100, 348] width 127 height 84
click at [95, 264] on div "Describes the appearance of the image" at bounding box center [129, 261] width 72 height 18
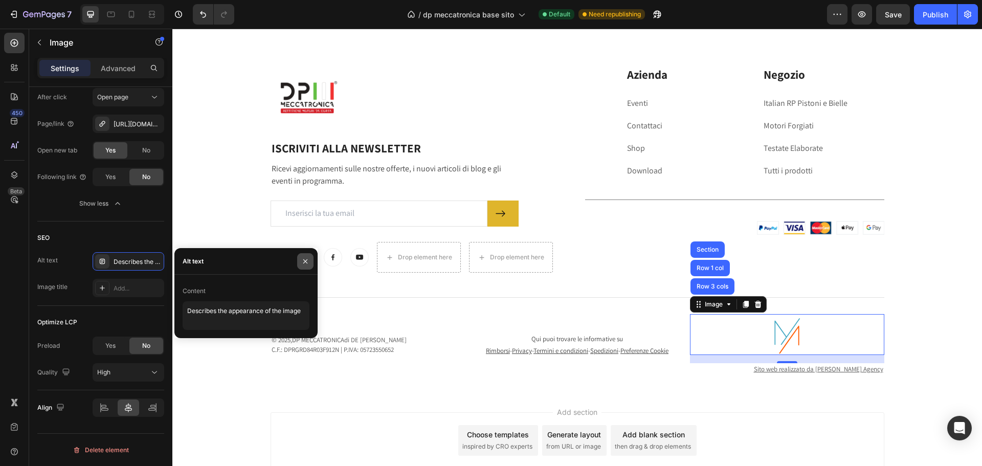
click at [302, 263] on icon "button" at bounding box center [305, 261] width 8 height 8
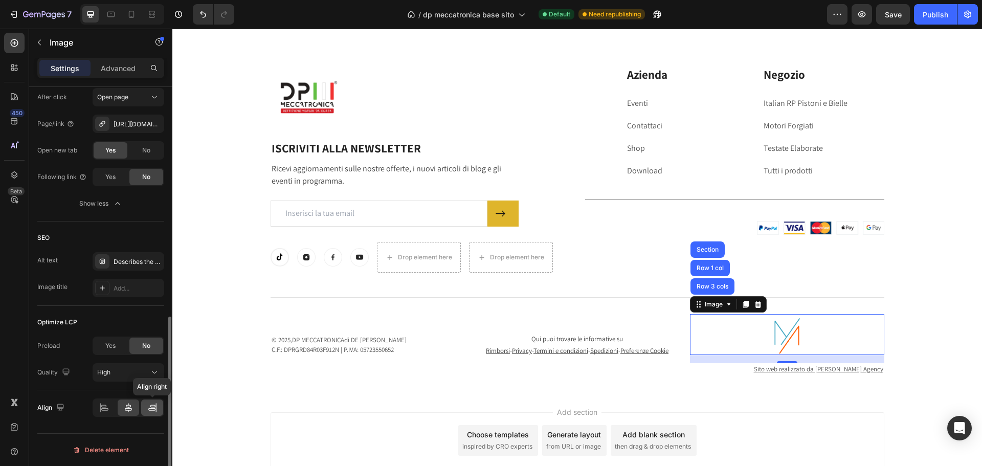
click at [149, 406] on icon at bounding box center [152, 407] width 10 height 10
click at [119, 373] on div "High" at bounding box center [123, 372] width 52 height 9
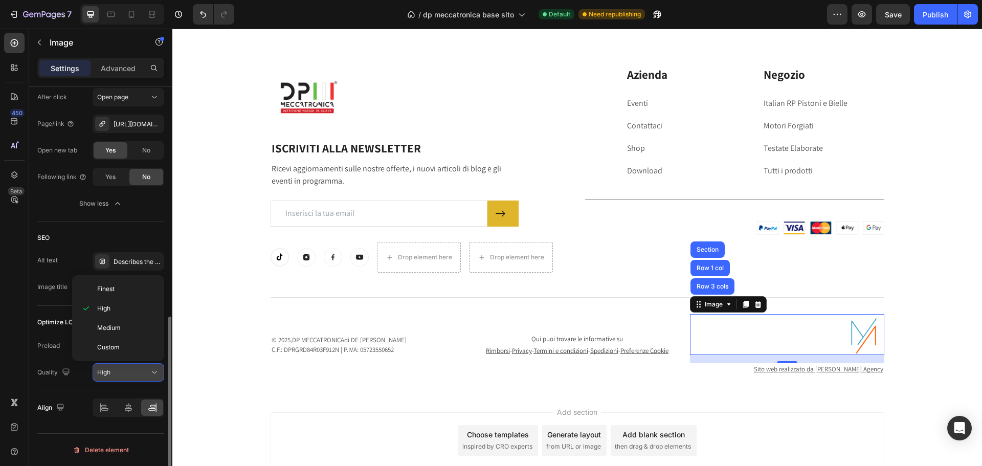
click at [119, 373] on div "High" at bounding box center [123, 372] width 52 height 9
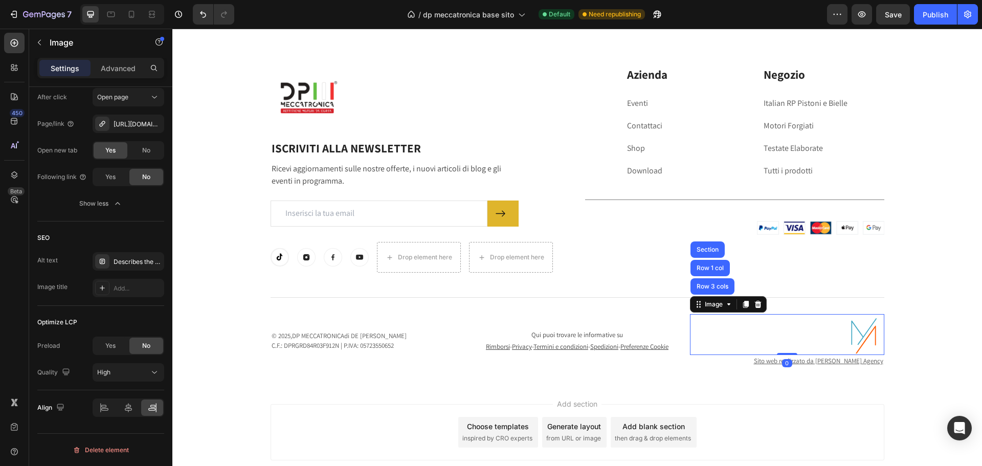
drag, startPoint x: 786, startPoint y: 361, endPoint x: 790, endPoint y: 334, distance: 27.9
click at [790, 334] on div "Image Row 3 cols Row 1 col Section 0" at bounding box center [787, 334] width 194 height 41
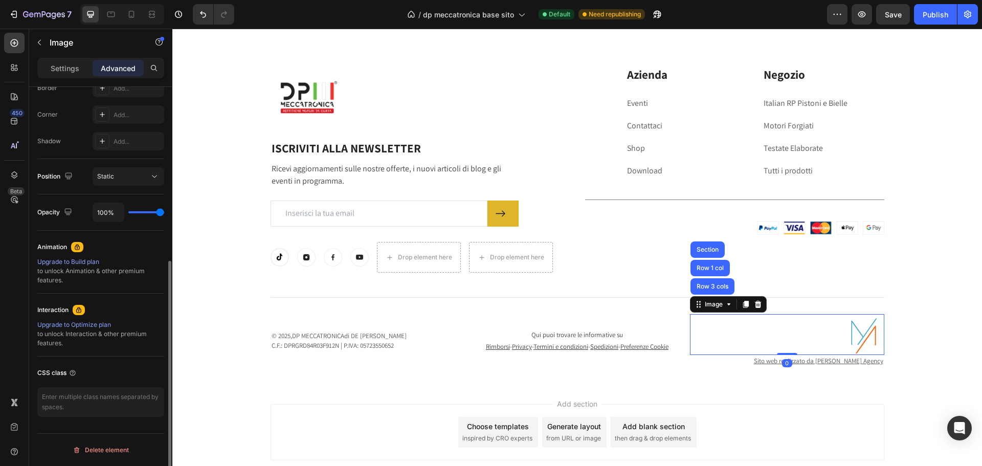
scroll to position [302, 0]
click at [869, 332] on img at bounding box center [863, 334] width 41 height 41
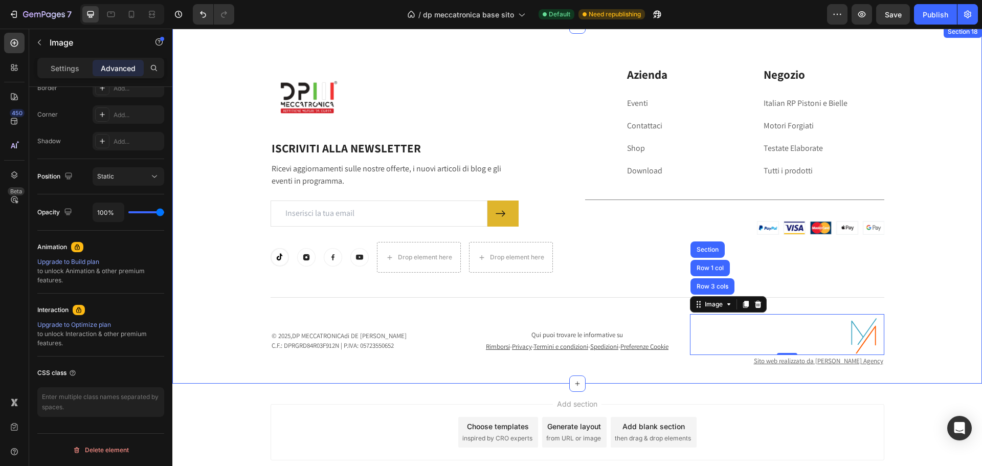
click at [859, 345] on img at bounding box center [863, 334] width 41 height 41
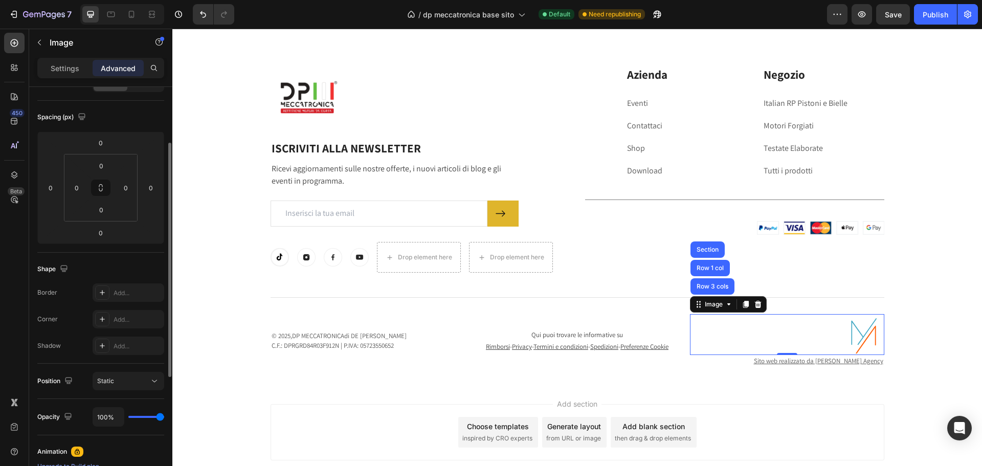
scroll to position [0, 0]
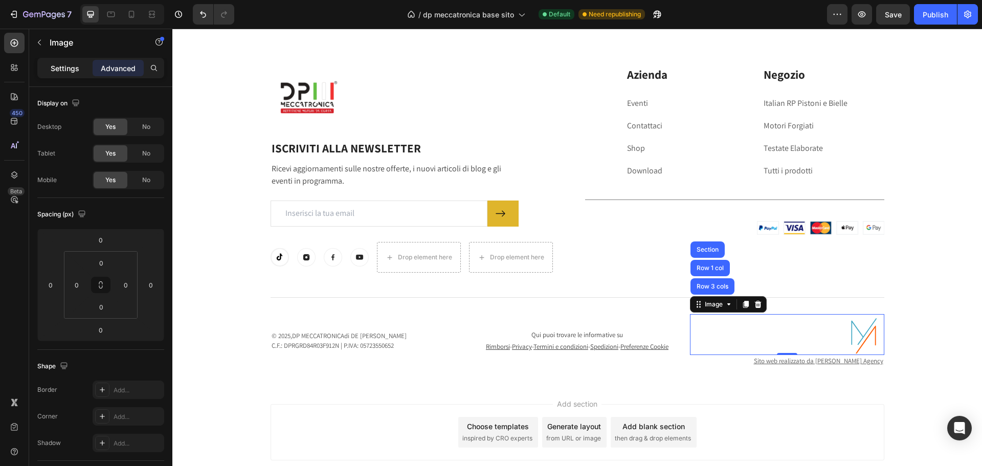
click at [63, 75] on div "Settings" at bounding box center [64, 68] width 51 height 16
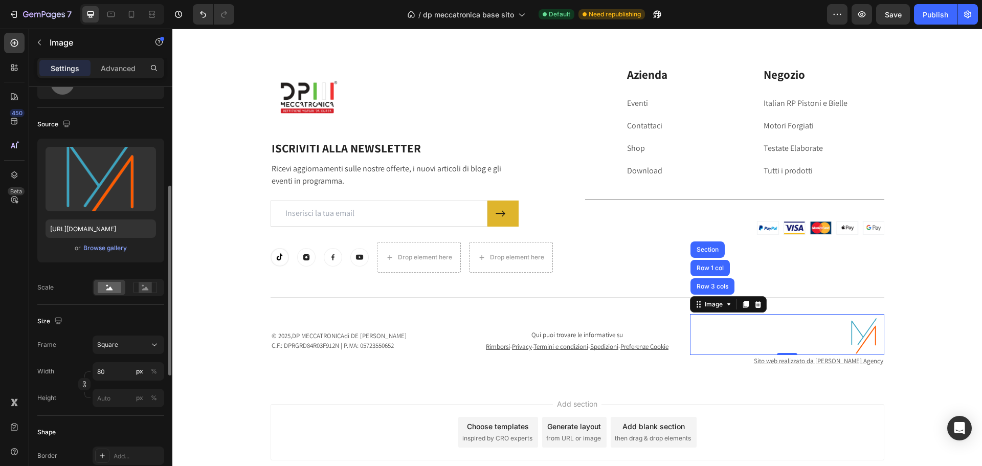
scroll to position [153, 0]
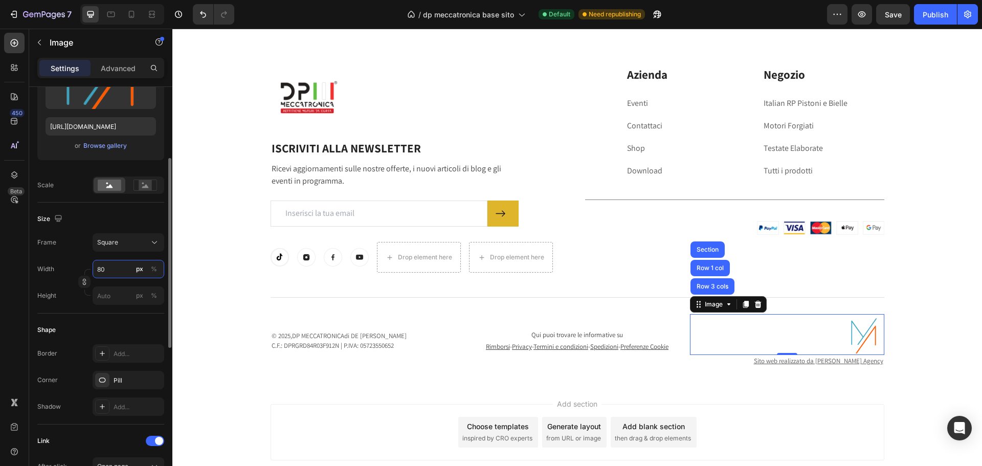
click at [109, 269] on input "80" at bounding box center [129, 269] width 72 height 18
type input "5"
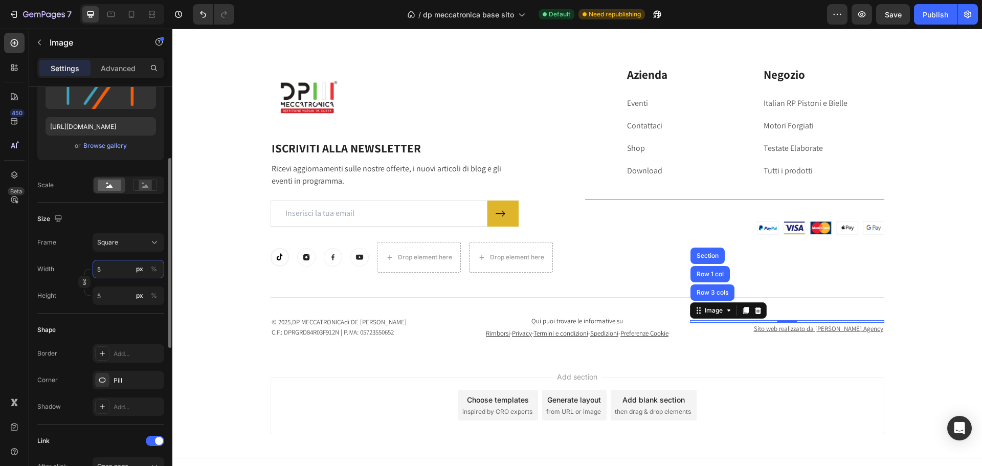
type input "50"
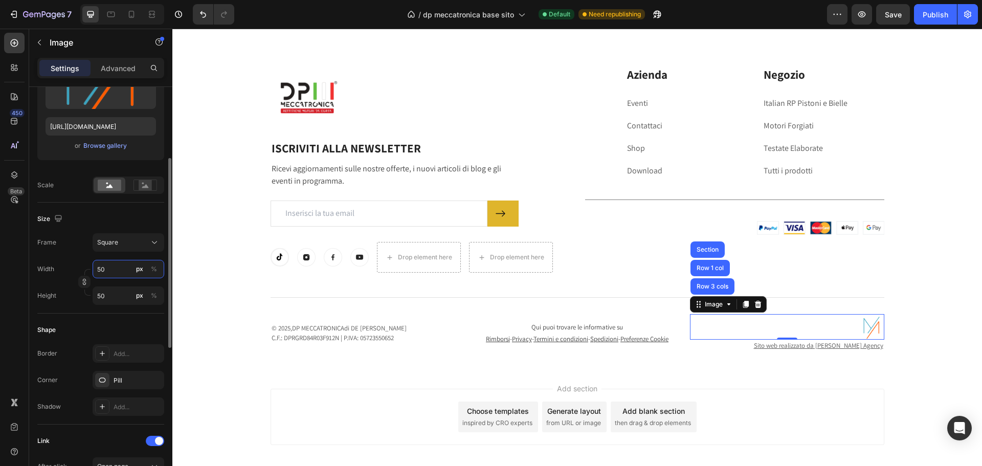
drag, startPoint x: 110, startPoint y: 270, endPoint x: 89, endPoint y: 268, distance: 20.6
click at [89, 268] on div "Width 50 px %" at bounding box center [100, 269] width 127 height 18
type input "4"
type input "40"
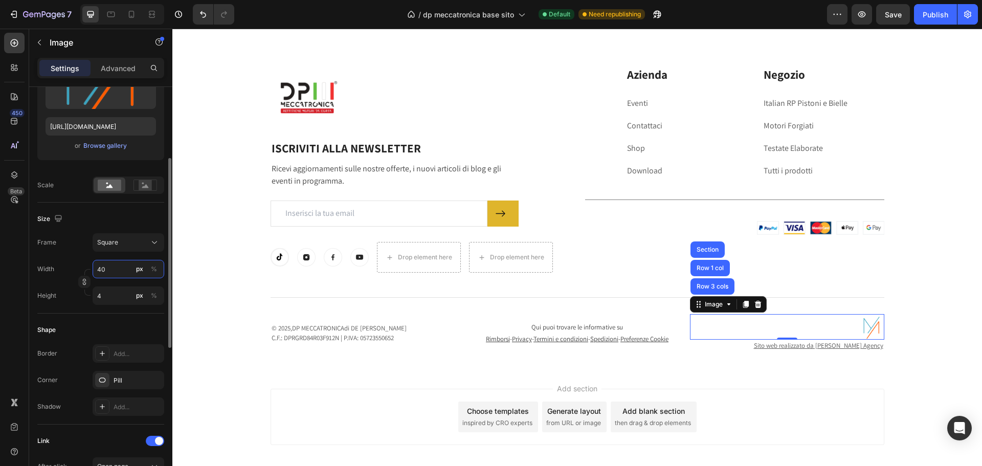
type input "40"
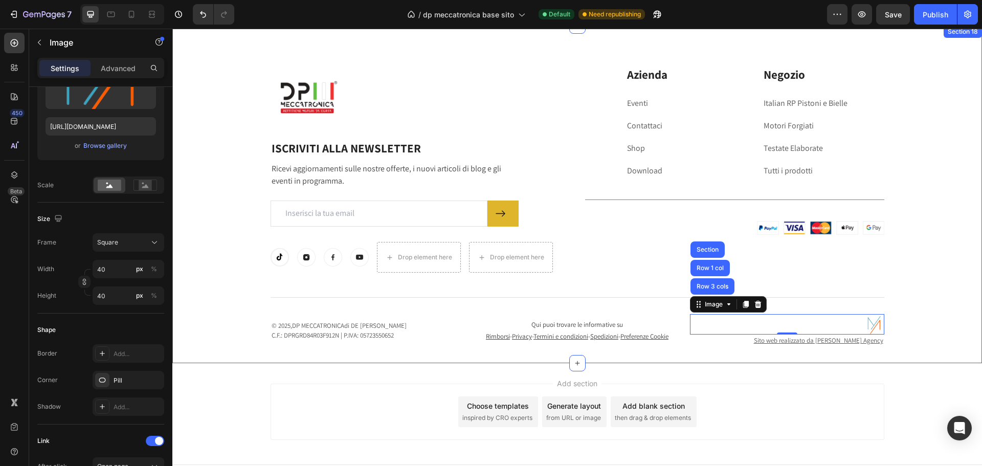
click at [922, 362] on div "Image Row ISCRIVITI ALLA NEWSLETTER Heading Ricevi aggiornamenti sulle nostre o…" at bounding box center [576, 194] width 809 height 337
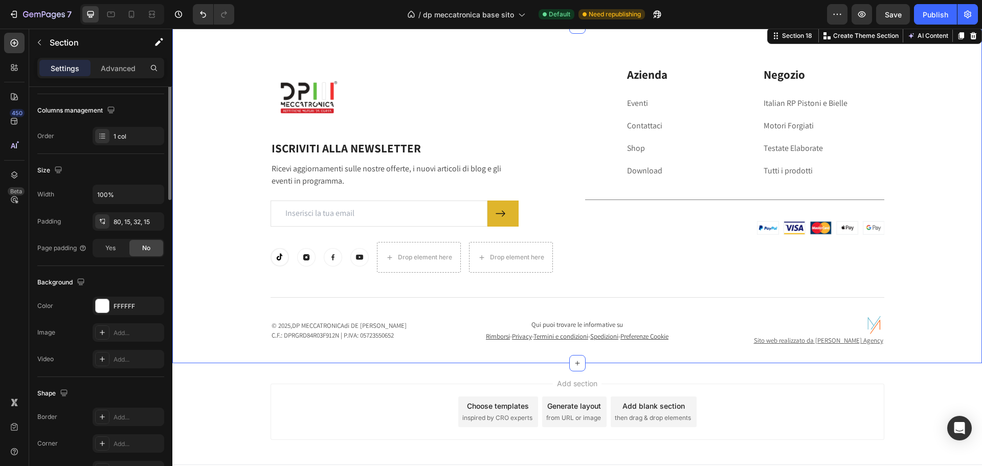
scroll to position [0, 0]
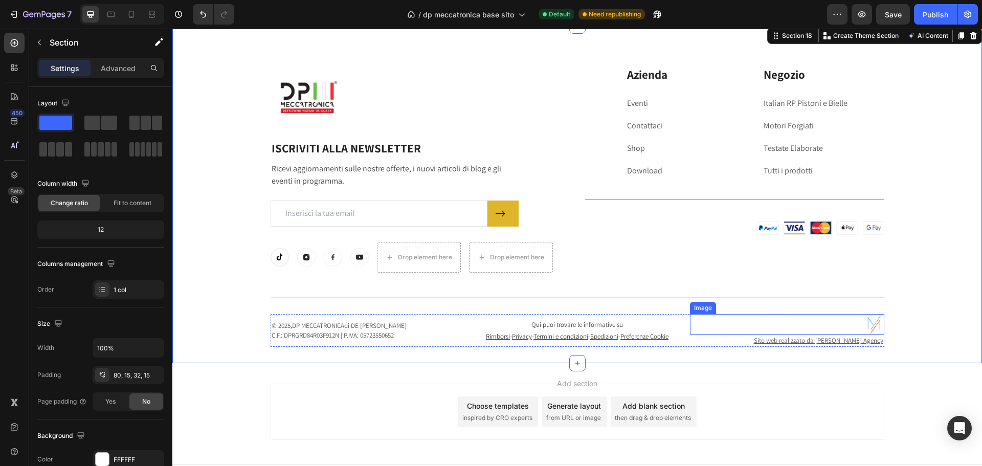
click at [864, 321] on img at bounding box center [873, 324] width 20 height 20
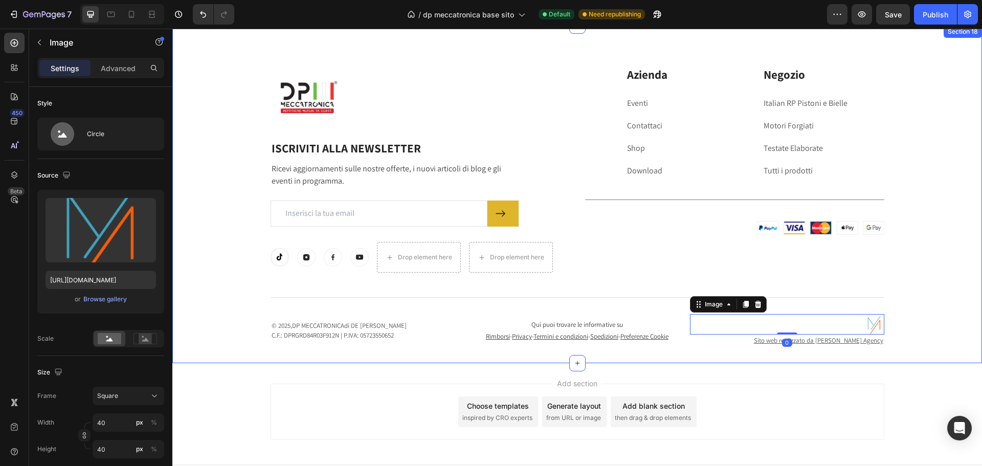
click at [921, 334] on div "Image Row ISCRIVITI ALLA NEWSLETTER Heading Ricevi aggiornamenti sulle nostre o…" at bounding box center [577, 206] width 794 height 280
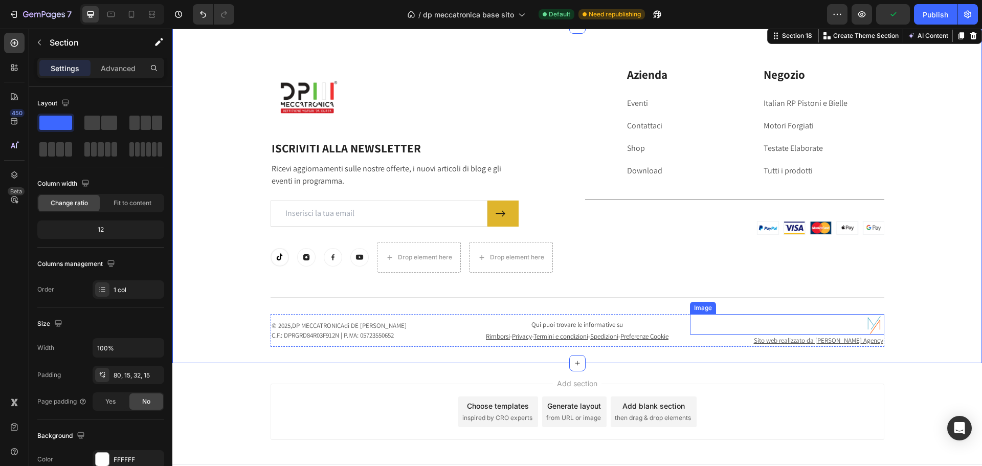
click at [863, 330] on img at bounding box center [873, 324] width 20 height 20
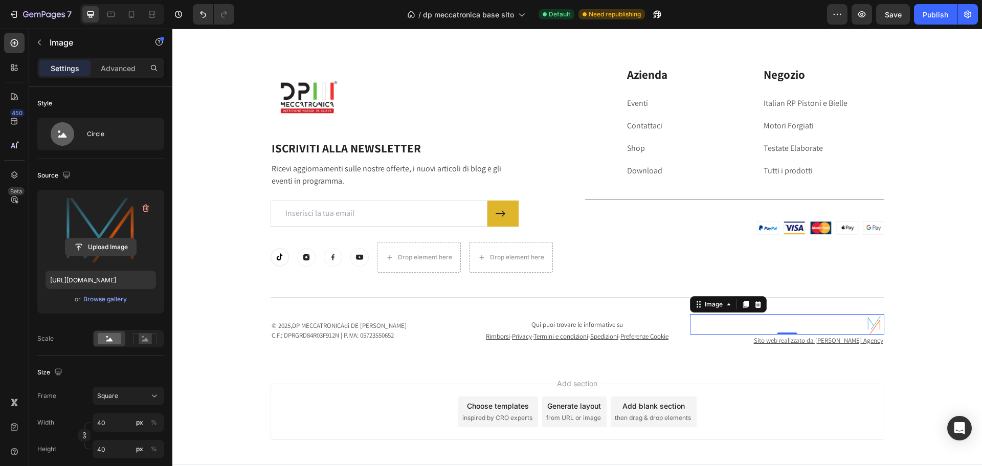
click at [102, 249] on input "file" at bounding box center [100, 246] width 71 height 17
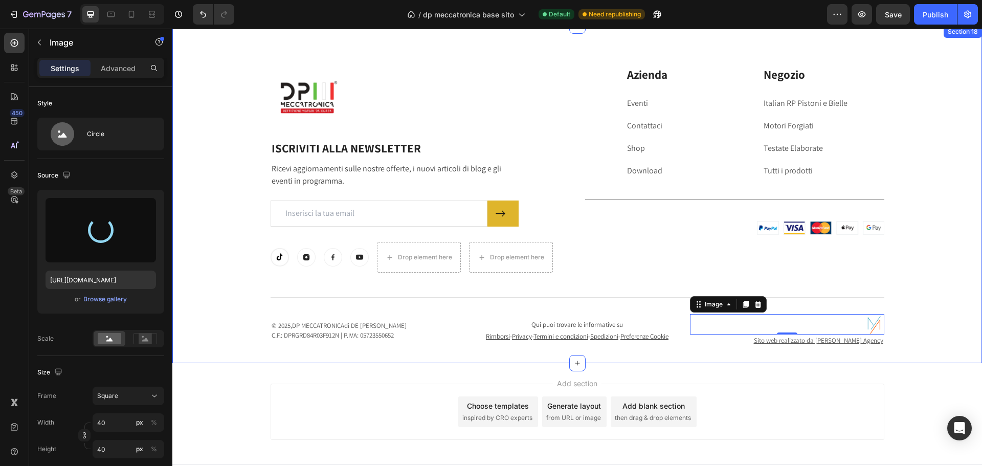
type input "[URL][DOMAIN_NAME]"
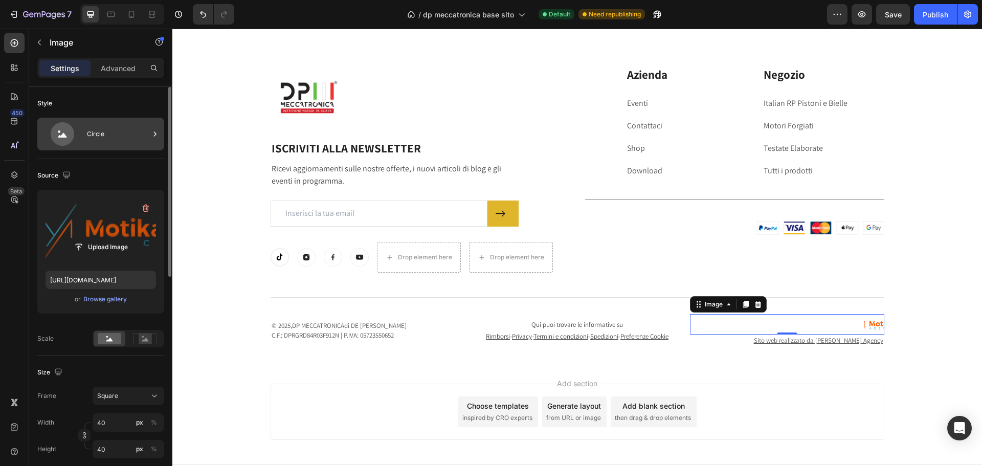
click at [83, 133] on div "Circle" at bounding box center [100, 134] width 127 height 33
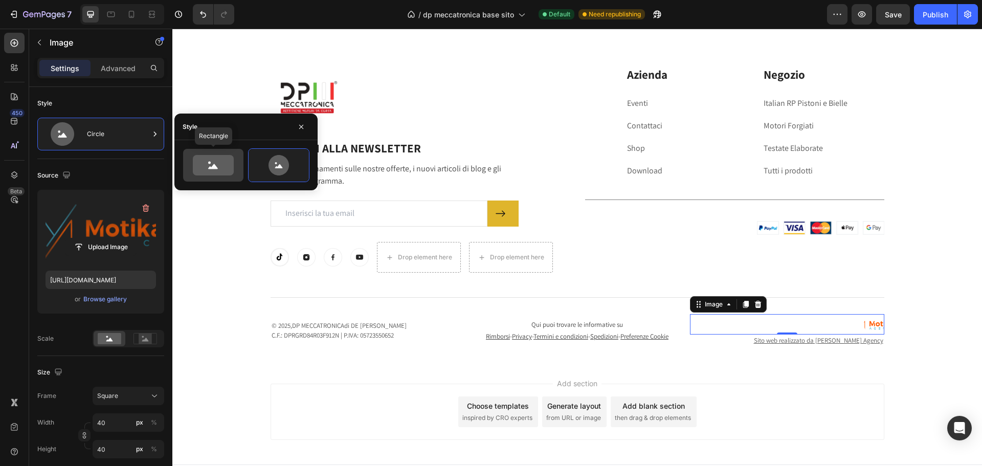
click at [231, 174] on icon at bounding box center [213, 165] width 41 height 20
type input "100"
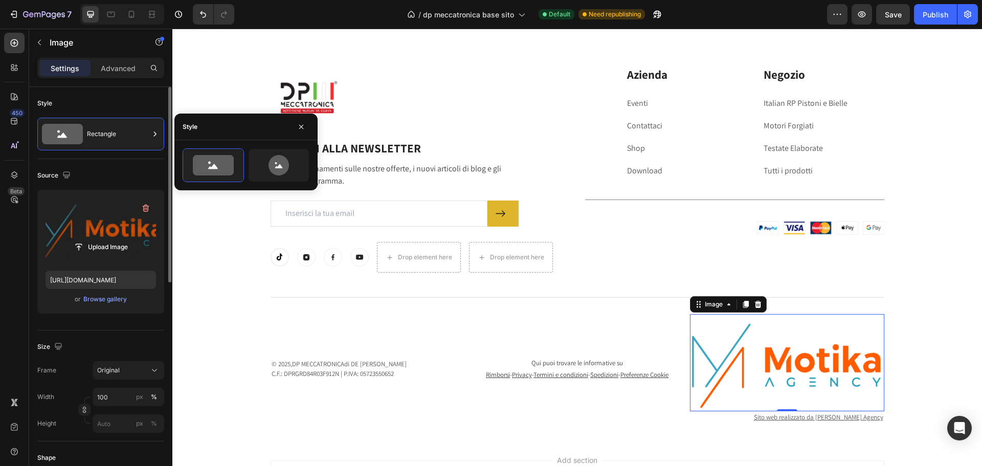
scroll to position [153, 0]
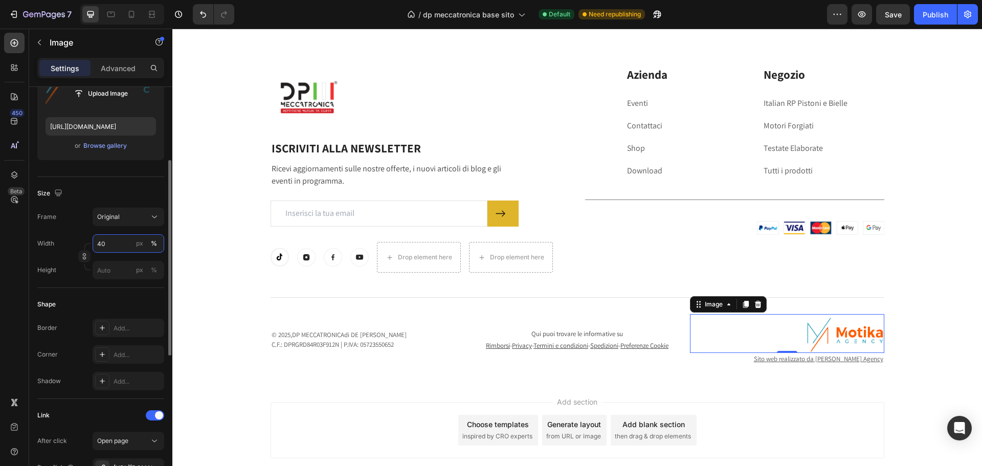
drag, startPoint x: 84, startPoint y: 245, endPoint x: 69, endPoint y: 244, distance: 15.3
click at [69, 244] on div "Width 40 px %" at bounding box center [100, 243] width 127 height 18
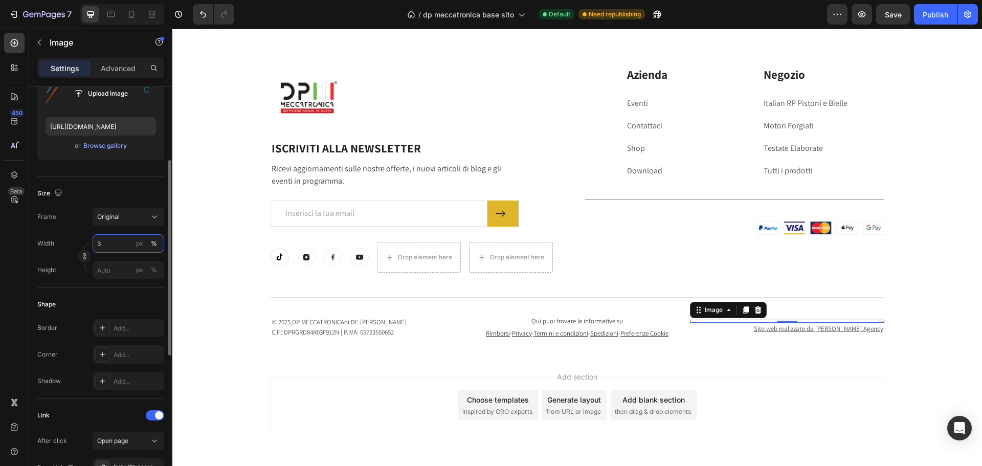
type input "30"
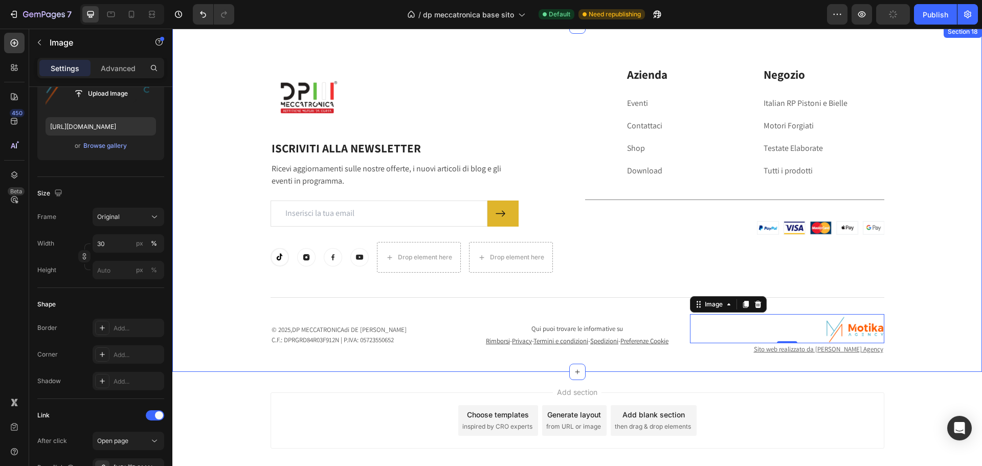
click at [962, 342] on div "Image Row ISCRIVITI ALLA NEWSLETTER Heading Ricevi aggiornamenti sulle nostre o…" at bounding box center [577, 210] width 794 height 288
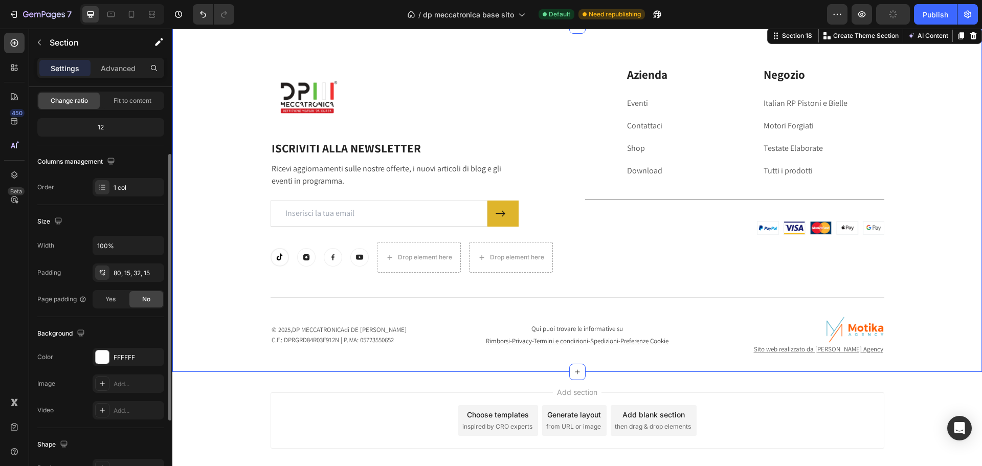
scroll to position [0, 0]
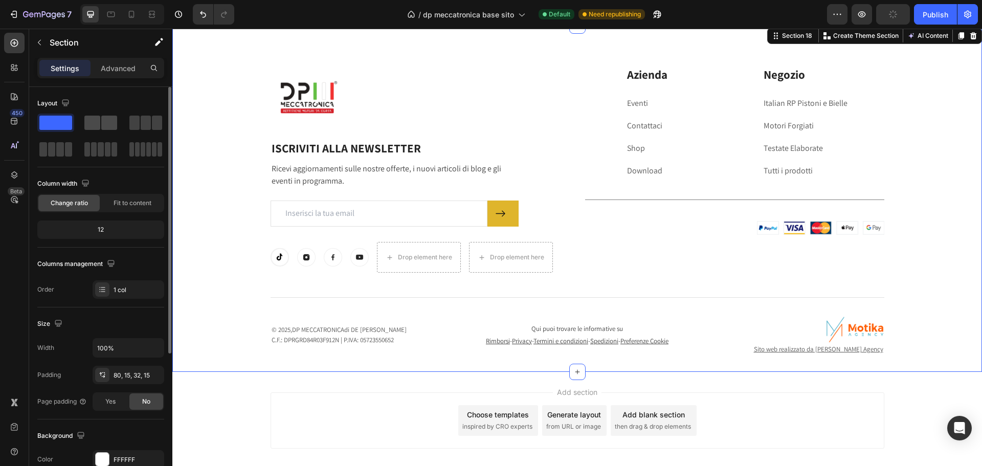
click at [88, 120] on span at bounding box center [92, 123] width 16 height 14
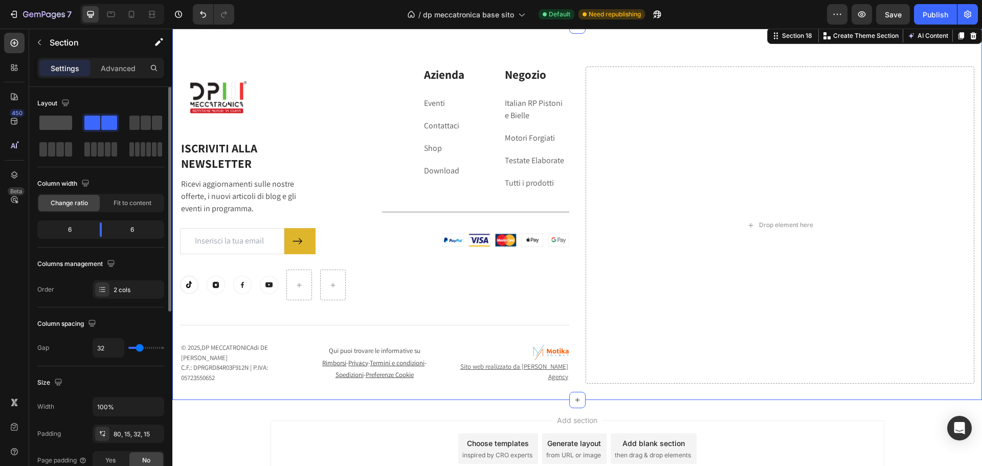
click at [62, 122] on span at bounding box center [55, 123] width 33 height 14
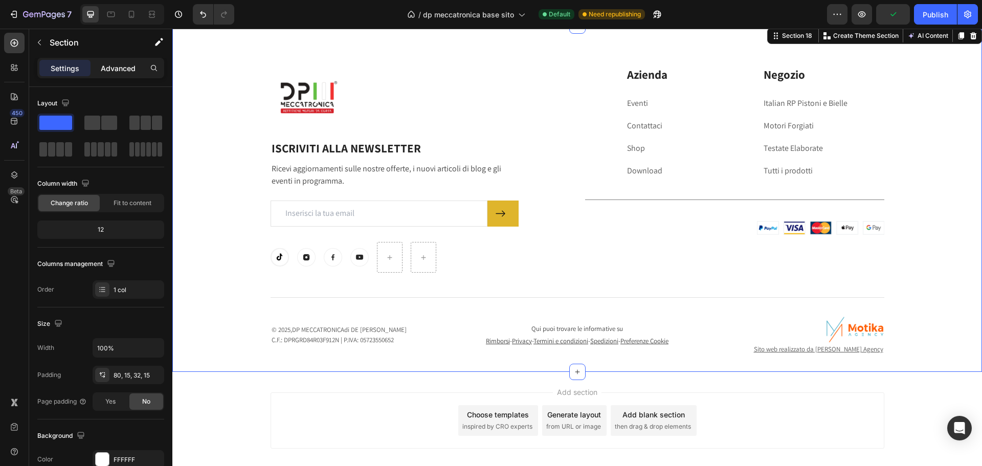
click at [126, 72] on p "Advanced" at bounding box center [118, 68] width 35 height 11
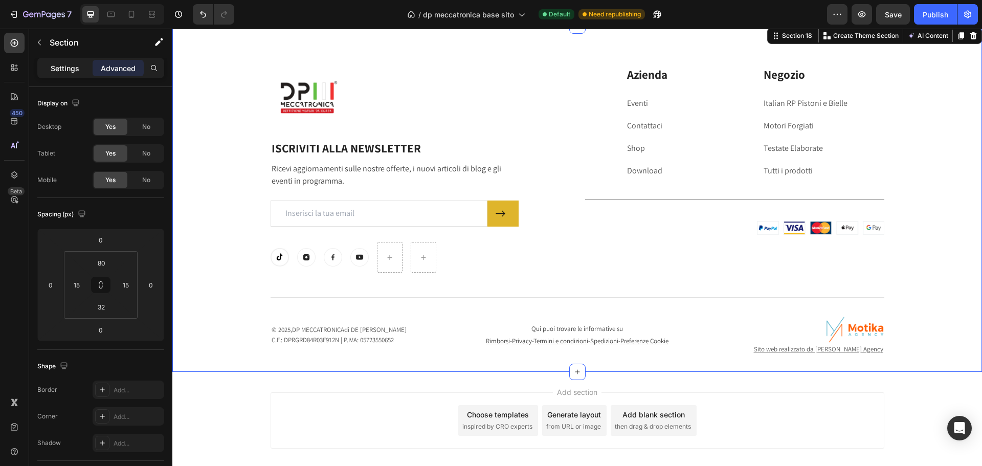
click at [72, 72] on p "Settings" at bounding box center [65, 68] width 29 height 11
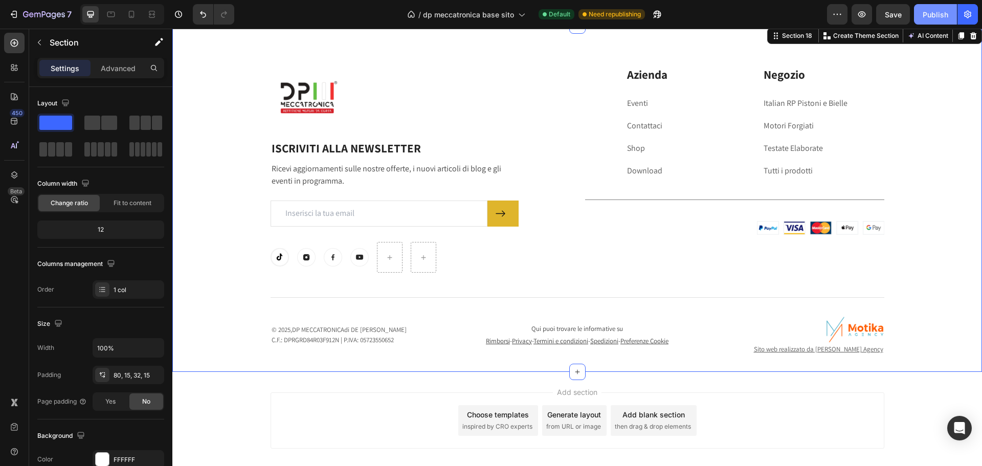
click at [927, 15] on div "Publish" at bounding box center [935, 14] width 26 height 11
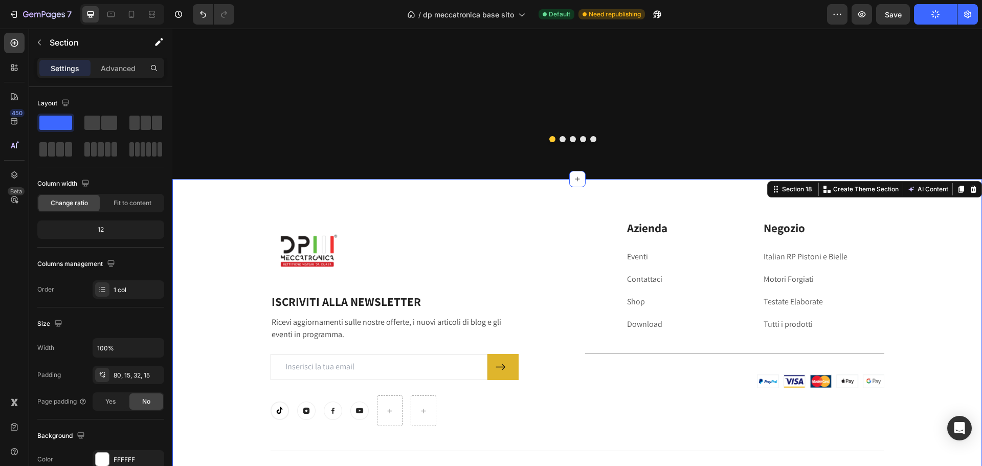
scroll to position [4769, 0]
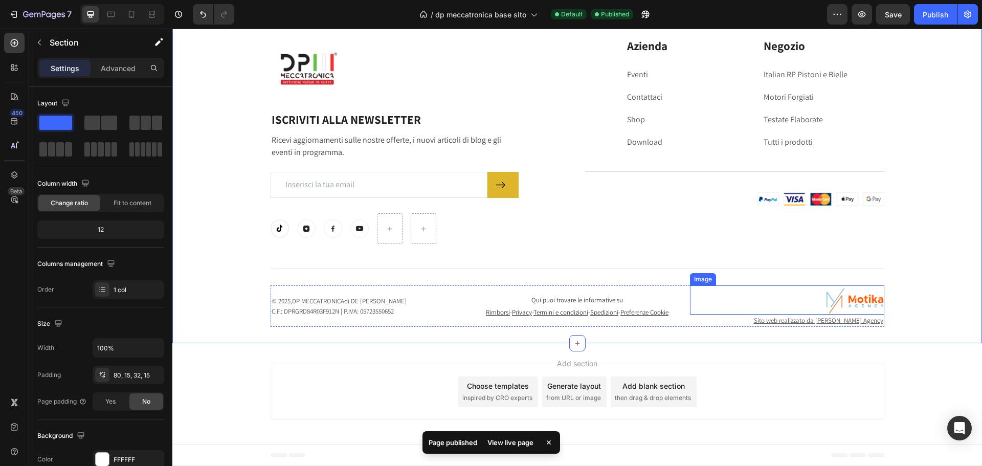
click at [704, 299] on link at bounding box center [787, 299] width 194 height 29
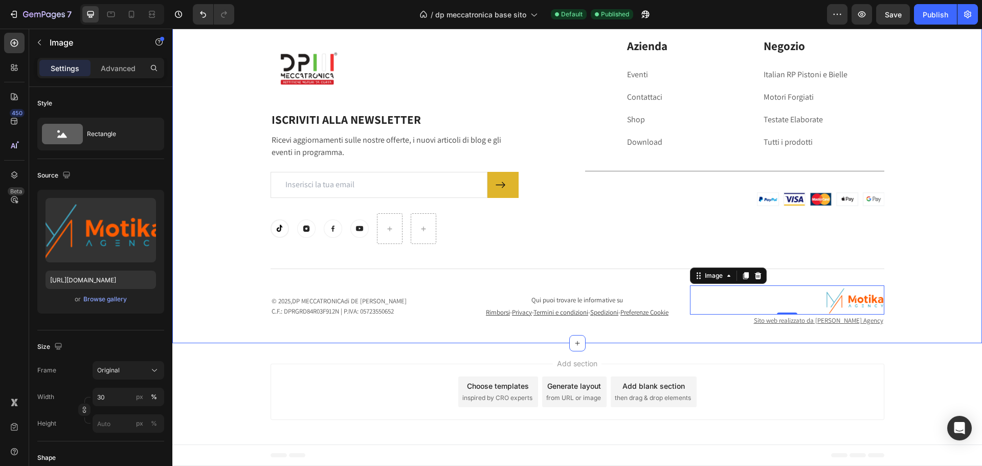
click at [214, 321] on div "Image Row ISCRIVITI ALLA NEWSLETTER Heading Ricevi aggiornamenti sulle nostre o…" at bounding box center [577, 182] width 794 height 288
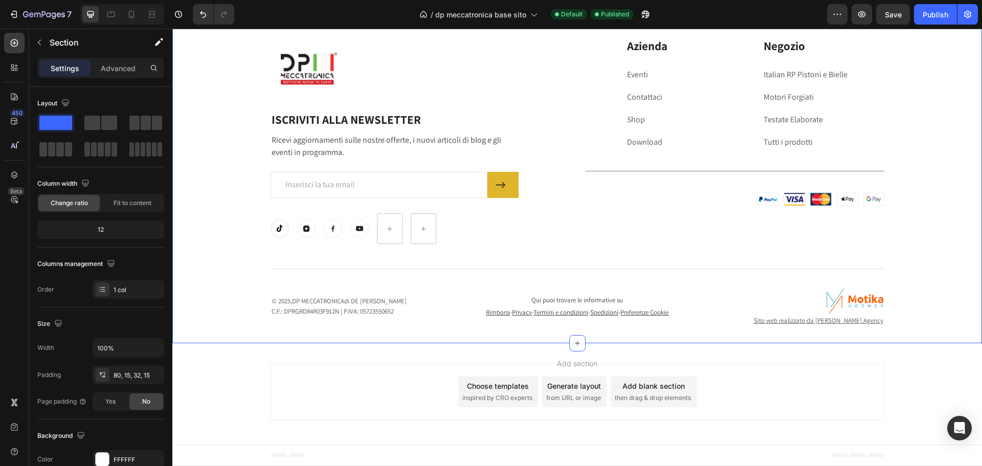
click at [210, 384] on div "Add section Choose templates inspired by CRO experts Generate layout from URL o…" at bounding box center [576, 393] width 809 height 101
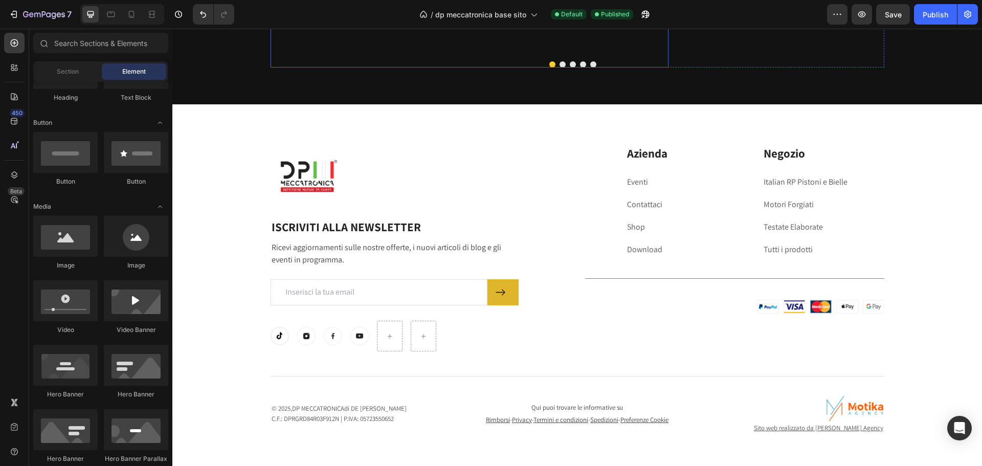
scroll to position [4718, 0]
